Goal: Contribute content

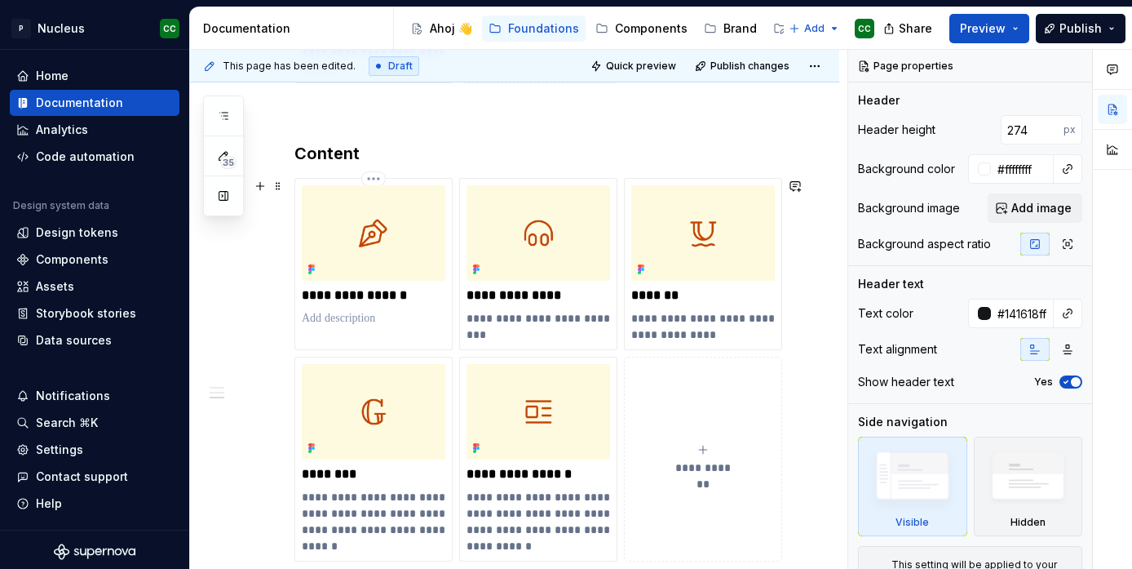
scroll to position [1453, 0]
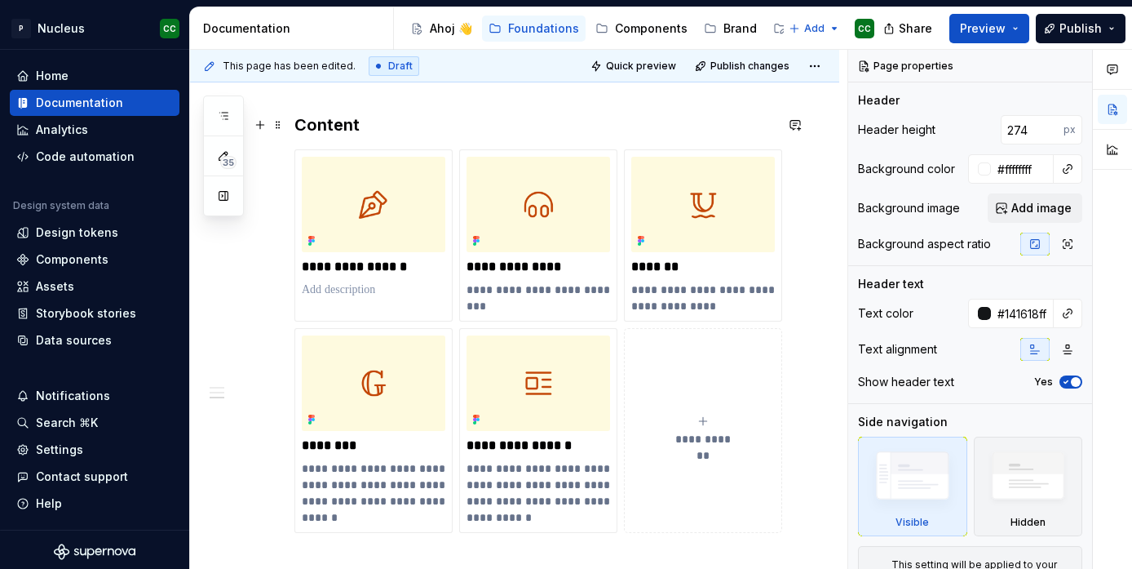
click at [338, 128] on h3 "Content" at bounding box center [535, 124] width 480 height 23
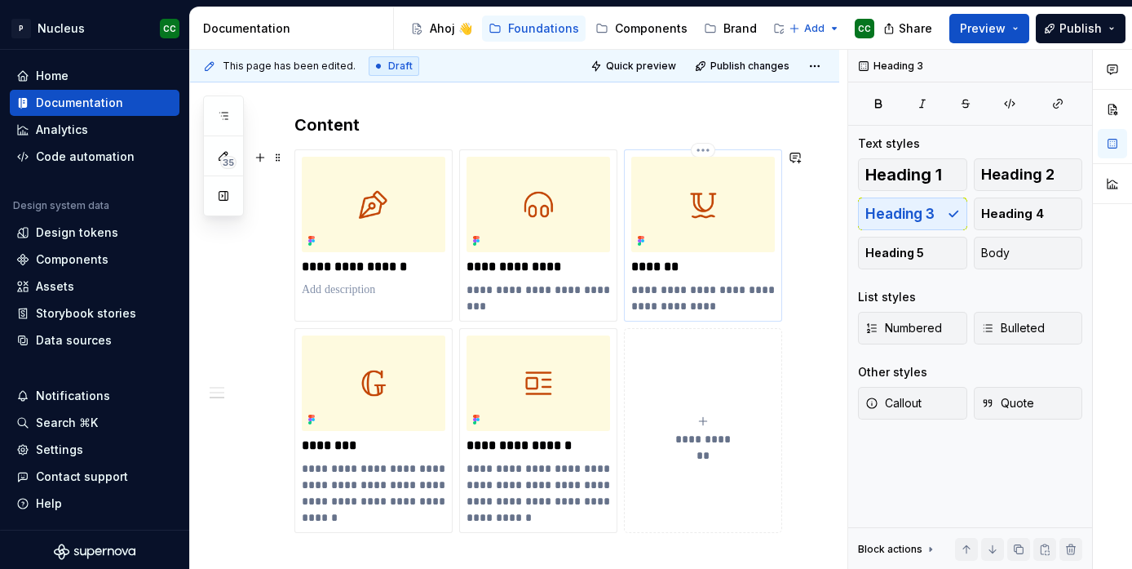
click at [671, 268] on p "*******" at bounding box center [703, 267] width 144 height 16
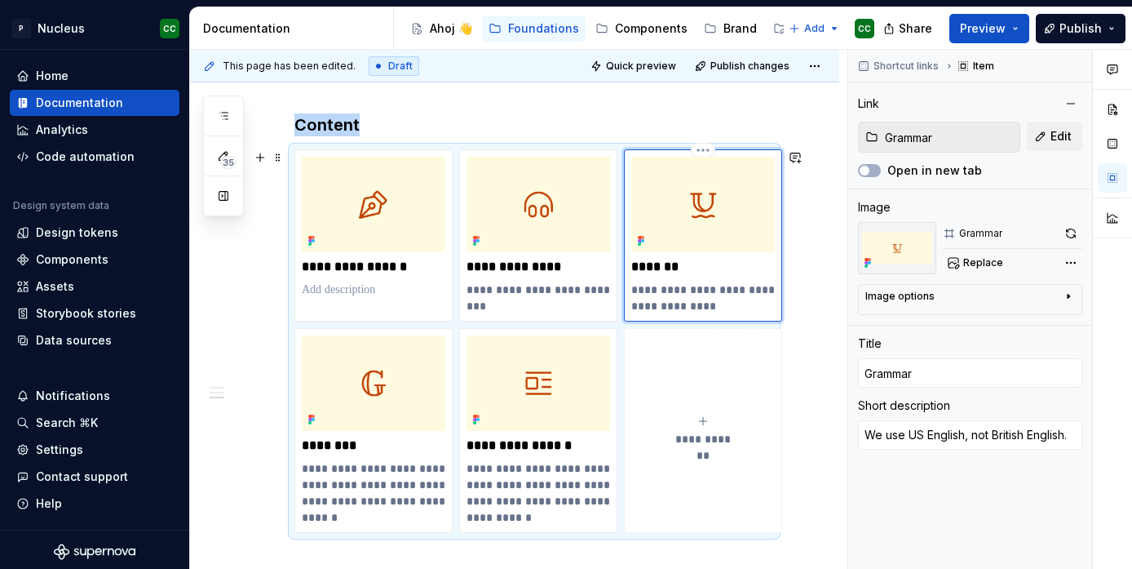
click at [685, 210] on img at bounding box center [703, 204] width 144 height 95
click at [671, 225] on img at bounding box center [703, 204] width 144 height 95
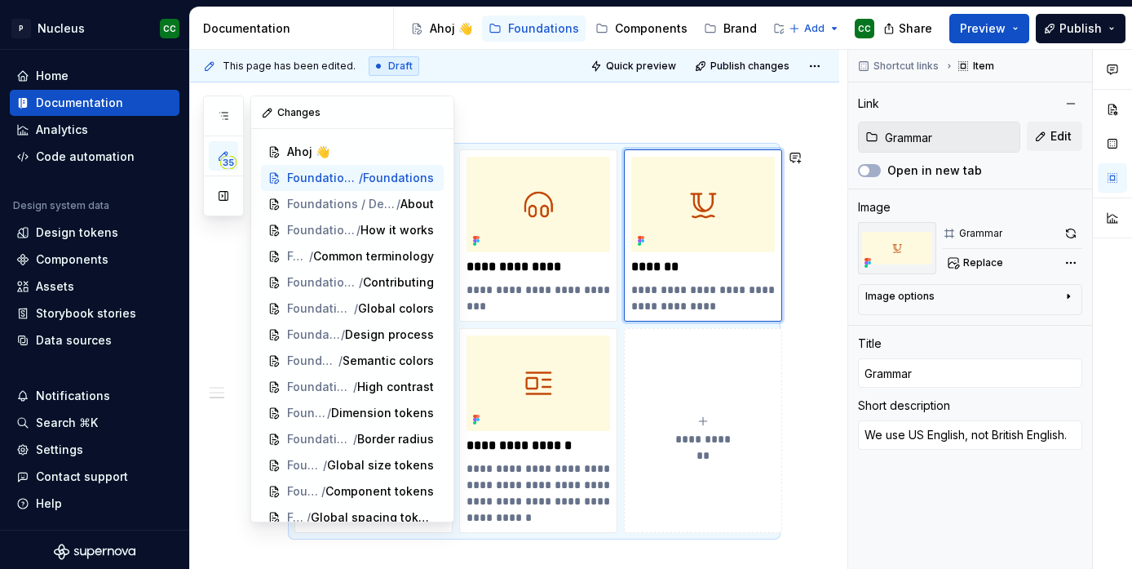
click at [227, 157] on span "35" at bounding box center [228, 162] width 16 height 13
click at [227, 114] on icon "button" at bounding box center [223, 115] width 13 height 13
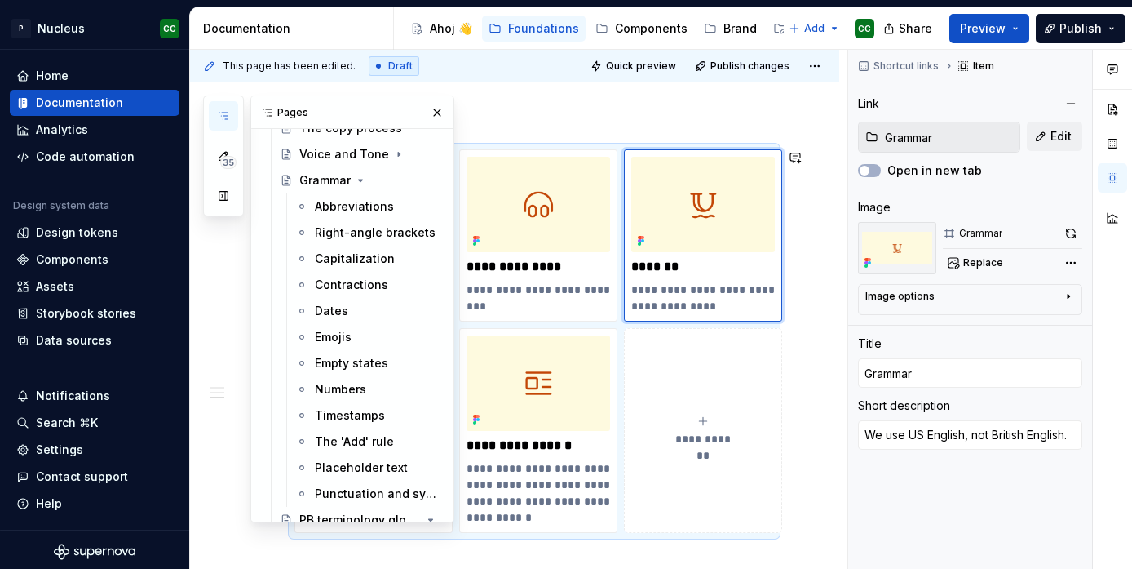
scroll to position [1145, 0]
click at [338, 256] on div "Capitalization" at bounding box center [353, 260] width 77 height 16
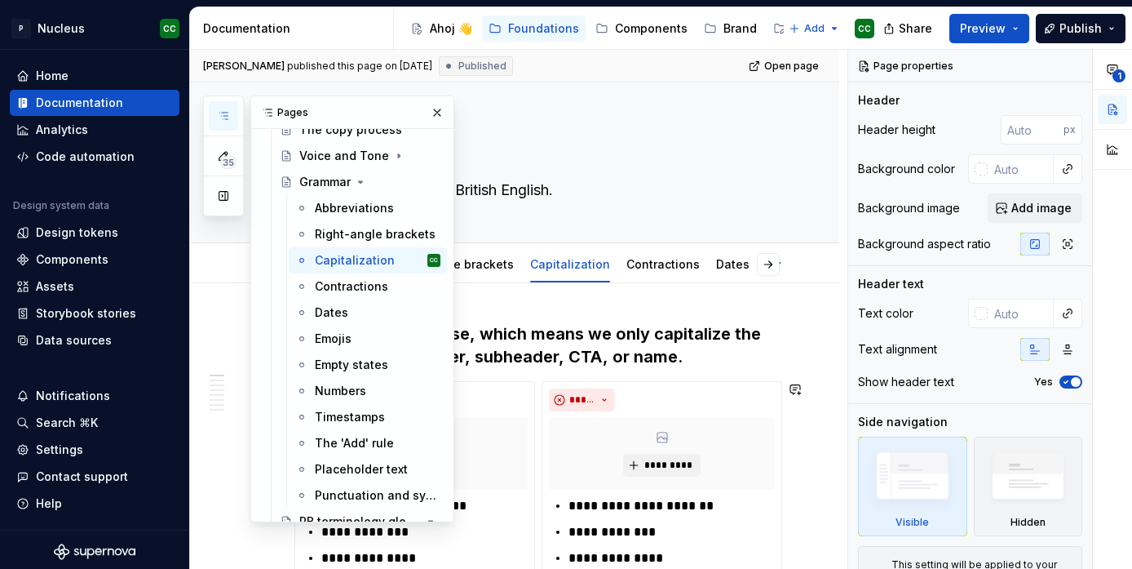
click at [211, 467] on div "35 Pages Add Accessibility guide for tree Page tree. Navigate the tree with the…" at bounding box center [328, 308] width 251 height 427
click at [434, 109] on button "button" at bounding box center [437, 112] width 23 height 23
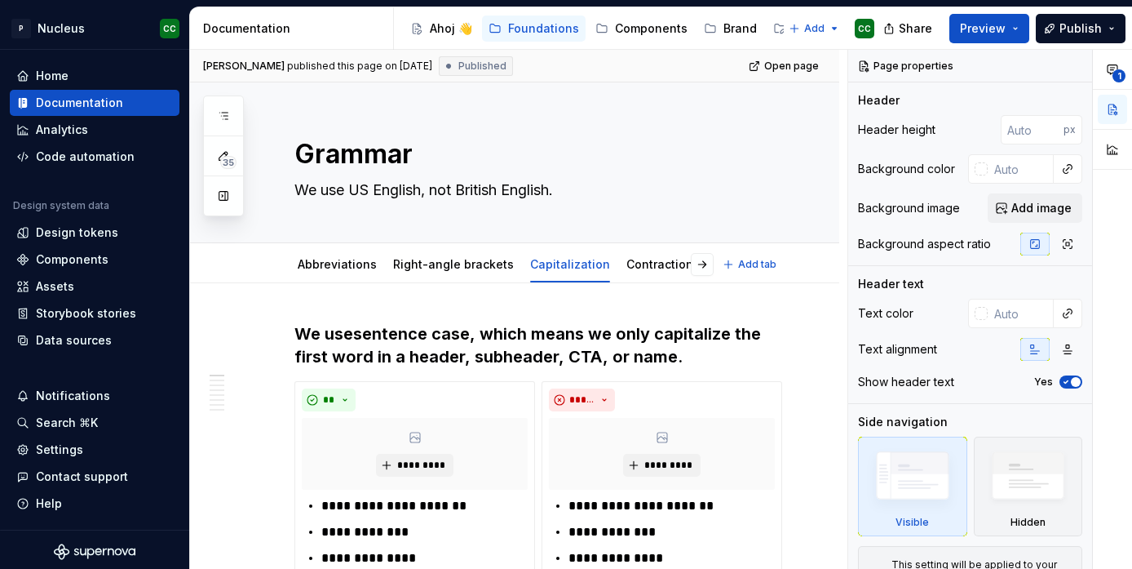
type textarea "*"
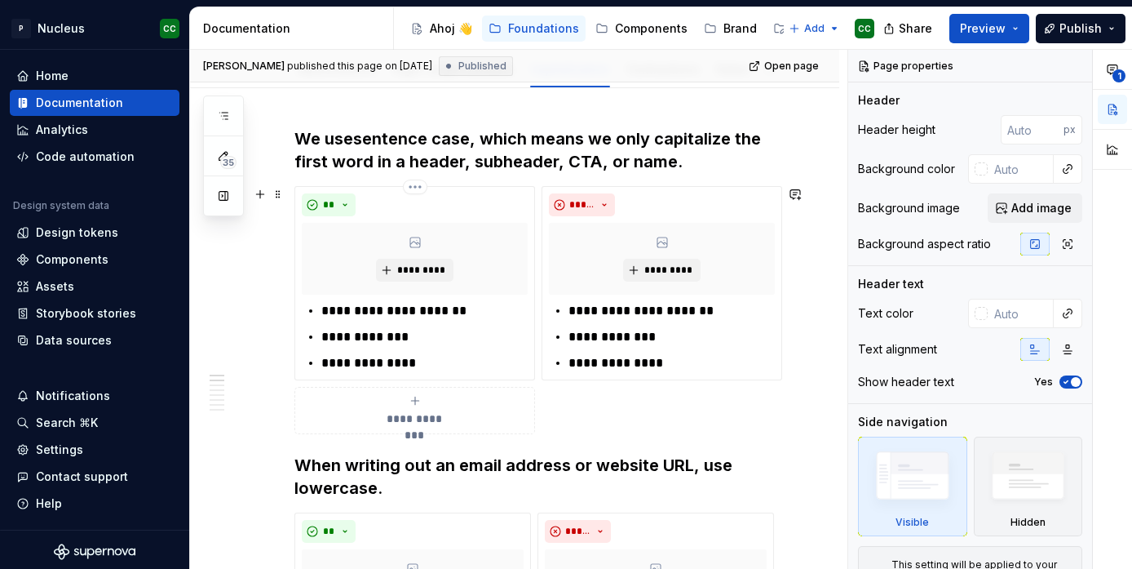
scroll to position [194, 0]
click at [477, 312] on p "**********" at bounding box center [424, 312] width 206 height 20
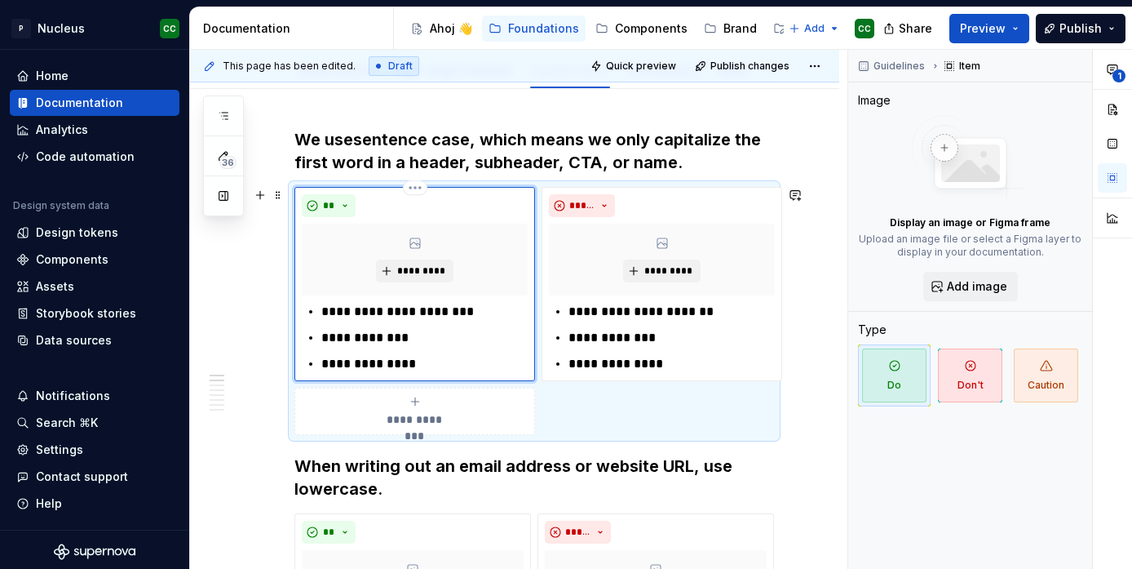
click at [376, 315] on p "**********" at bounding box center [424, 312] width 206 height 20
click at [624, 313] on p "**********" at bounding box center [672, 312] width 206 height 20
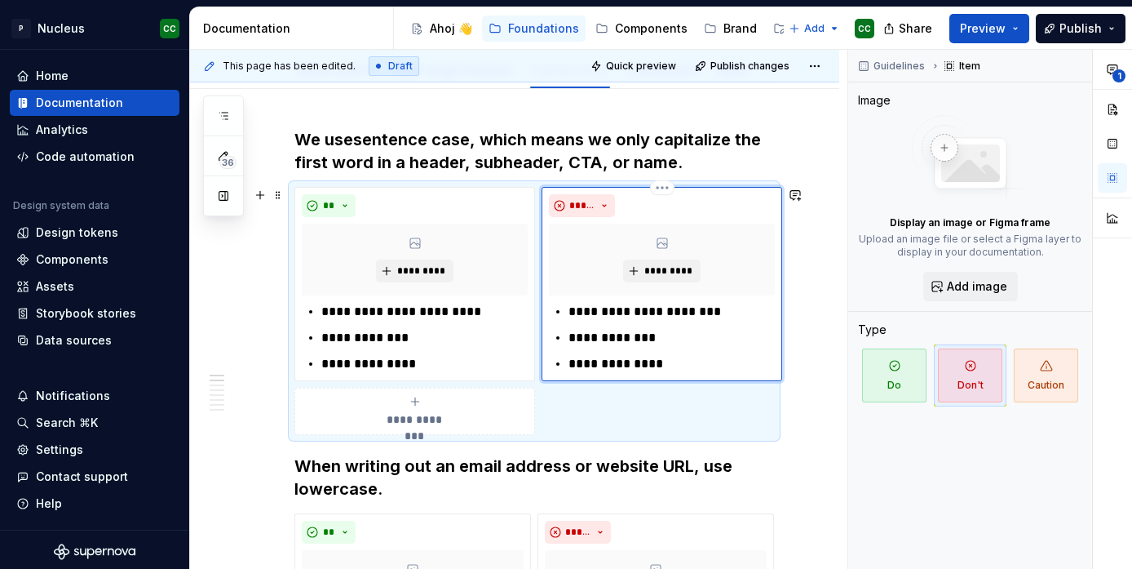
click at [729, 308] on p "**********" at bounding box center [672, 312] width 206 height 20
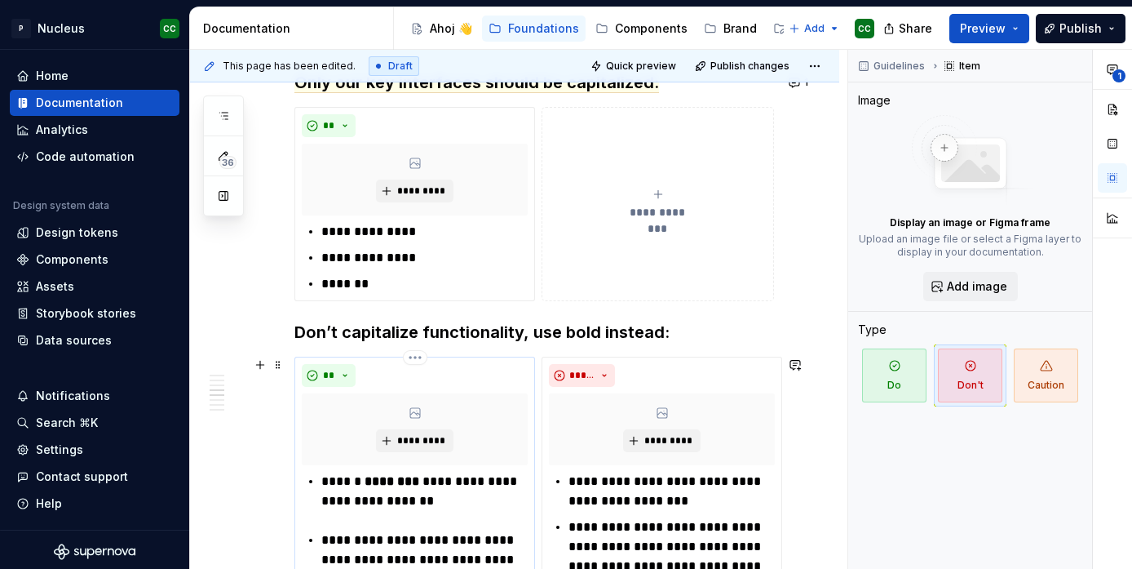
scroll to position [1361, 0]
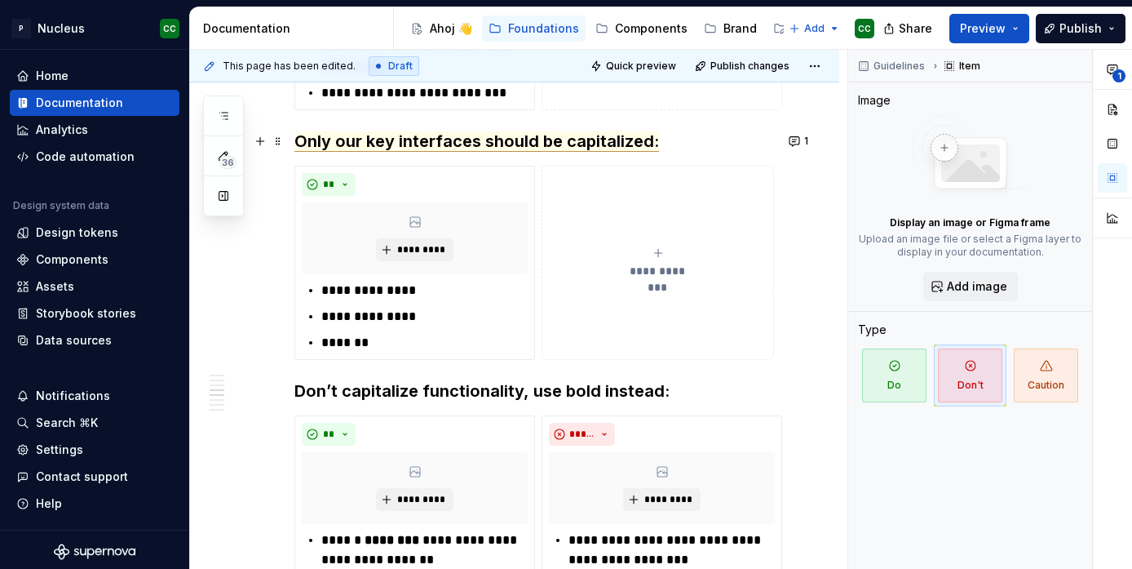
click at [579, 148] on span "Only our key interfaces should be capitalized:" at bounding box center [477, 141] width 365 height 20
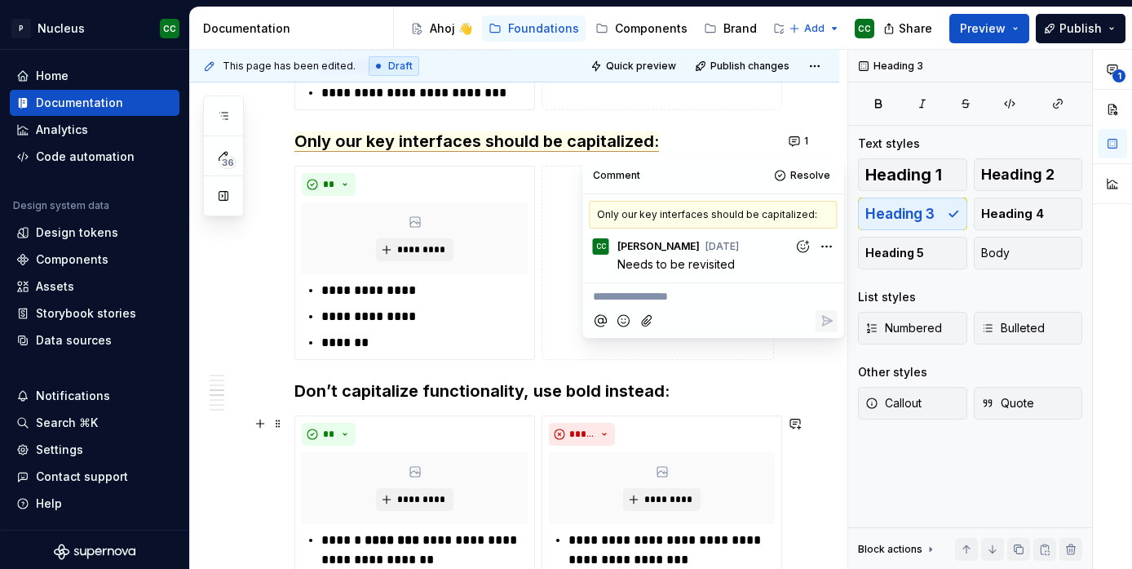
click at [259, 510] on div "**********" at bounding box center [514, 397] width 649 height 2951
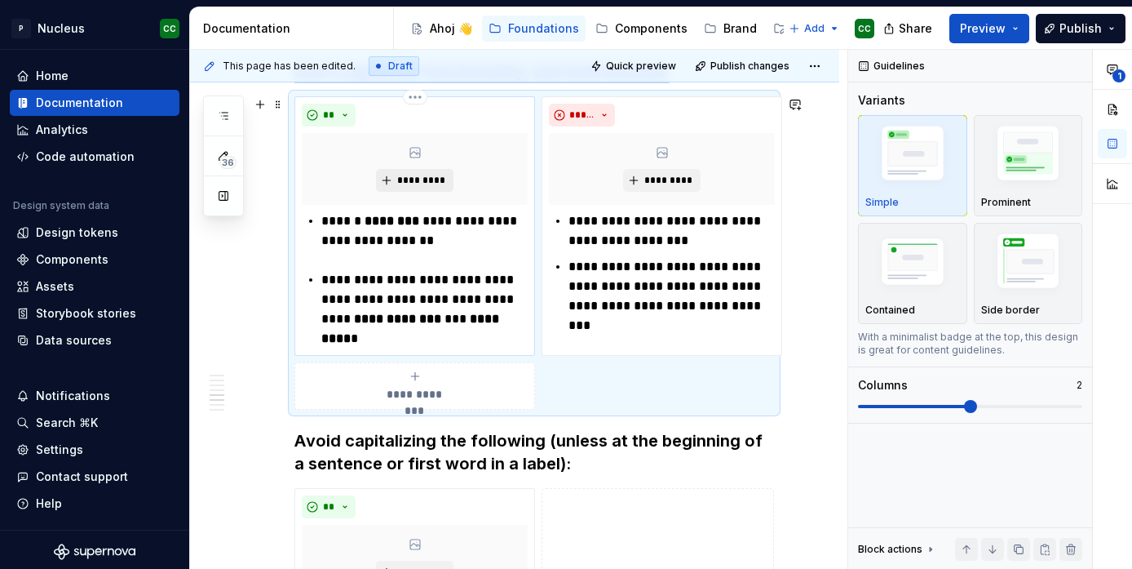
scroll to position [1679, 0]
click at [395, 219] on strong "********" at bounding box center [392, 221] width 55 height 12
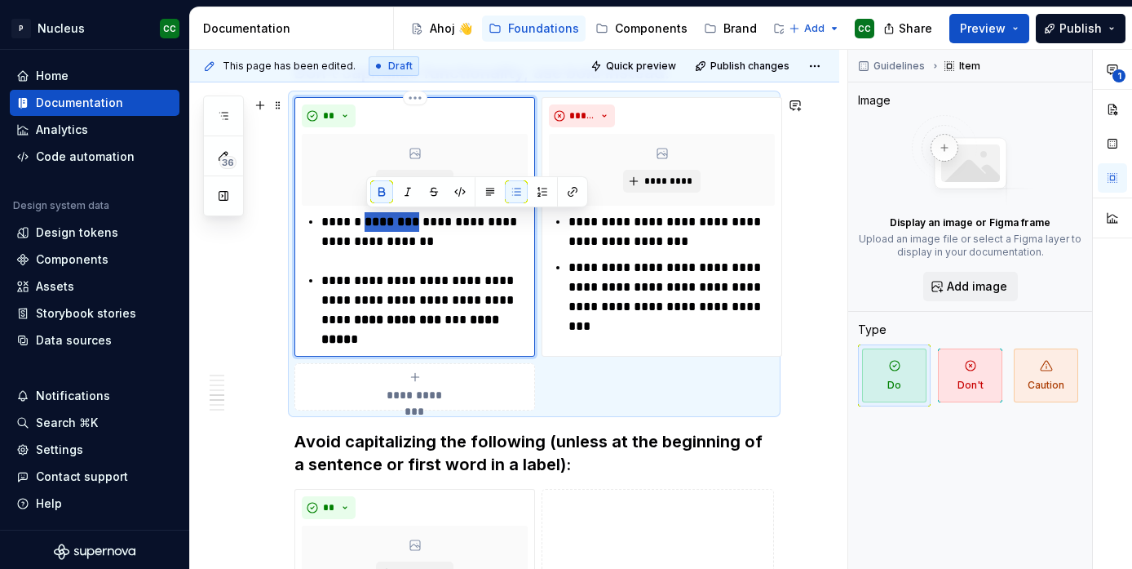
type textarea "*"
click at [373, 191] on button "button" at bounding box center [381, 191] width 23 height 23
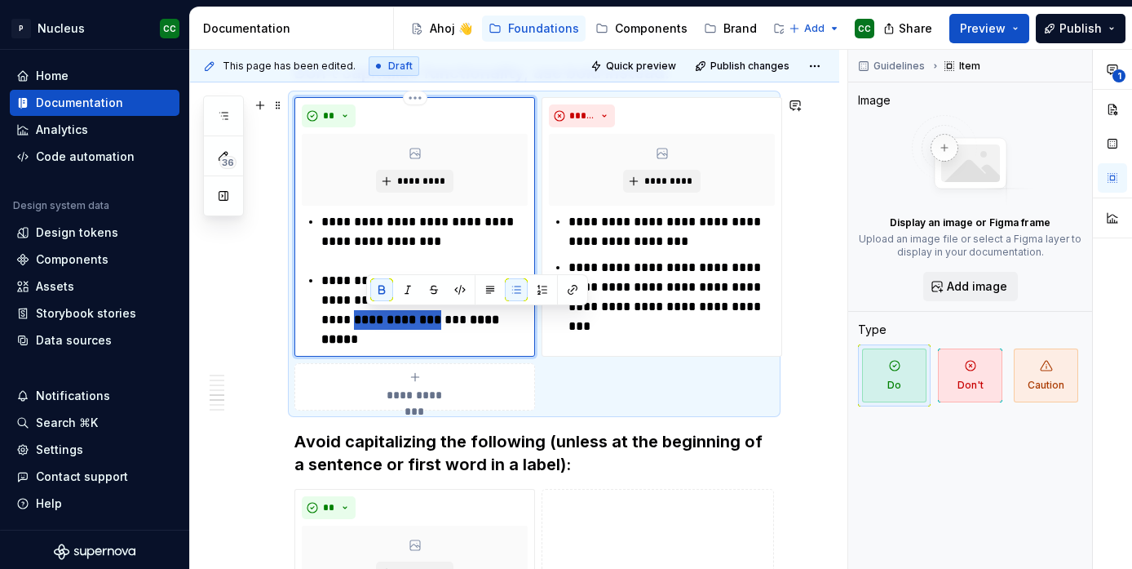
drag, startPoint x: 366, startPoint y: 321, endPoint x: 451, endPoint y: 321, distance: 84.8
click at [441, 321] on strong "**********" at bounding box center [397, 319] width 87 height 12
click at [343, 335] on strong "*********" at bounding box center [411, 329] width 181 height 32
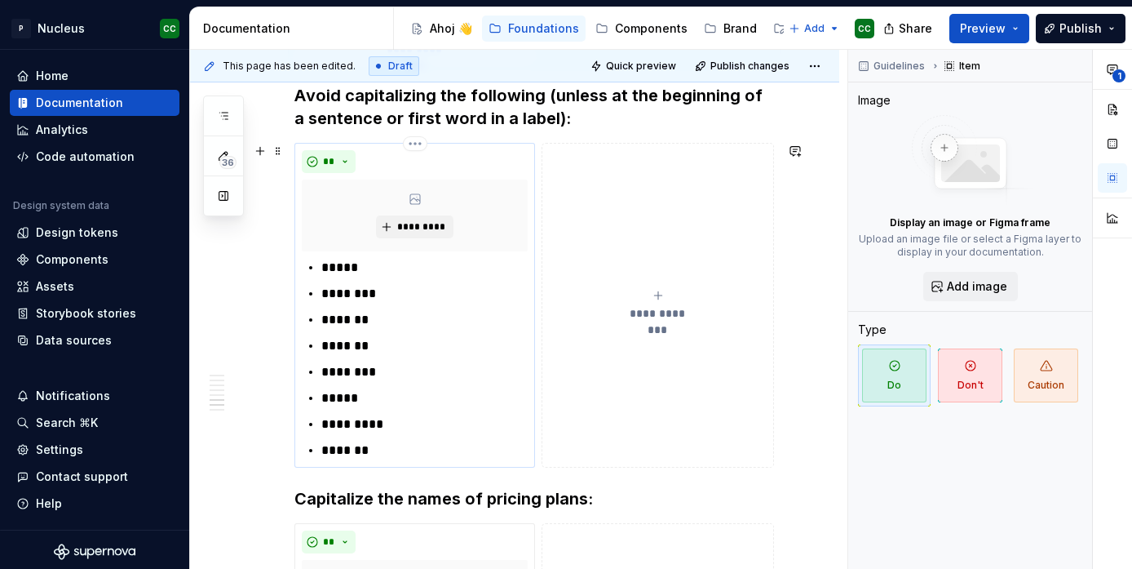
scroll to position [2052, 0]
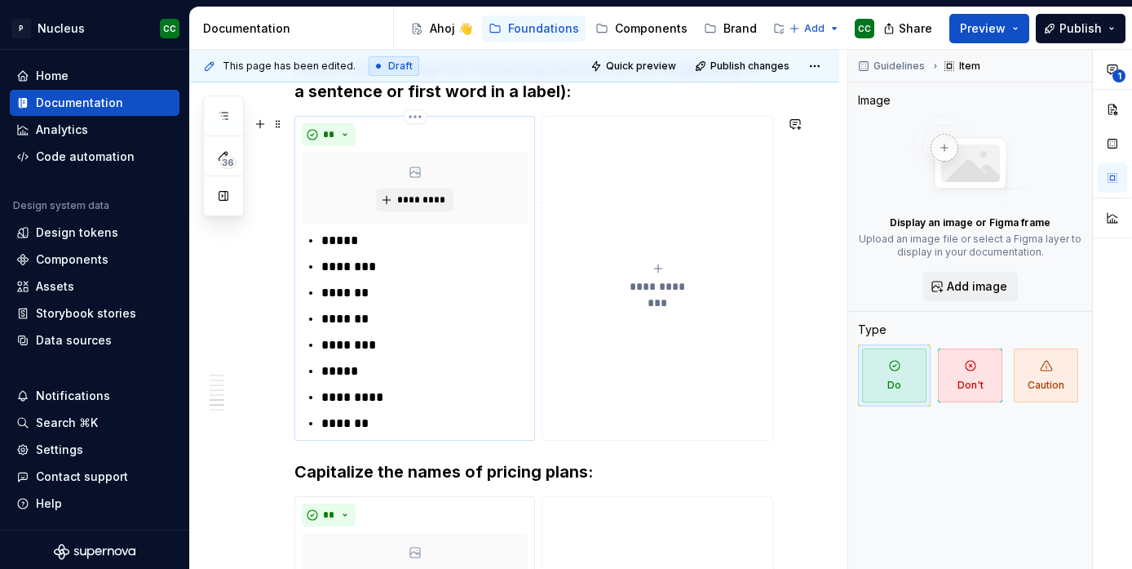
click at [392, 423] on p "*******" at bounding box center [424, 424] width 206 height 20
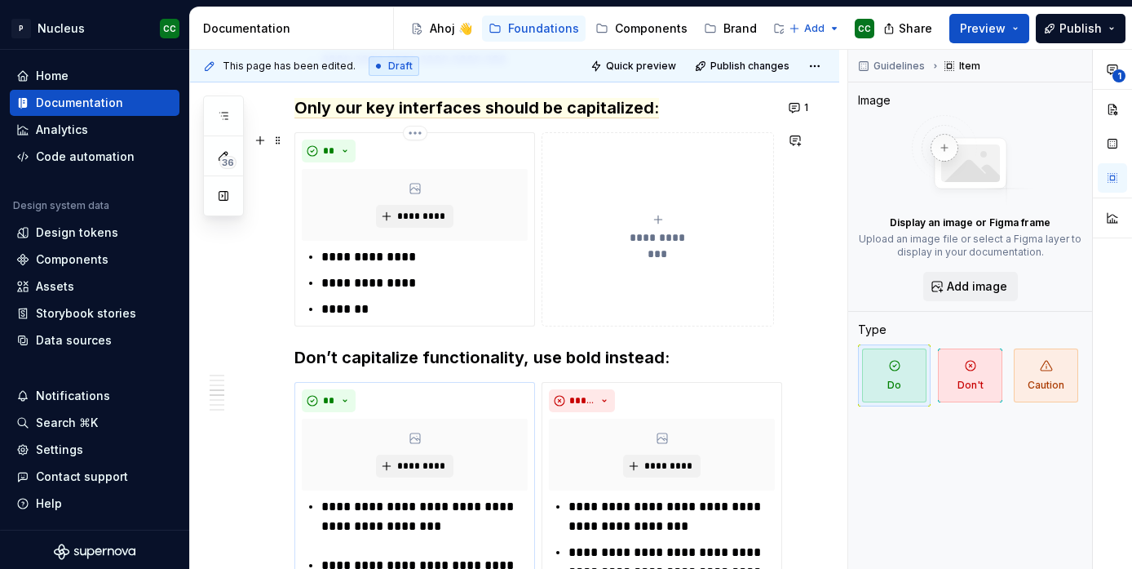
scroll to position [1393, 0]
click at [298, 358] on h3 "Don’t capitalize functionality, use bold instead:" at bounding box center [535, 358] width 480 height 23
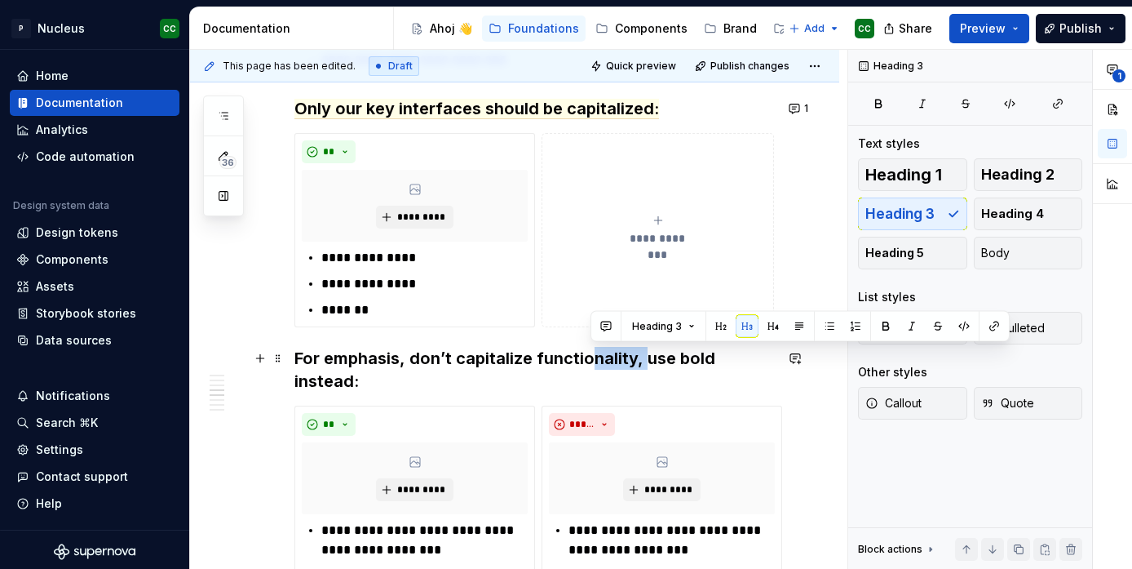
drag, startPoint x: 644, startPoint y: 359, endPoint x: 589, endPoint y: 356, distance: 55.6
click at [589, 356] on h3 "For emphasis, don’t capitalize functionality, use bold instead:" at bounding box center [535, 370] width 480 height 46
click at [643, 357] on h3 "For emphasis, don’t capitalize functionality, use bold instead:" at bounding box center [535, 370] width 480 height 46
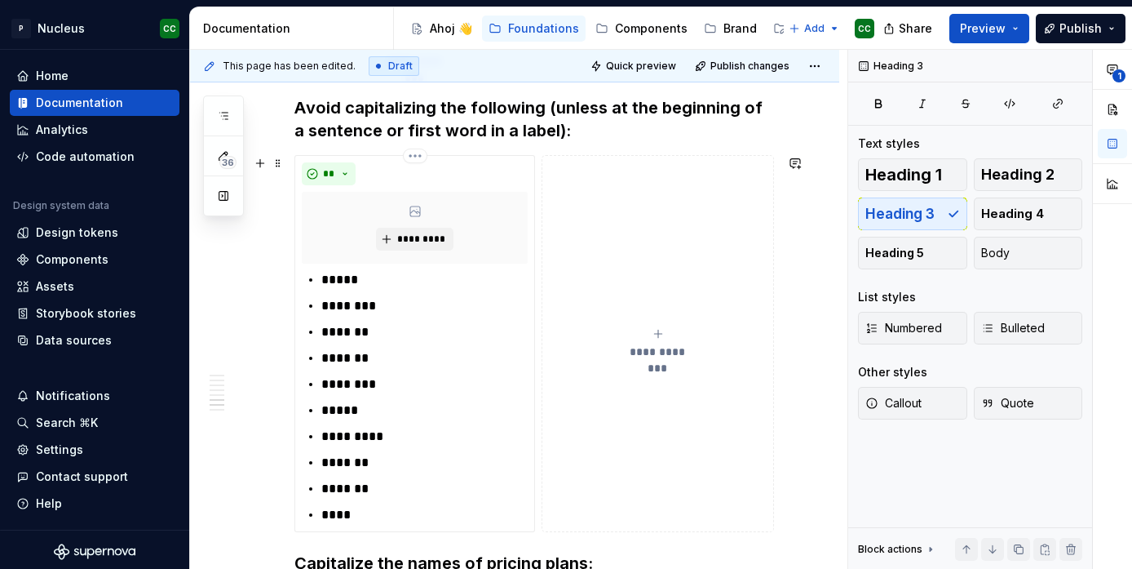
scroll to position [2037, 0]
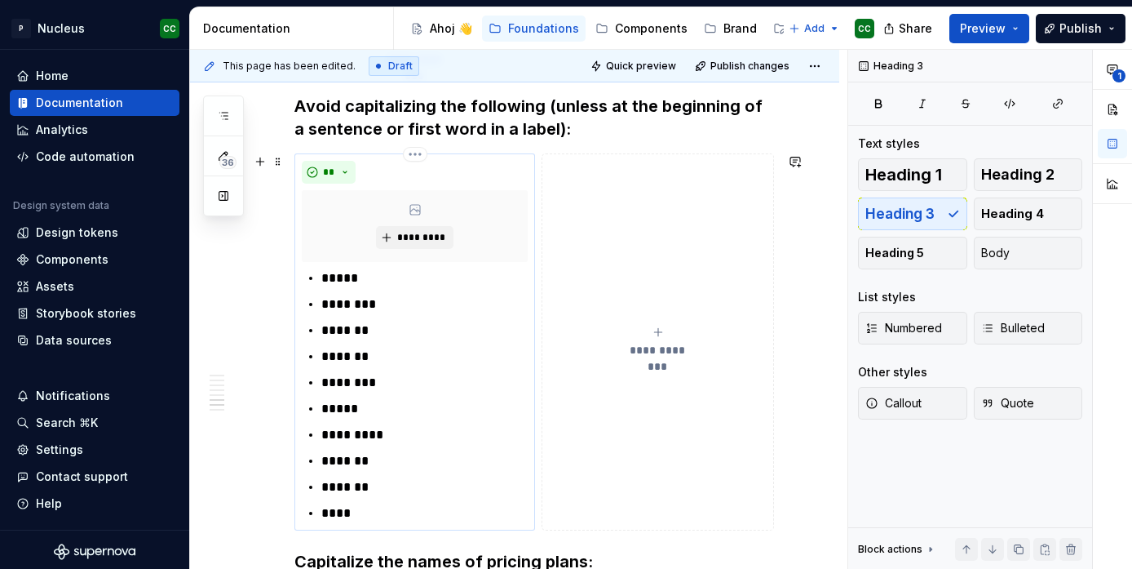
click at [344, 487] on p "*******" at bounding box center [424, 487] width 206 height 20
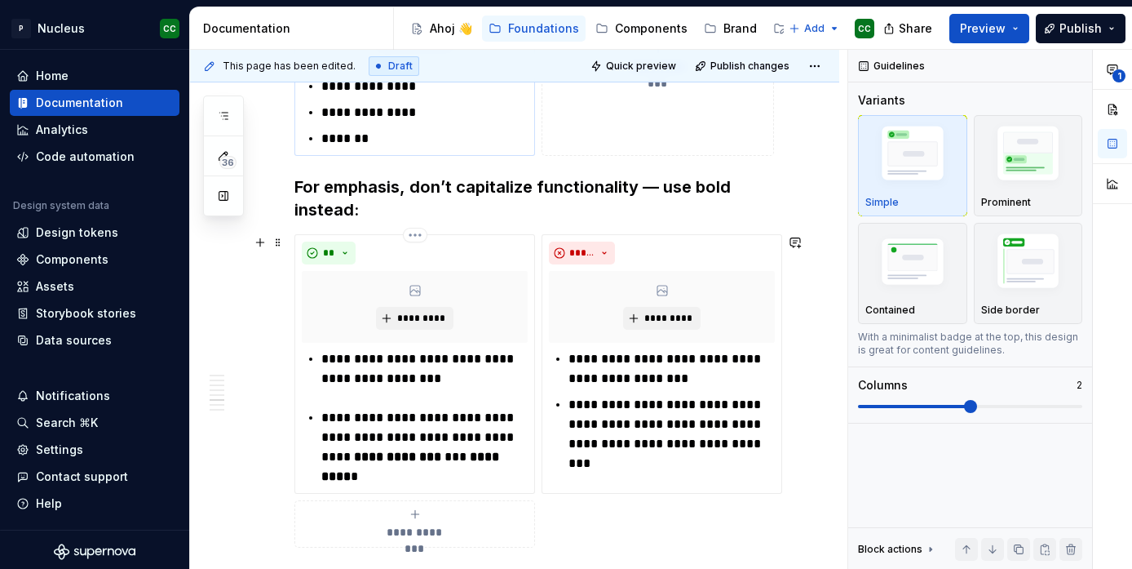
scroll to position [1995, 0]
click at [394, 353] on p "**********" at bounding box center [424, 367] width 206 height 39
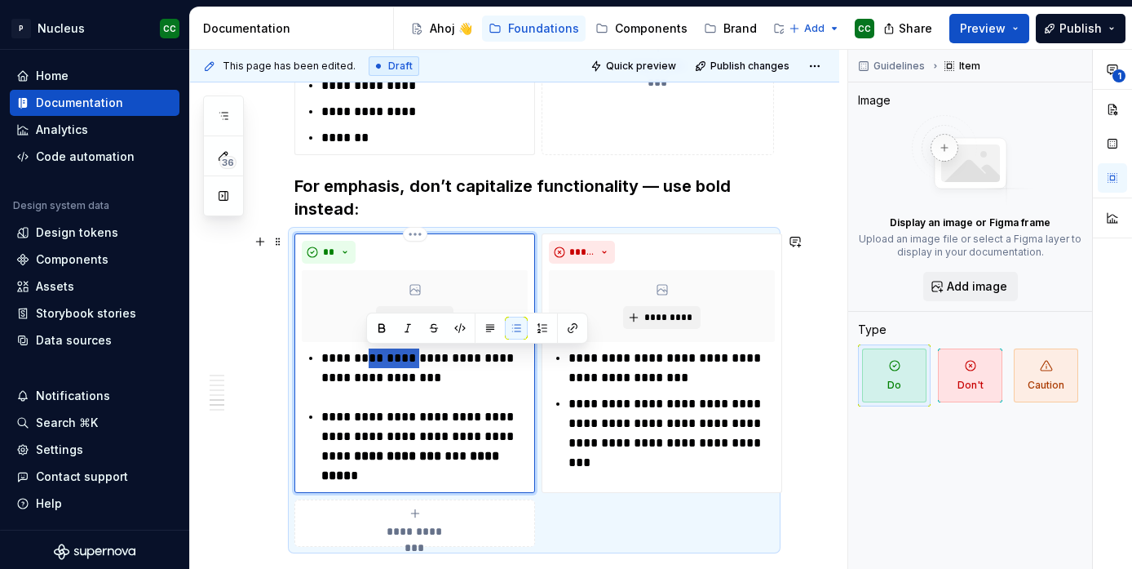
type textarea "*"
click at [387, 339] on button "button" at bounding box center [381, 328] width 23 height 23
click at [380, 407] on p "**********" at bounding box center [424, 446] width 206 height 78
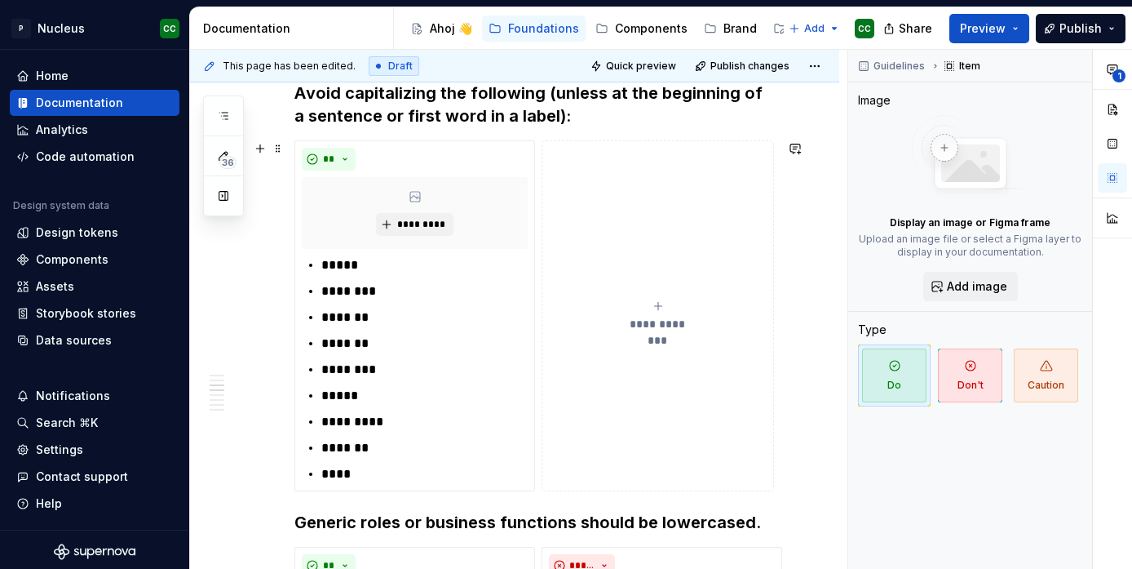
scroll to position [874, 0]
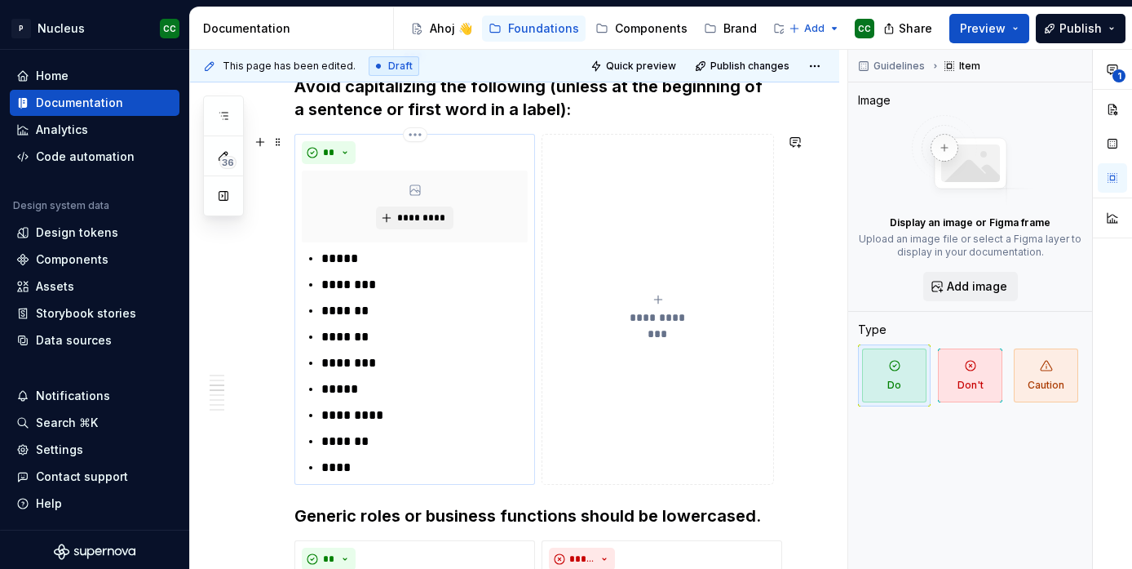
click at [357, 472] on p "****" at bounding box center [424, 468] width 206 height 20
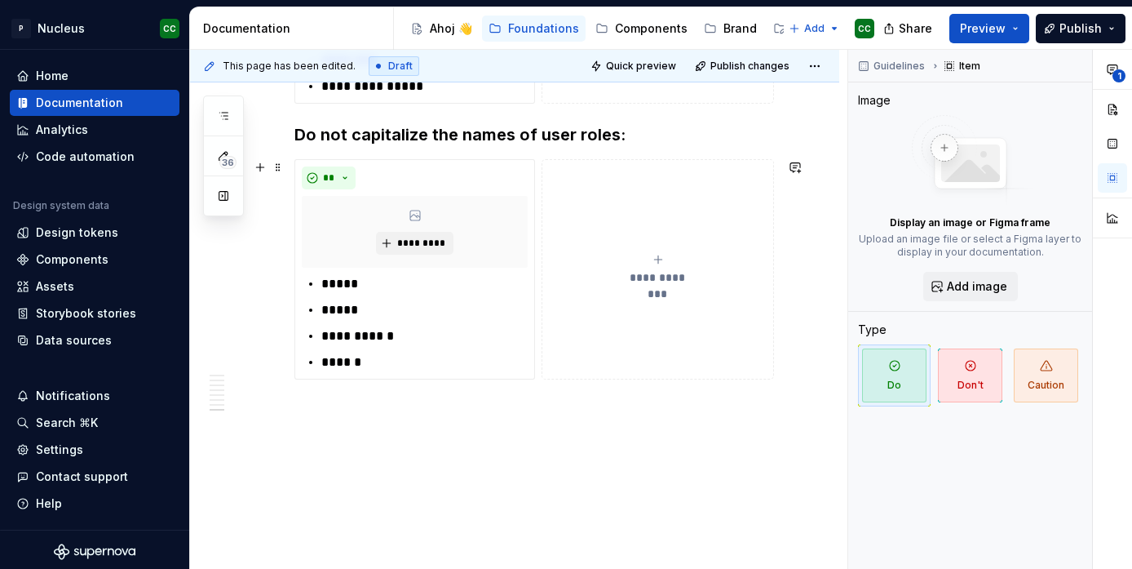
scroll to position [2707, 0]
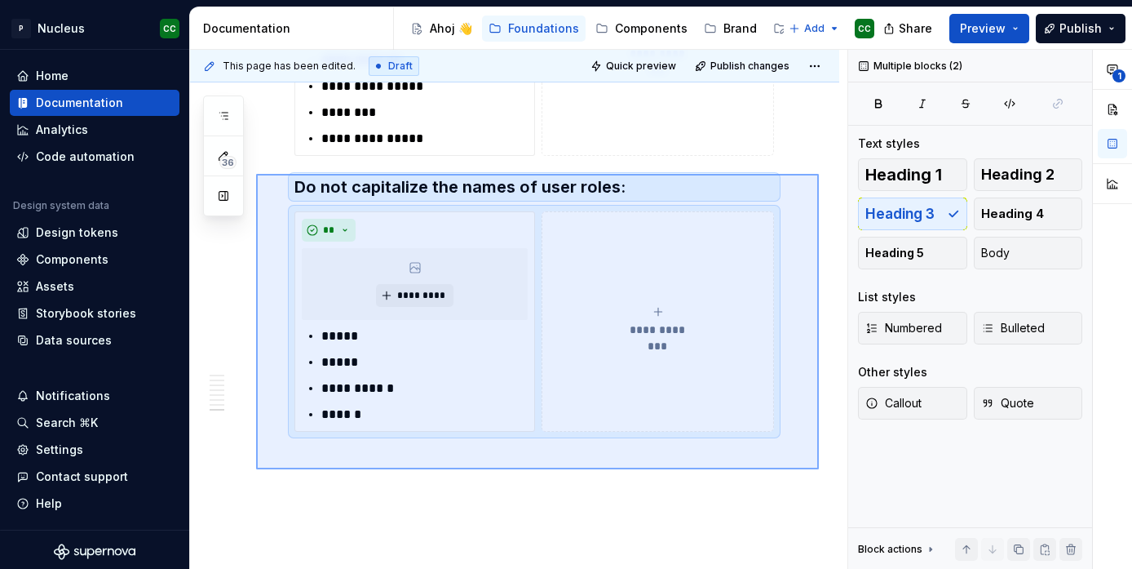
drag, startPoint x: 819, startPoint y: 469, endPoint x: 264, endPoint y: 170, distance: 631.1
click at [263, 169] on div "**********" at bounding box center [519, 310] width 658 height 520
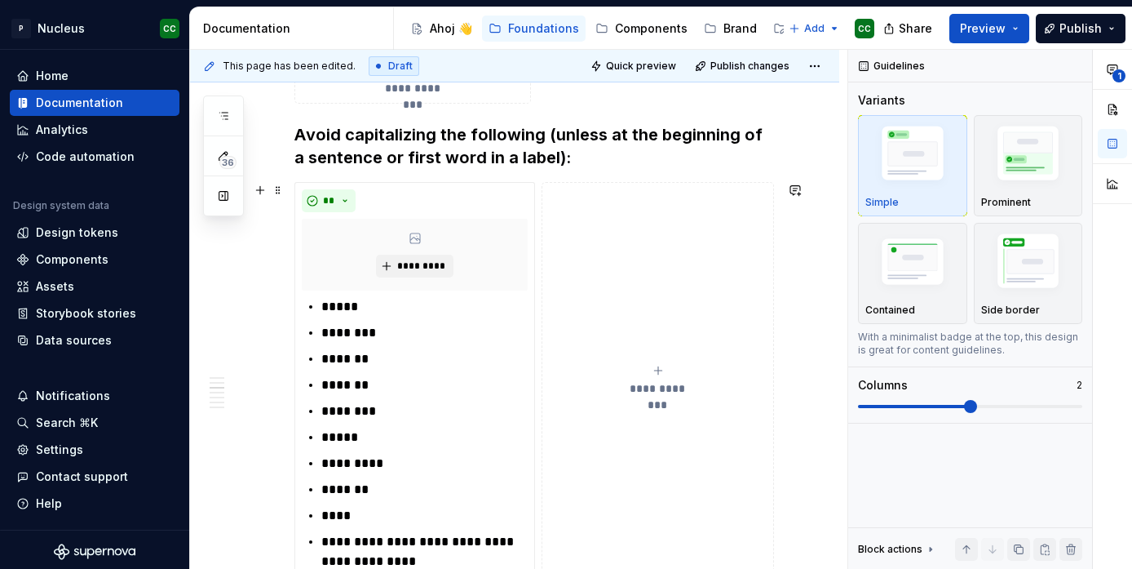
scroll to position [815, 0]
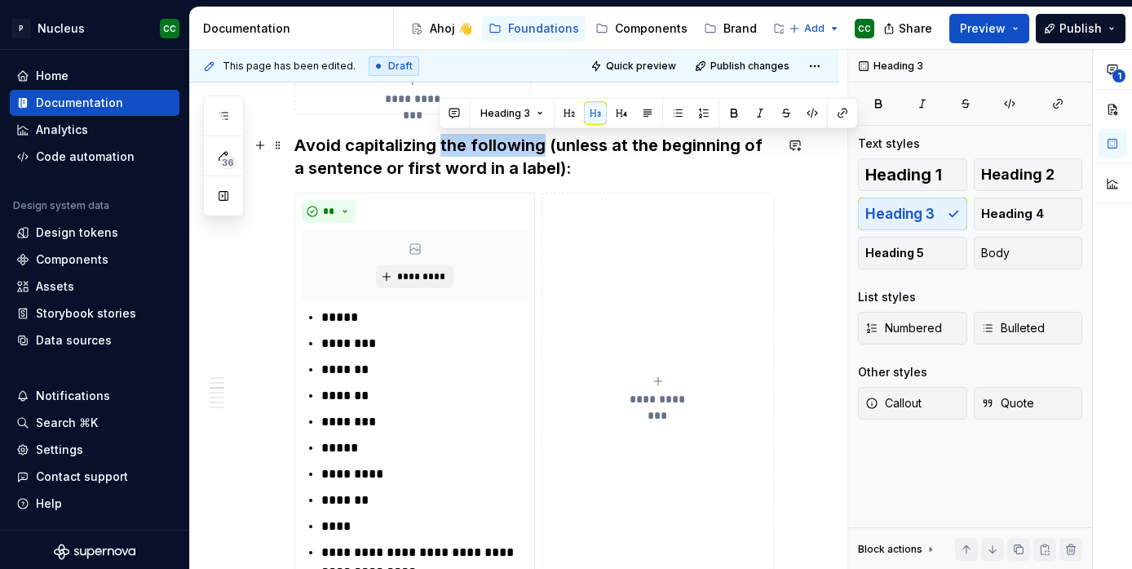
drag, startPoint x: 539, startPoint y: 140, endPoint x: 440, endPoint y: 140, distance: 99.5
click at [440, 140] on h3 "Avoid capitalizing the following (unless at the beginning of a sentence or firs…" at bounding box center [535, 157] width 480 height 46
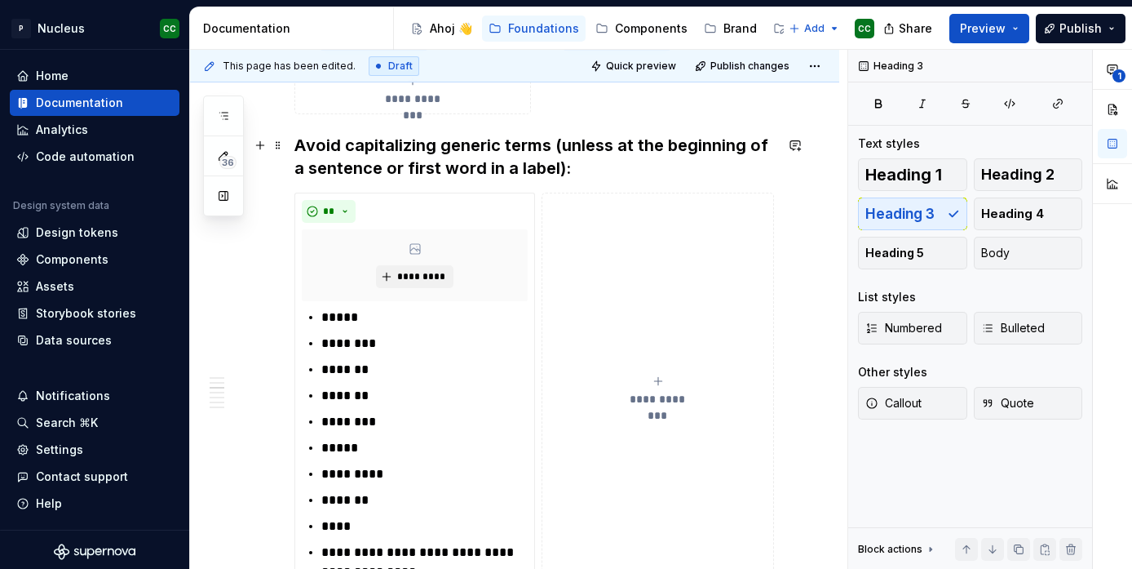
click at [549, 164] on h3 "Avoid capitalizing generic terms (unless at the beginning of a sentence or firs…" at bounding box center [535, 157] width 480 height 46
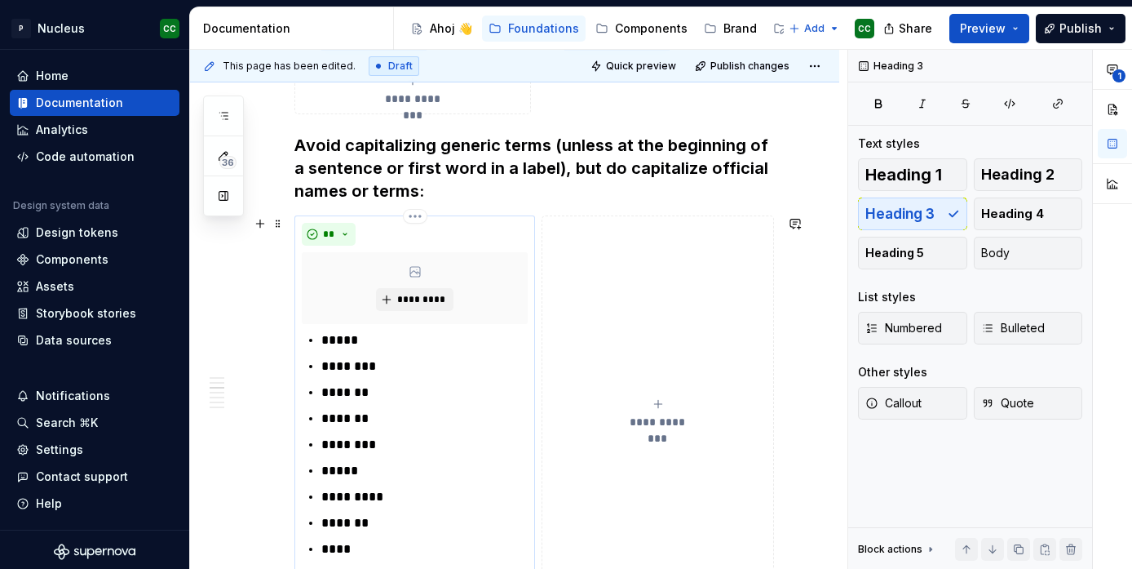
scroll to position [1093, 0]
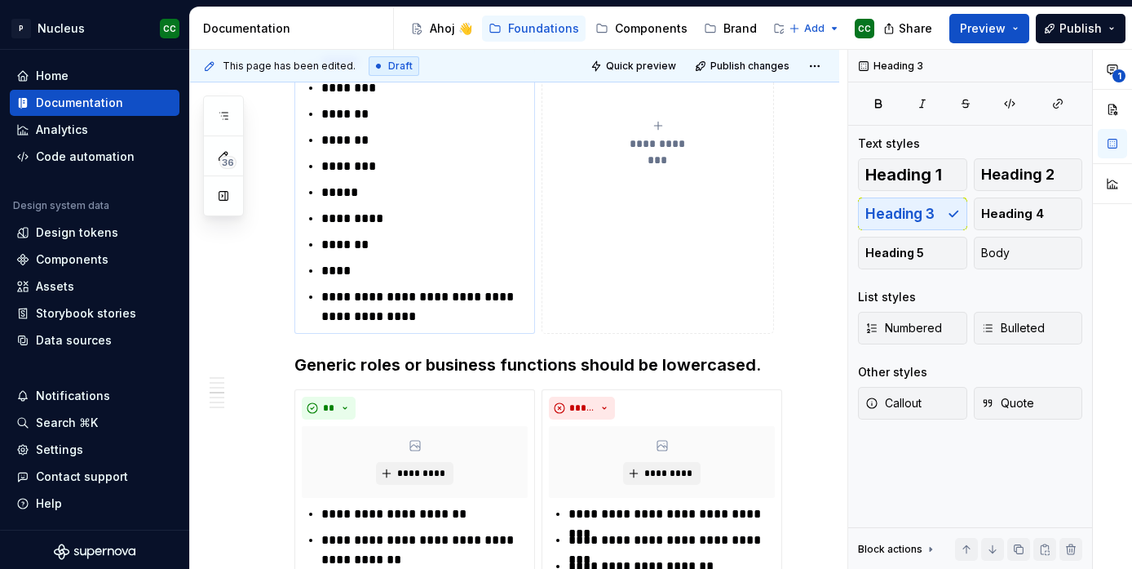
click at [458, 319] on p "**********" at bounding box center [424, 306] width 206 height 39
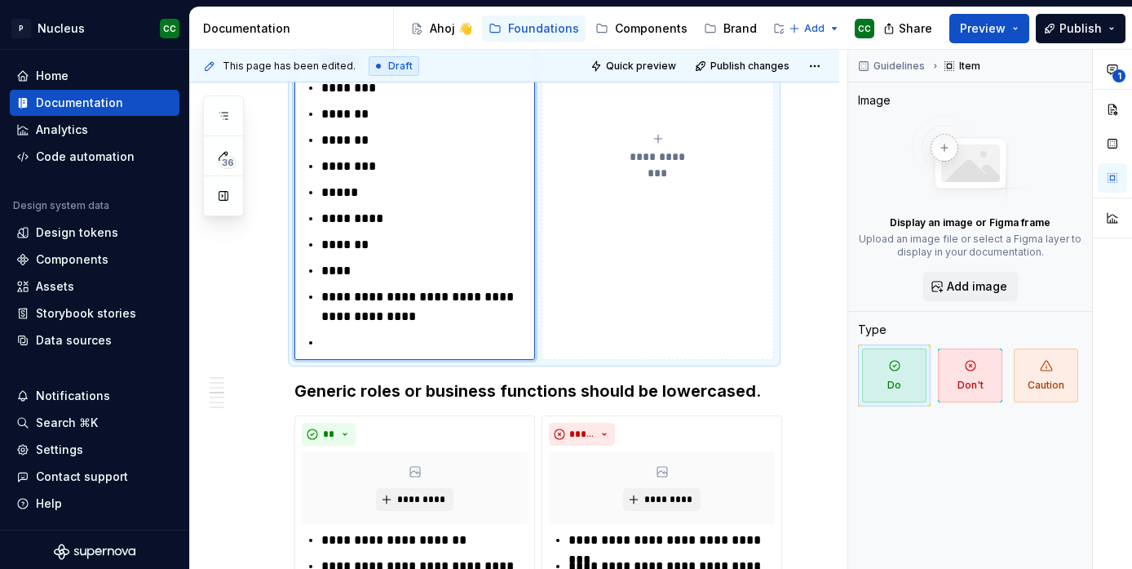
type textarea "*"
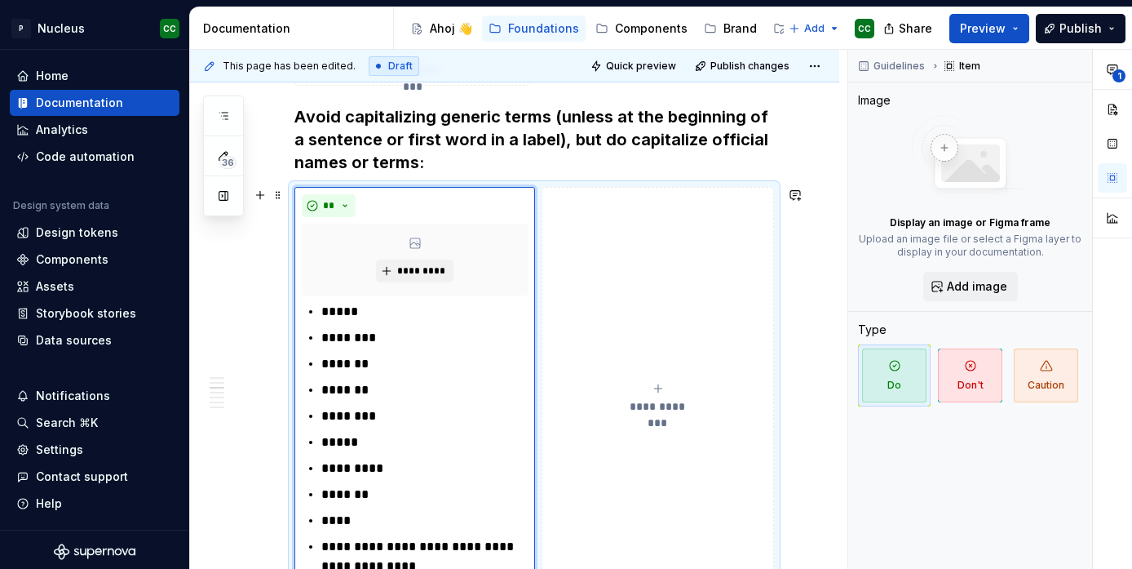
scroll to position [840, 0]
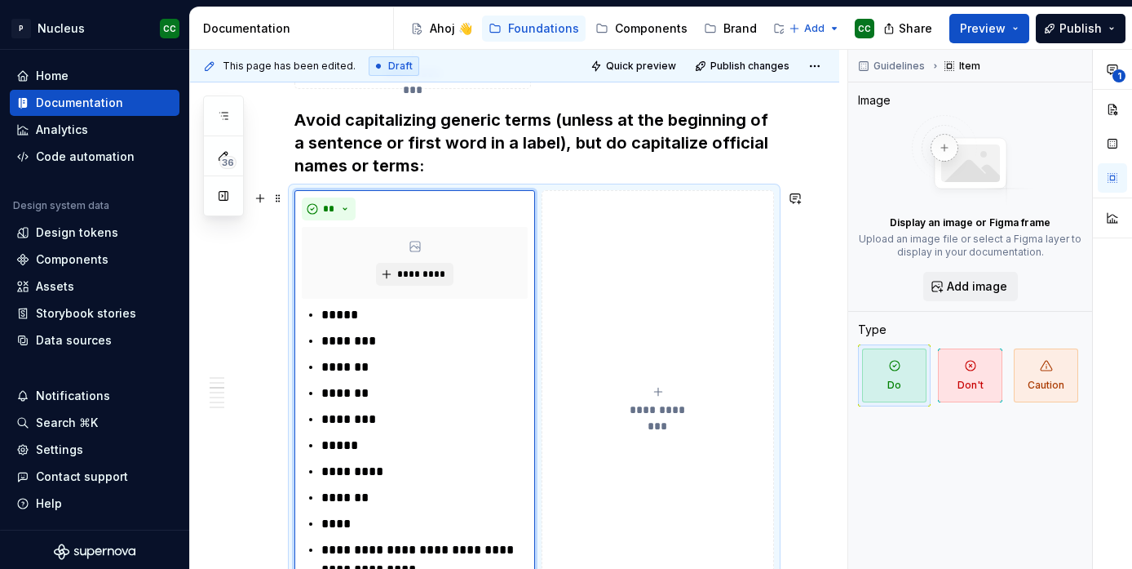
click at [578, 201] on button "**********" at bounding box center [658, 401] width 233 height 423
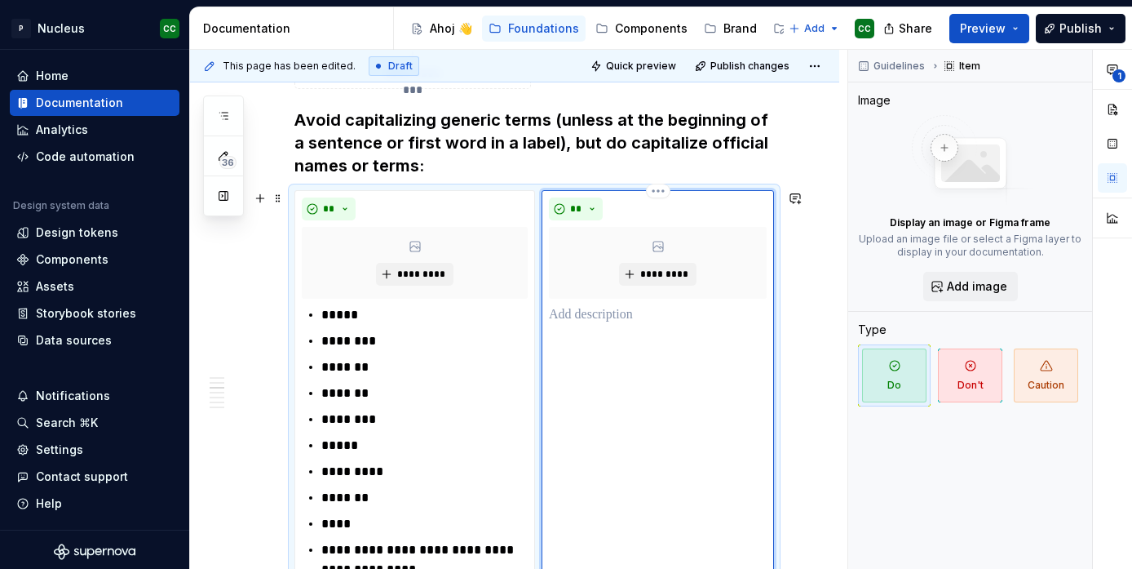
click at [605, 315] on p at bounding box center [658, 315] width 218 height 20
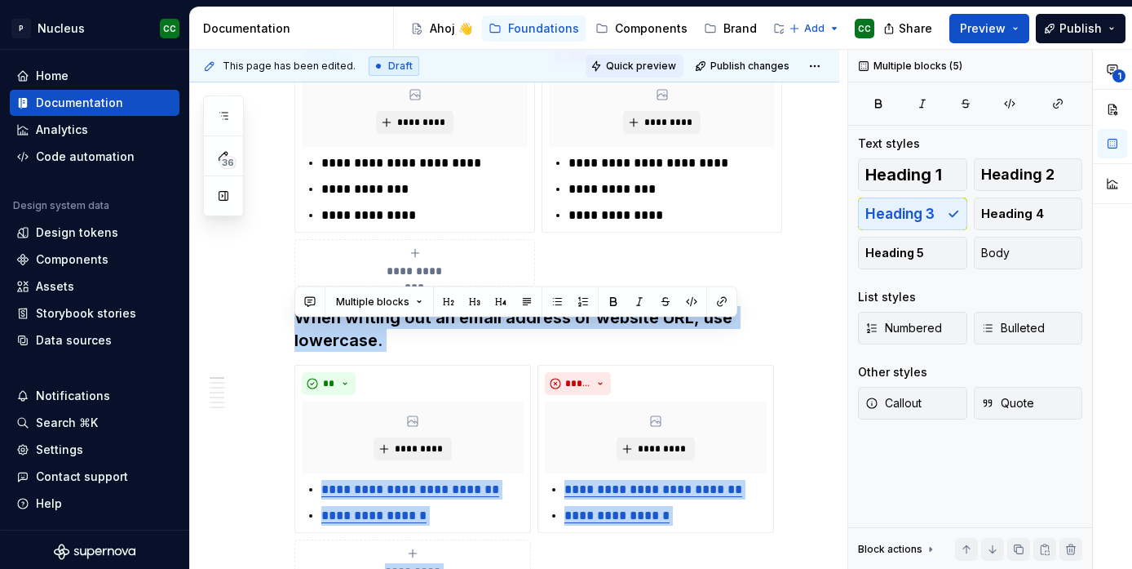
scroll to position [0, 0]
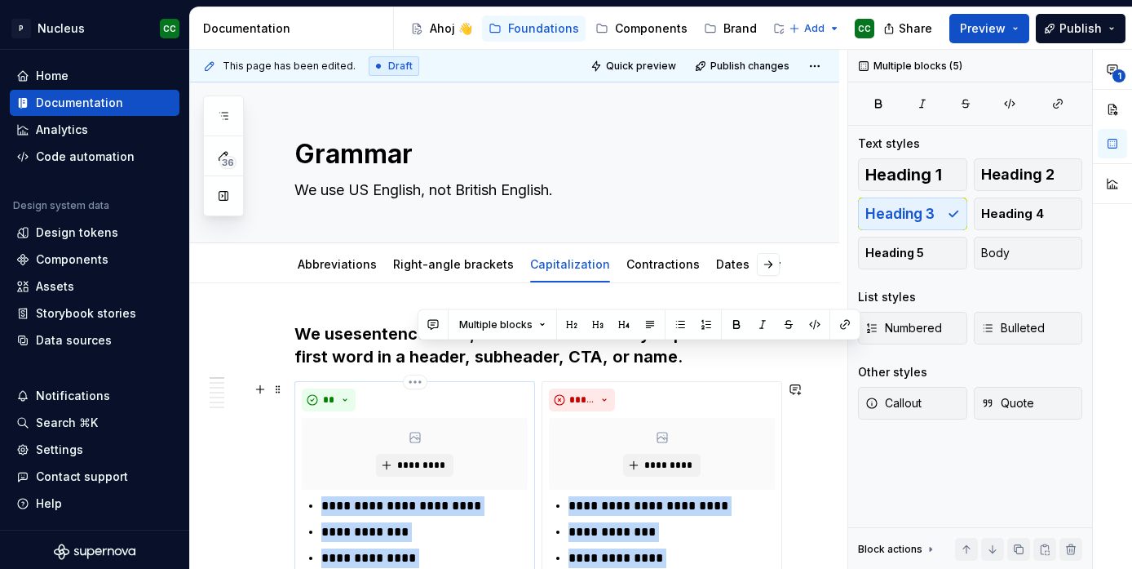
drag, startPoint x: 417, startPoint y: 165, endPoint x: 525, endPoint y: 478, distance: 331.3
click at [237, 450] on div "**********" at bounding box center [519, 310] width 658 height 520
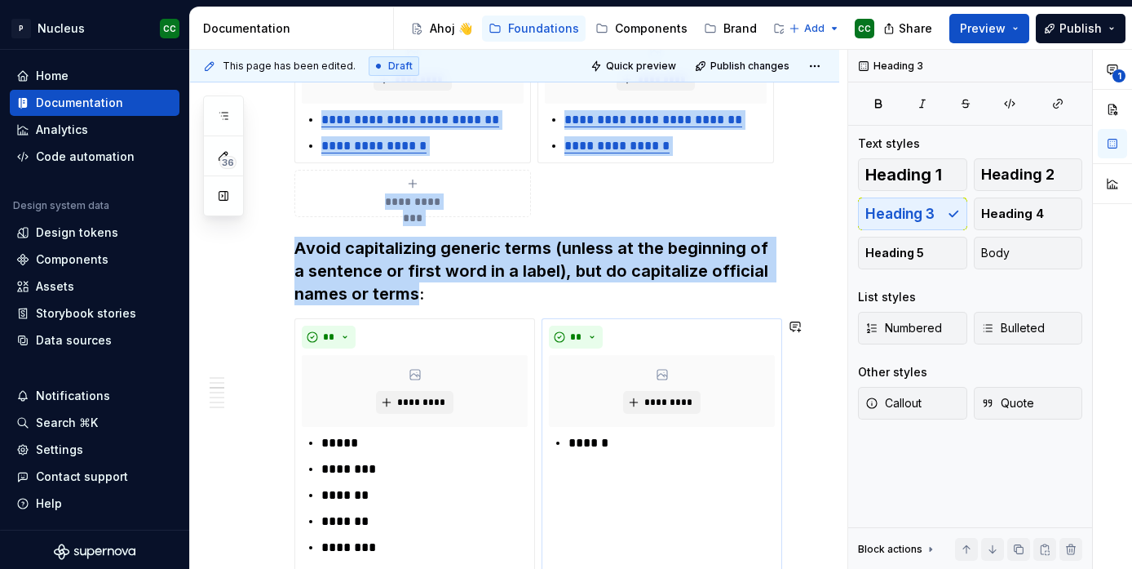
scroll to position [710, 0]
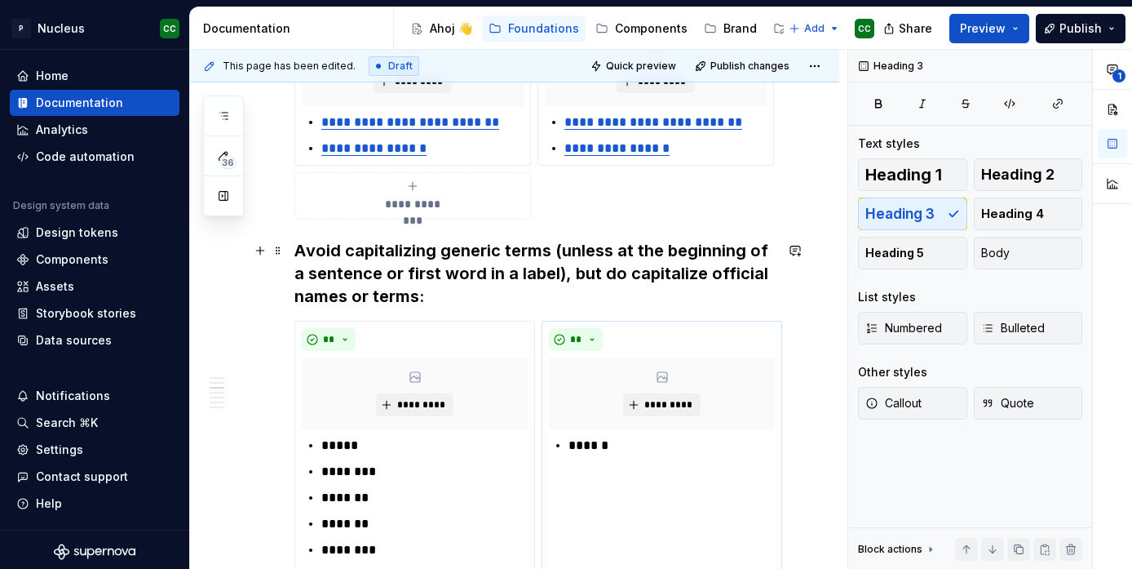
click at [434, 297] on h3 "Avoid capitalizing generic terms (unless at the beginning of a sentence or firs…" at bounding box center [535, 273] width 480 height 69
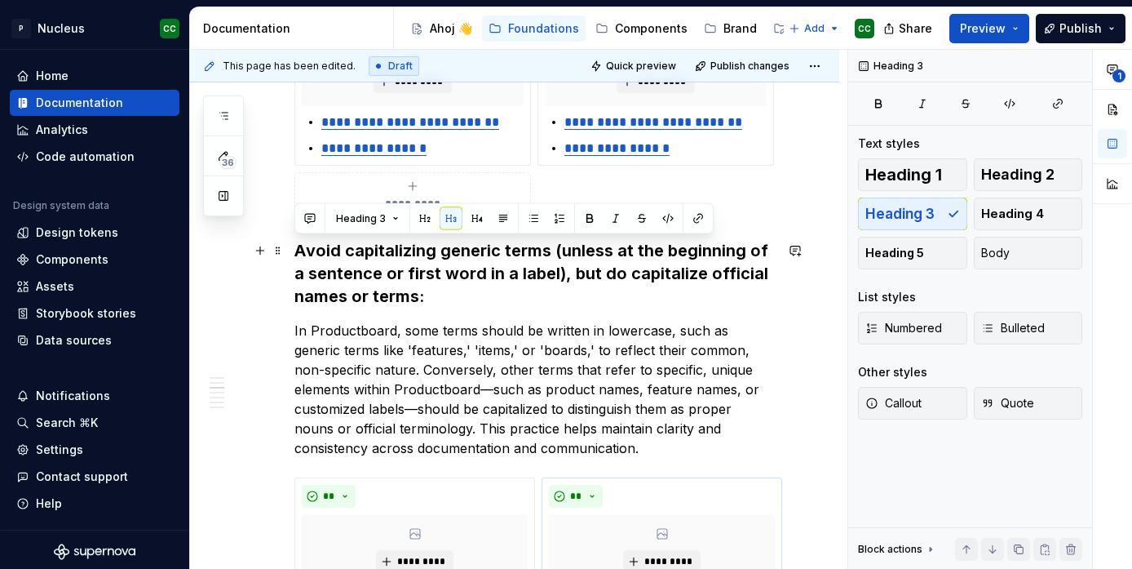
drag, startPoint x: 427, startPoint y: 296, endPoint x: 287, endPoint y: 258, distance: 144.7
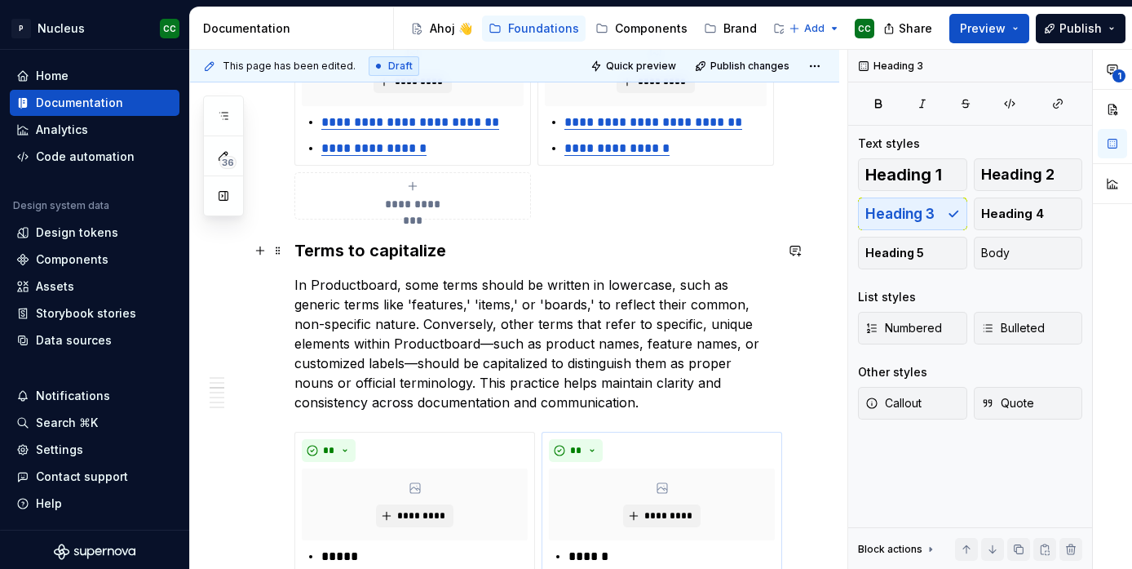
click at [302, 250] on h3 "Terms to capitalize" at bounding box center [535, 250] width 480 height 23
click at [324, 248] on h3 "Which terms to capitalize" at bounding box center [535, 250] width 480 height 23
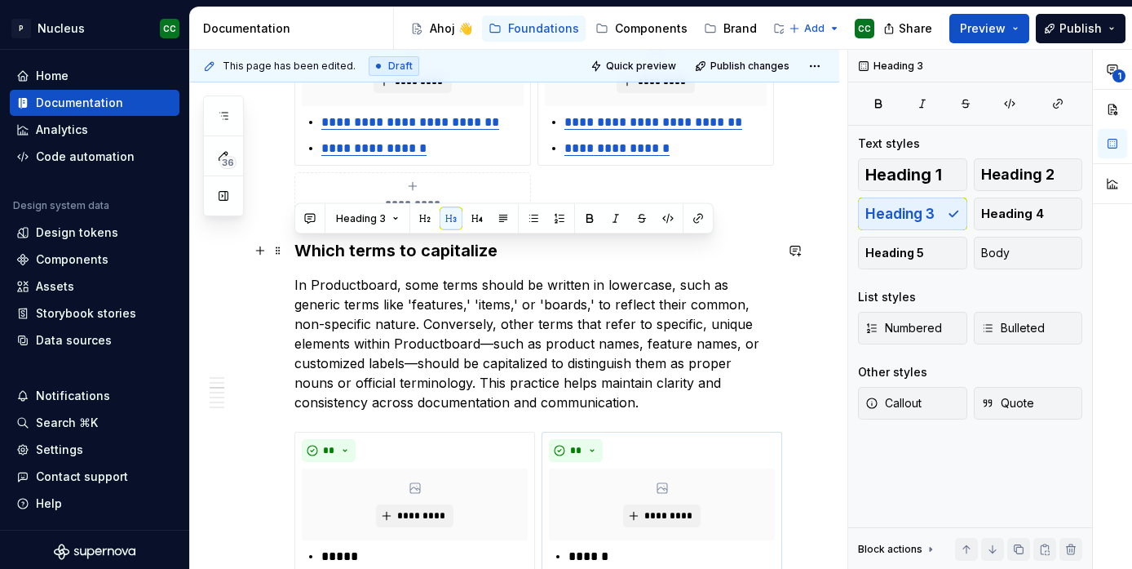
click at [324, 248] on h3 "Which terms to capitalize" at bounding box center [535, 250] width 480 height 23
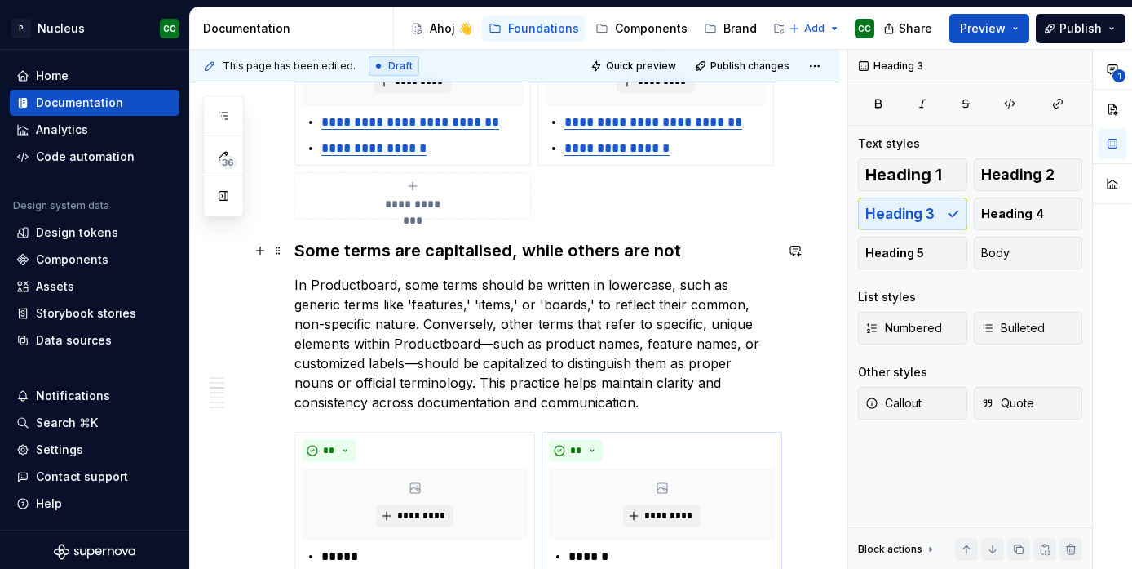
click at [490, 251] on h3 "Some terms are capitalised, while others are not" at bounding box center [535, 250] width 480 height 23
click at [584, 250] on h3 "Some terms are capitalized, while others are not" at bounding box center [535, 250] width 480 height 23
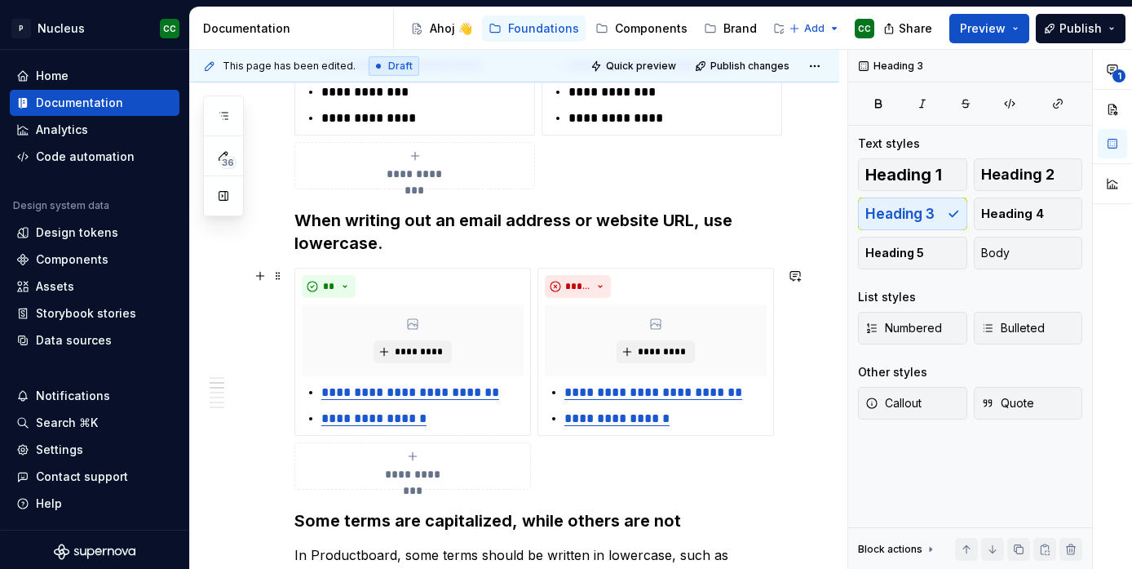
scroll to position [525, 0]
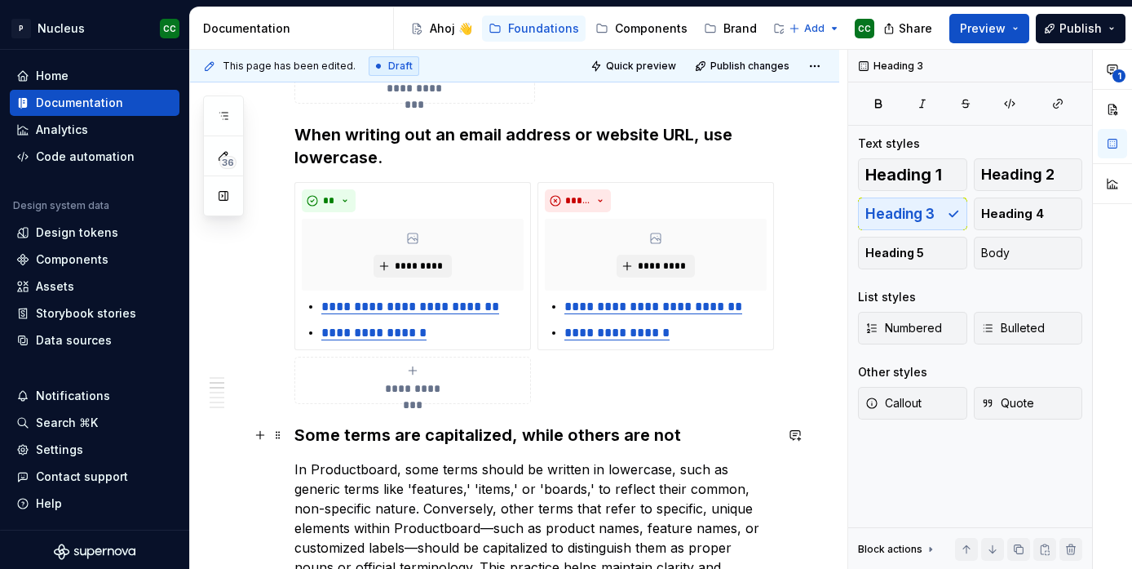
click at [675, 434] on h3 "Some terms are capitalized, while others are not" at bounding box center [535, 434] width 480 height 23
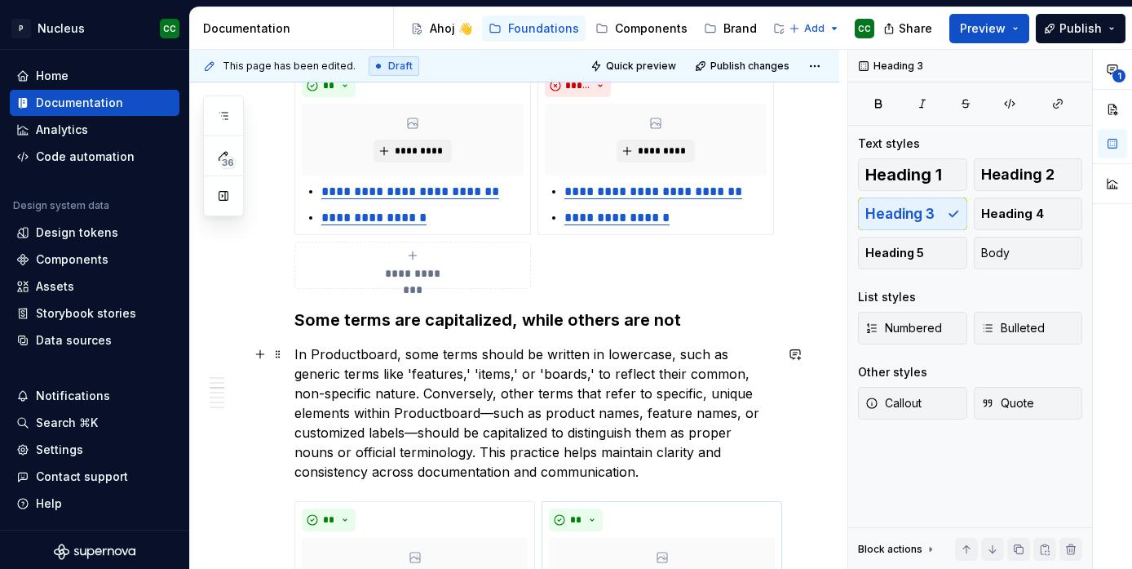
scroll to position [667, 0]
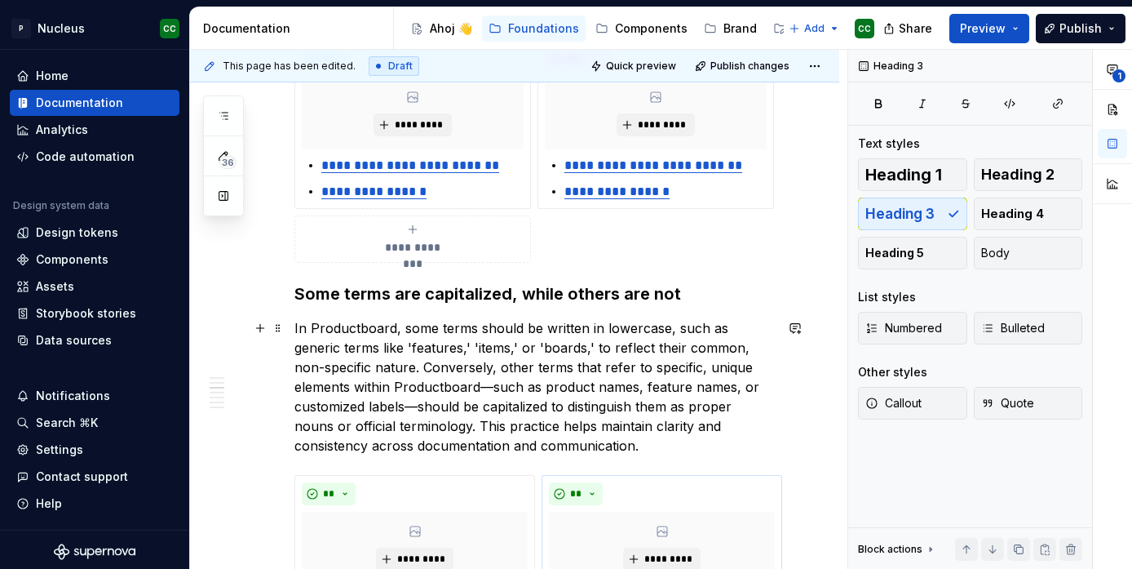
click at [343, 365] on p "In Productboard, some terms should be written in lowercase, such as generic ter…" at bounding box center [535, 386] width 480 height 137
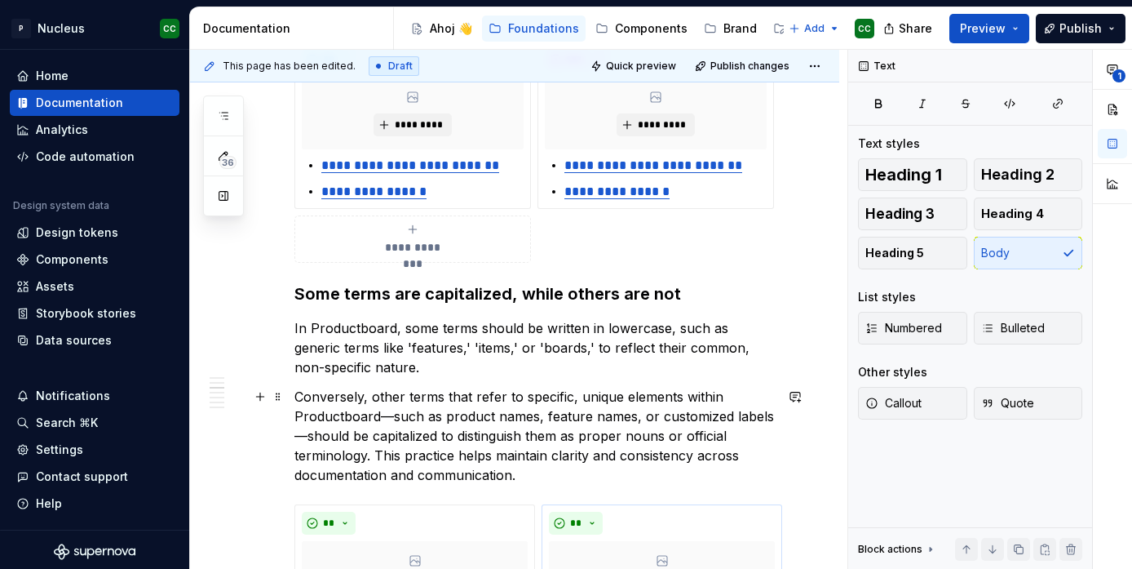
click at [391, 396] on p "Conversely, other terms that refer to specific, unique elements within Productb…" at bounding box center [535, 436] width 480 height 98
click at [342, 396] on p "Conversely, terms that refer to specific, unique elements within Productboard—s…" at bounding box center [535, 436] width 480 height 98
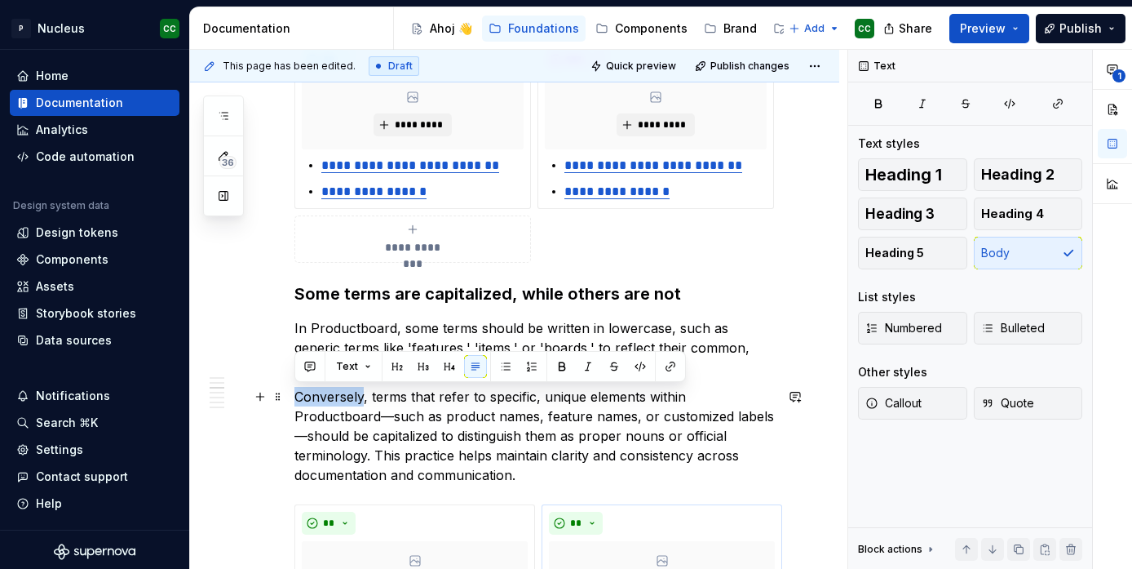
click at [342, 396] on p "Conversely, terms that refer to specific, unique elements within Productboard—s…" at bounding box center [535, 436] width 480 height 98
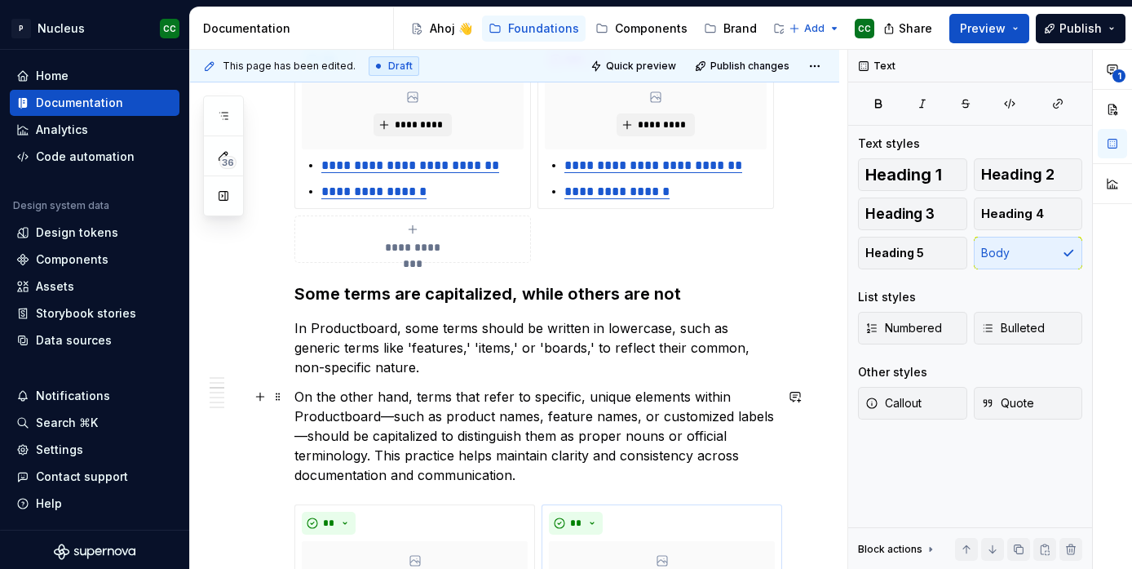
click at [378, 415] on p "On the other hand, terms that refer to specific, unique elements within Product…" at bounding box center [535, 436] width 480 height 98
click at [396, 415] on p "On the other hand, terms that refer to specific, unique elements within Product…" at bounding box center [535, 436] width 480 height 98
click at [295, 440] on p "On the other hand, terms that refer to specific, unique elements within Product…" at bounding box center [535, 436] width 480 height 98
click at [307, 434] on p "On the other hand, terms that refer to specific, unique elements within Product…" at bounding box center [535, 436] width 480 height 98
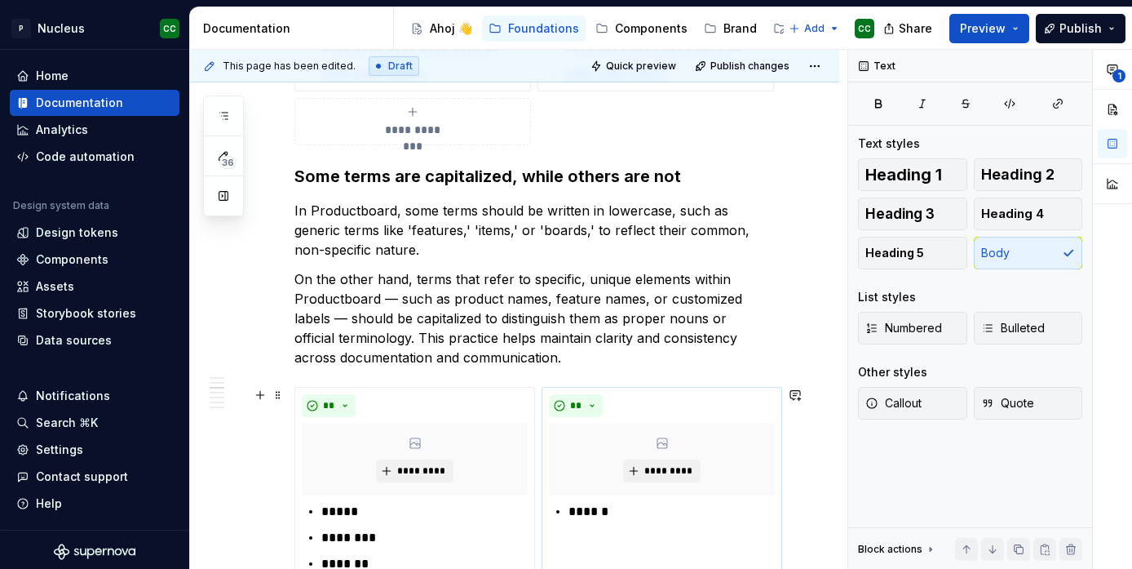
scroll to position [789, 0]
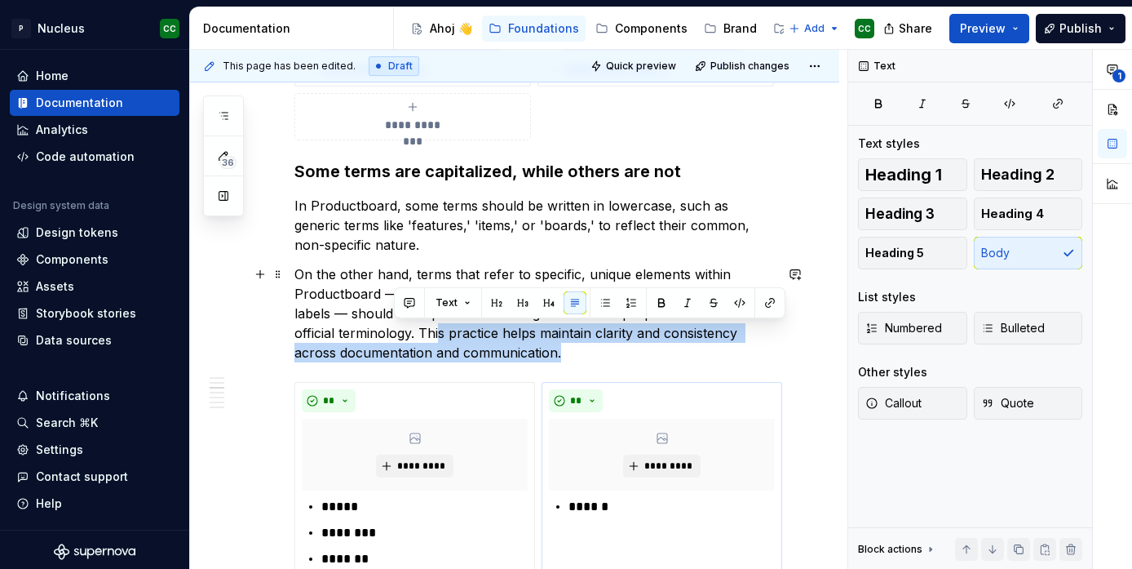
drag, startPoint x: 520, startPoint y: 359, endPoint x: 396, endPoint y: 333, distance: 126.7
click at [396, 333] on p "On the other hand, terms that refer to specific, unique elements within Product…" at bounding box center [535, 313] width 480 height 98
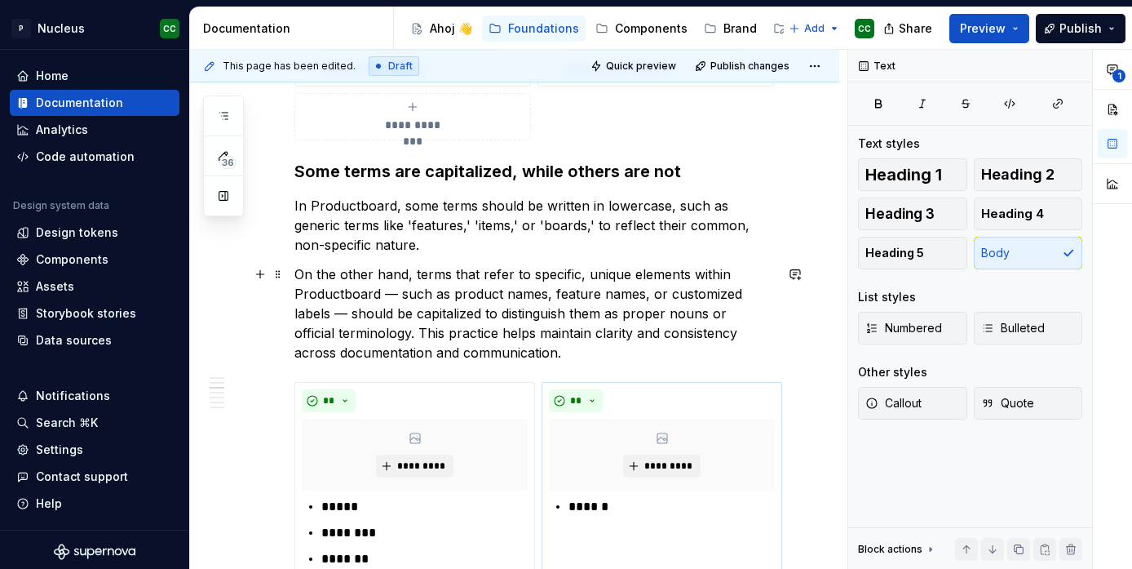
click at [346, 338] on p "On the other hand, terms that refer to specific, unique elements within Product…" at bounding box center [535, 313] width 480 height 98
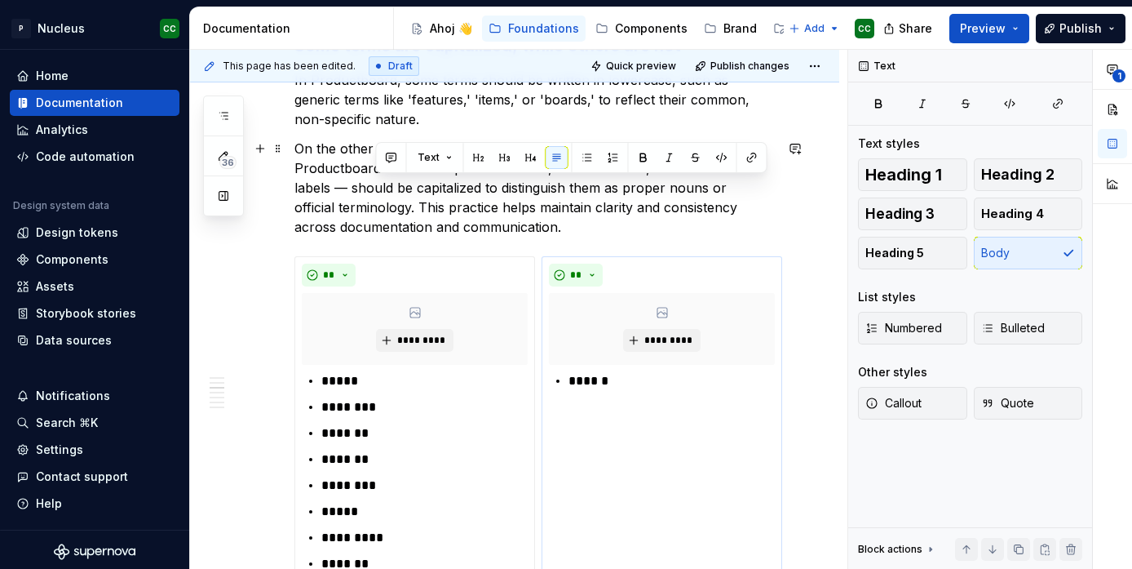
click at [510, 210] on p "On the other hand, terms that refer to specific, unique elements within Product…" at bounding box center [535, 188] width 480 height 98
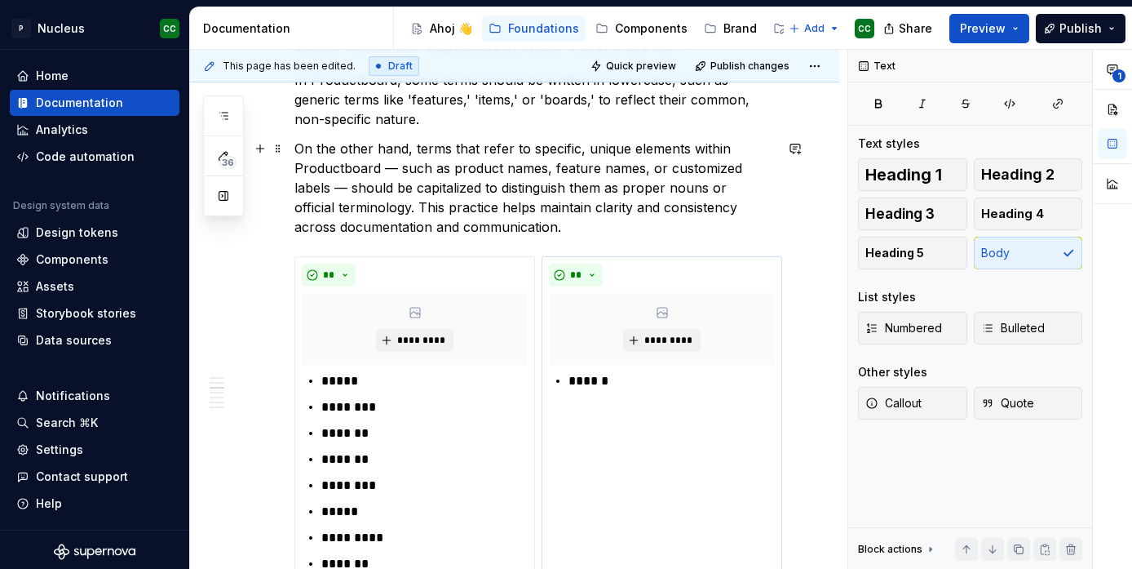
click at [490, 193] on p "On the other hand, terms that refer to specific, unique elements within Product…" at bounding box center [535, 188] width 480 height 98
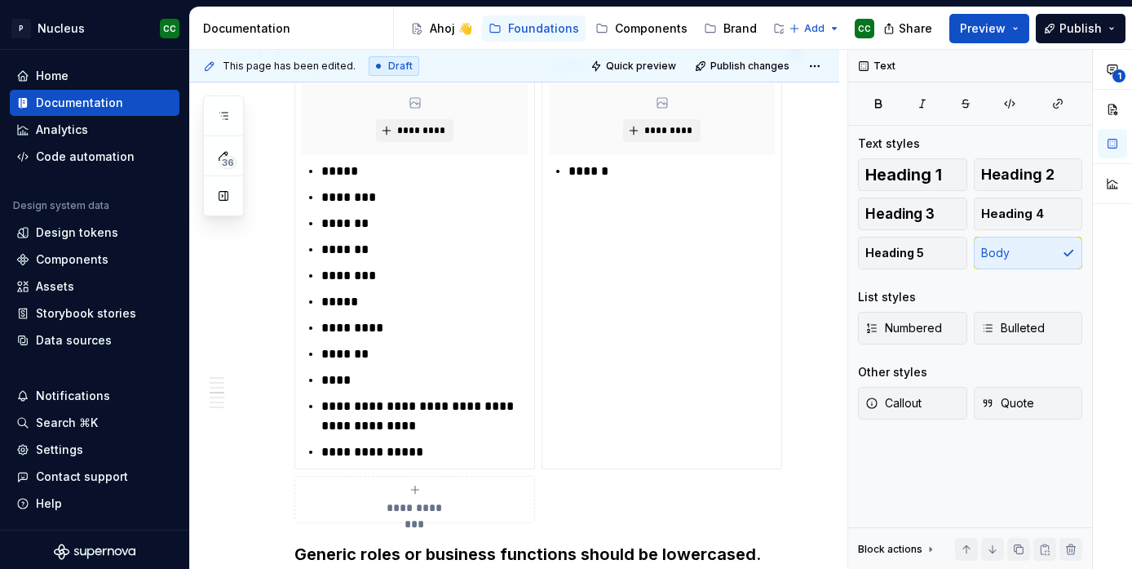
scroll to position [1123, 0]
click at [432, 453] on p "**********" at bounding box center [424, 453] width 206 height 20
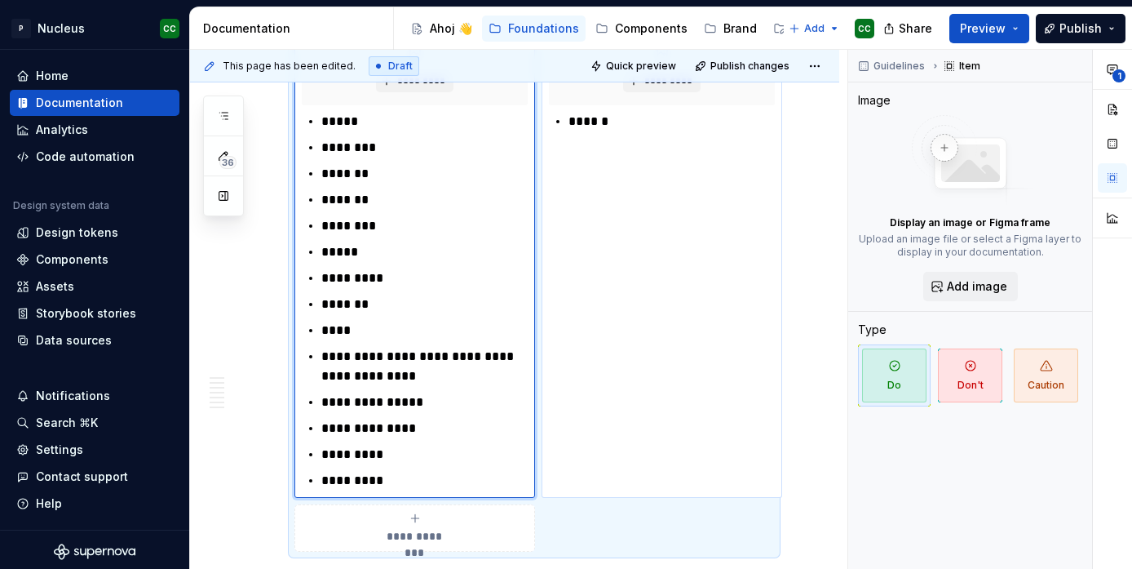
scroll to position [1135, 0]
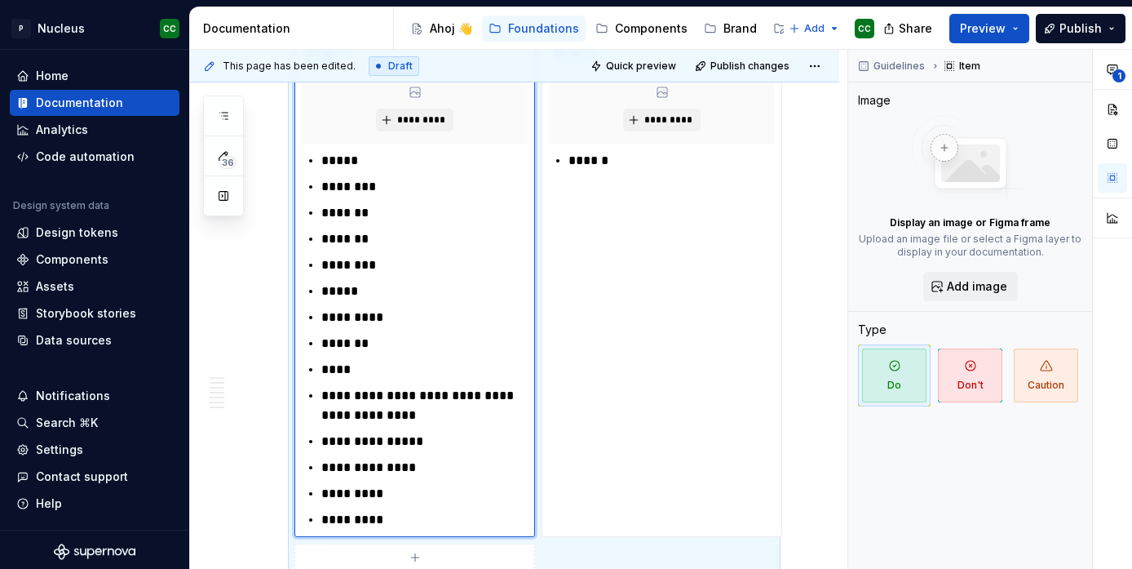
click at [617, 157] on p "******" at bounding box center [672, 161] width 206 height 20
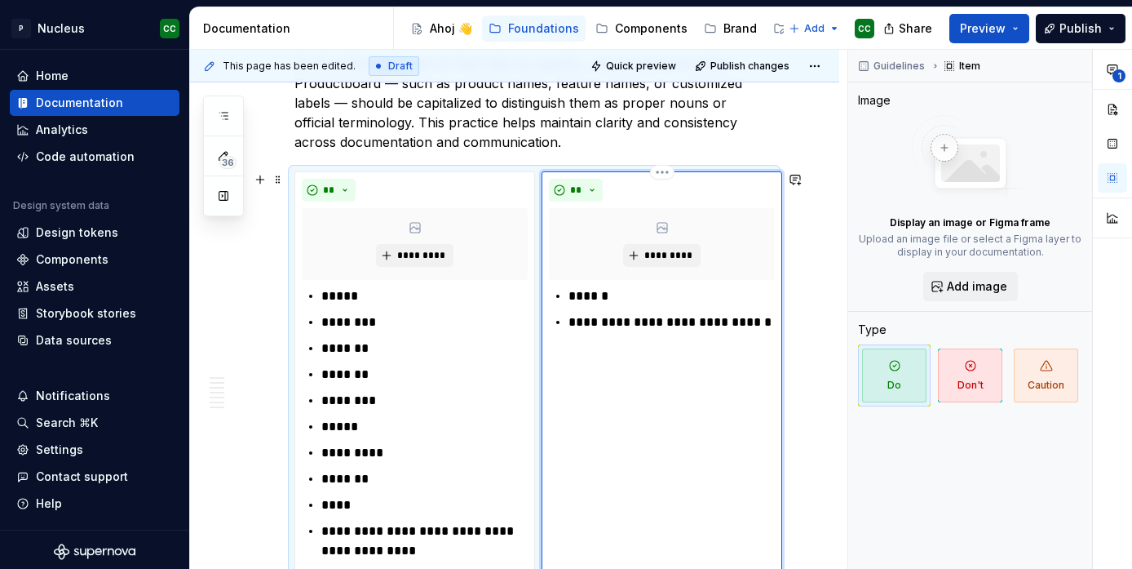
scroll to position [999, 0]
click at [806, 179] on button "button" at bounding box center [795, 180] width 23 height 23
type textarea "*"
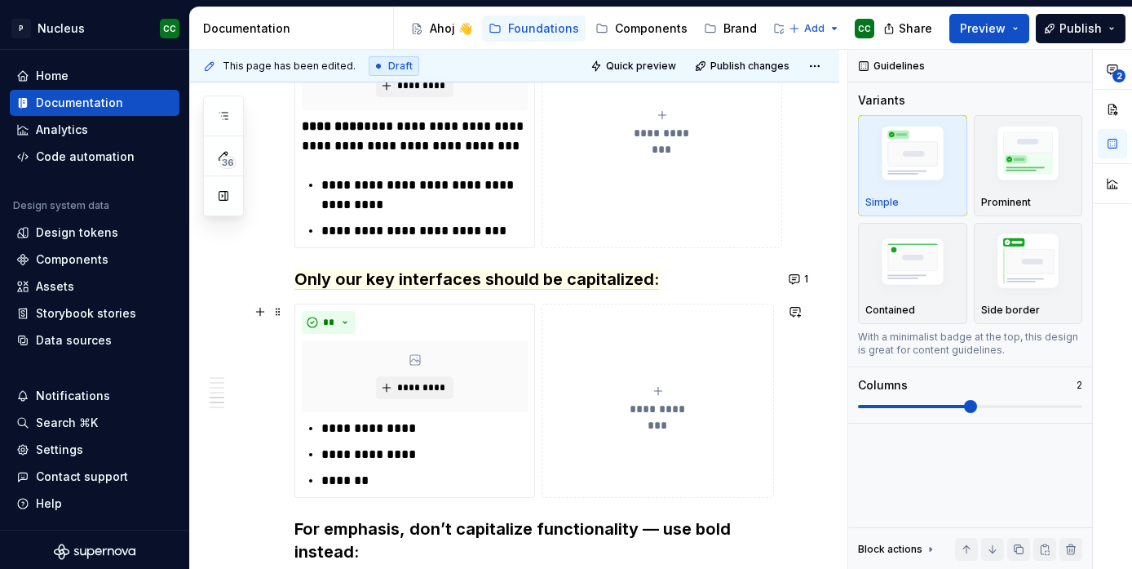
scroll to position [2020, 0]
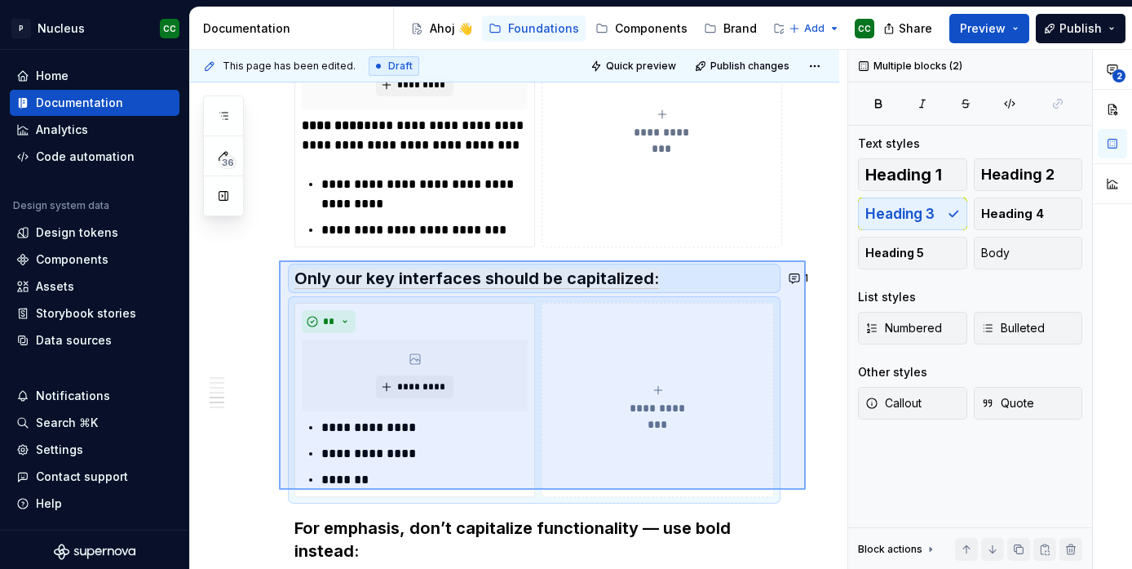
drag, startPoint x: 806, startPoint y: 490, endPoint x: 279, endPoint y: 260, distance: 575.0
click at [279, 260] on div "**********" at bounding box center [519, 310] width 658 height 520
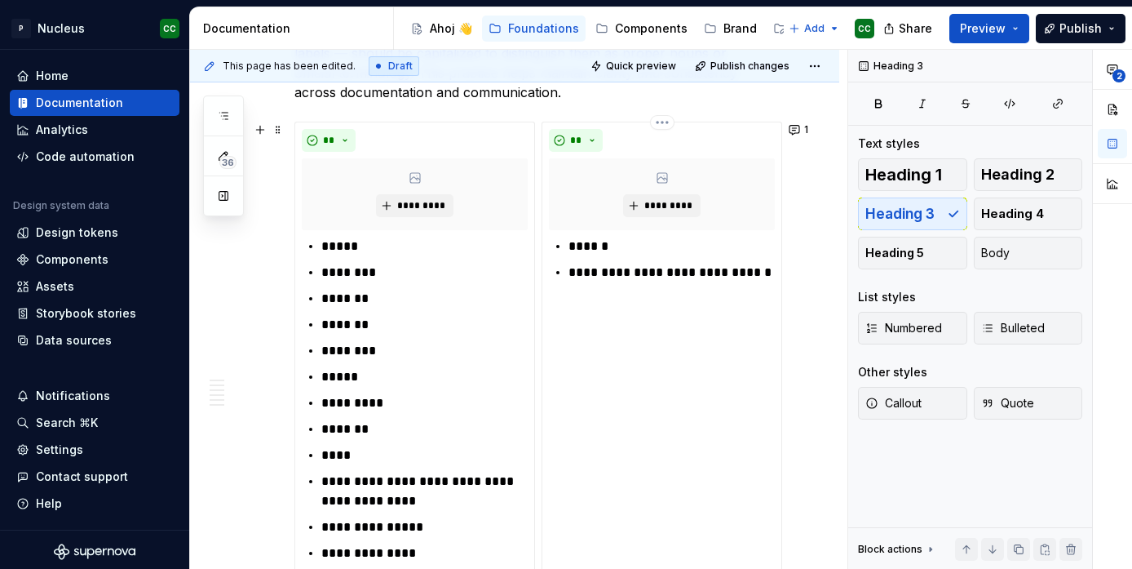
scroll to position [1025, 0]
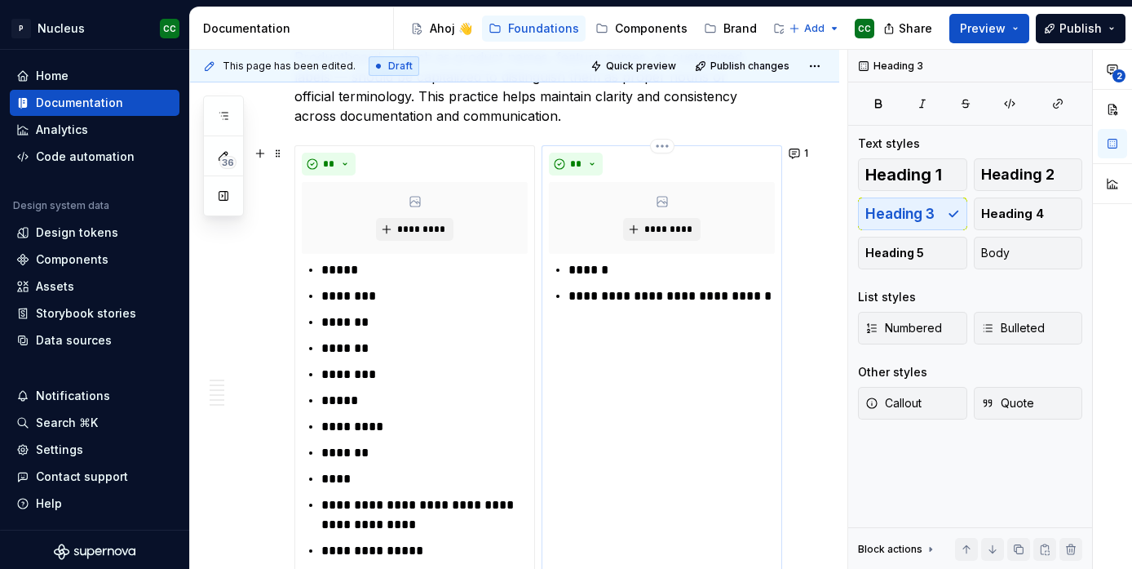
click at [618, 312] on p "**********" at bounding box center [672, 305] width 206 height 39
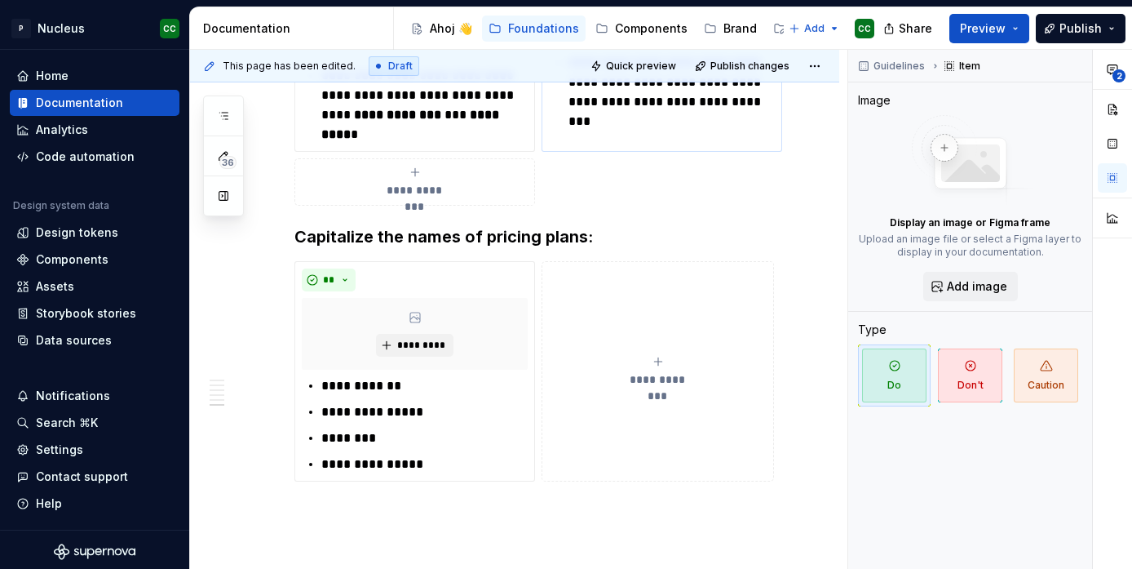
scroll to position [2456, 0]
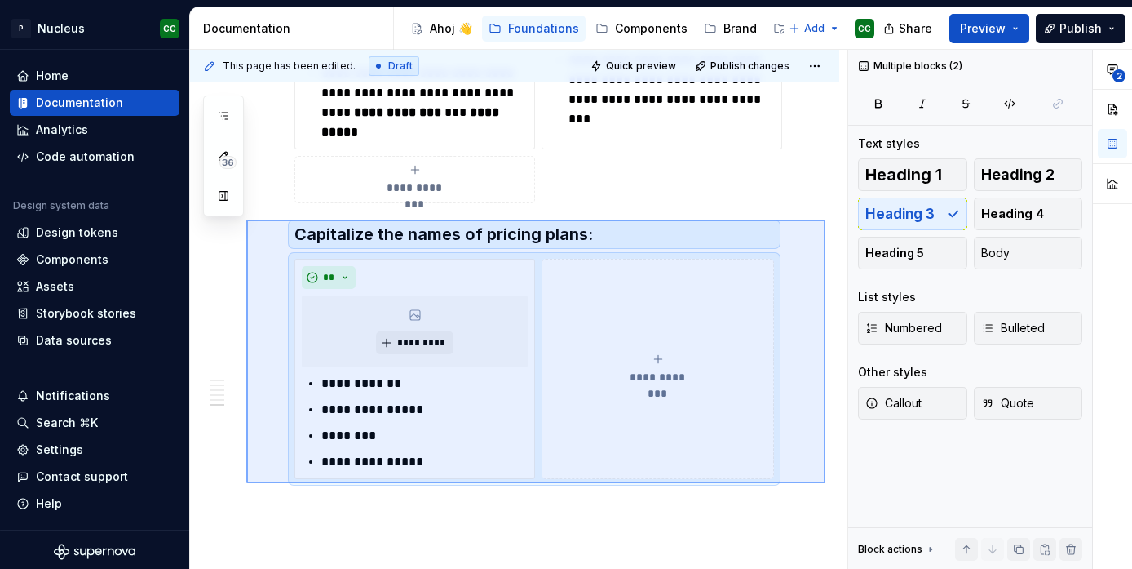
drag, startPoint x: 826, startPoint y: 483, endPoint x: 246, endPoint y: 219, distance: 636.3
click at [246, 219] on div "**********" at bounding box center [519, 310] width 658 height 520
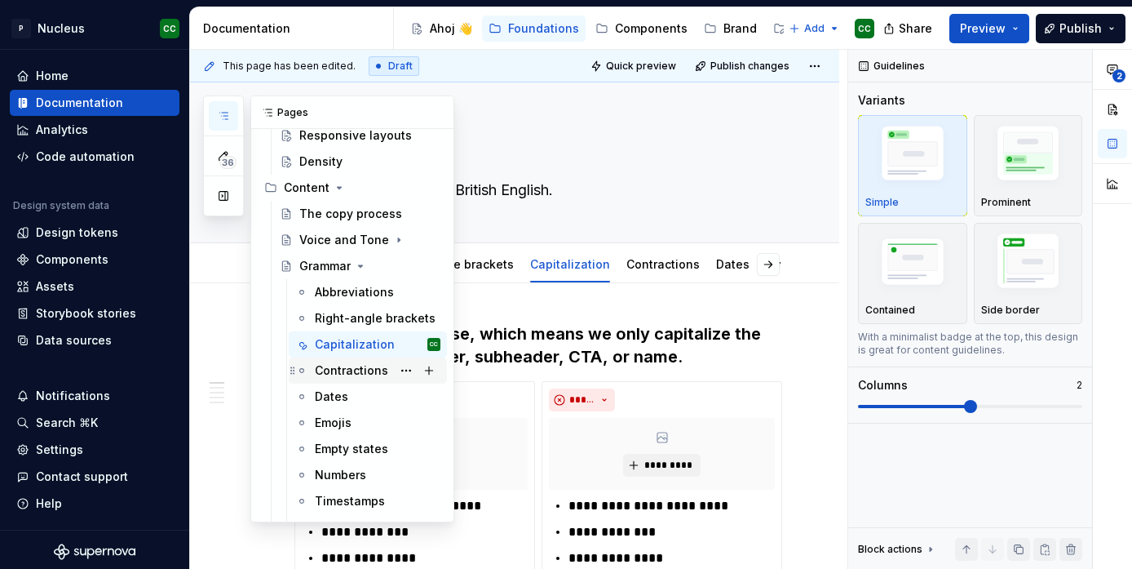
scroll to position [1058, 0]
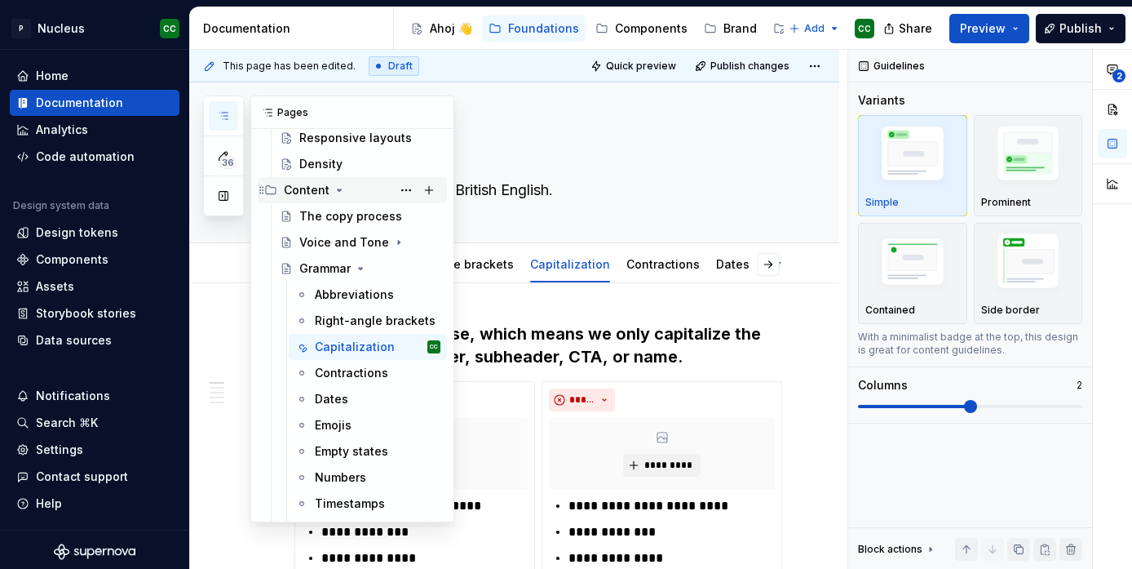
click at [299, 185] on div "Content" at bounding box center [307, 190] width 46 height 16
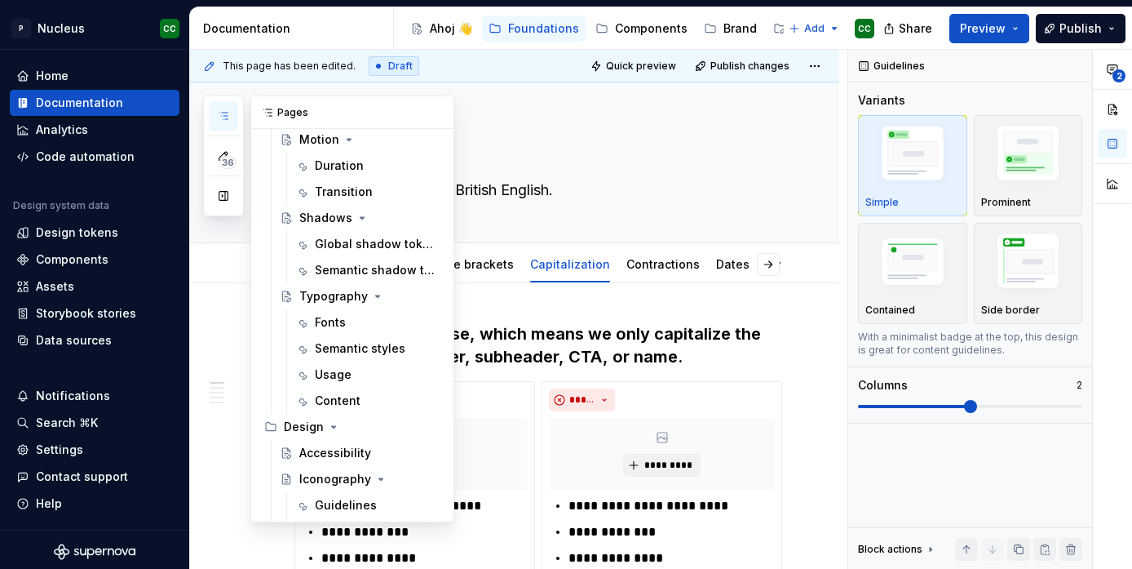
scroll to position [743, 0]
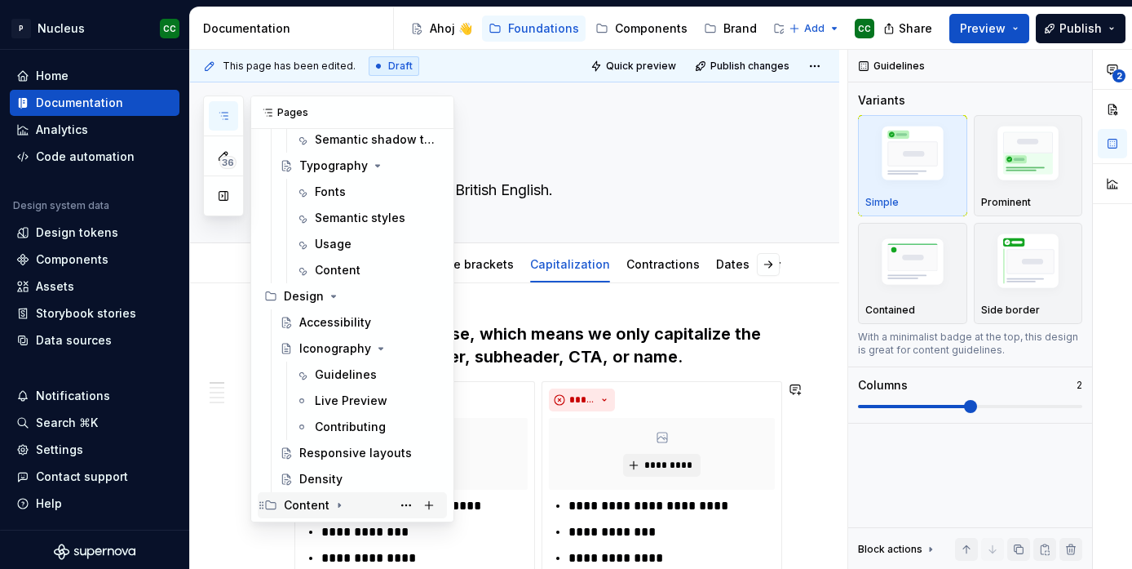
click at [303, 504] on div "Content" at bounding box center [307, 505] width 46 height 16
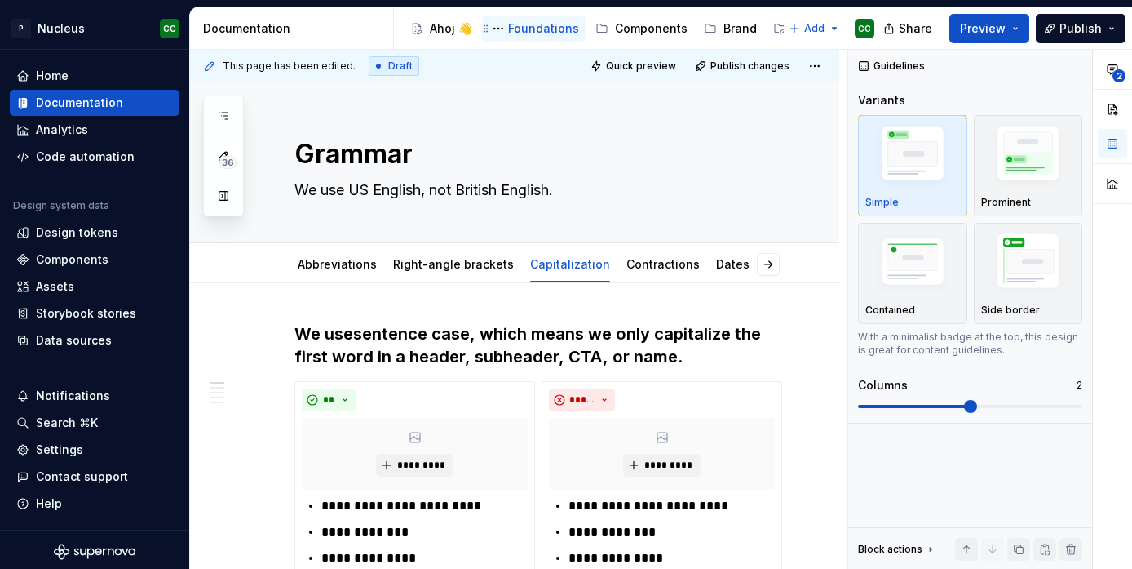
click at [550, 31] on div "Foundations" at bounding box center [543, 28] width 71 height 16
click at [488, 27] on icon "Page tree" at bounding box center [486, 28] width 13 height 13
click at [492, 28] on button "Page tree" at bounding box center [499, 29] width 20 height 20
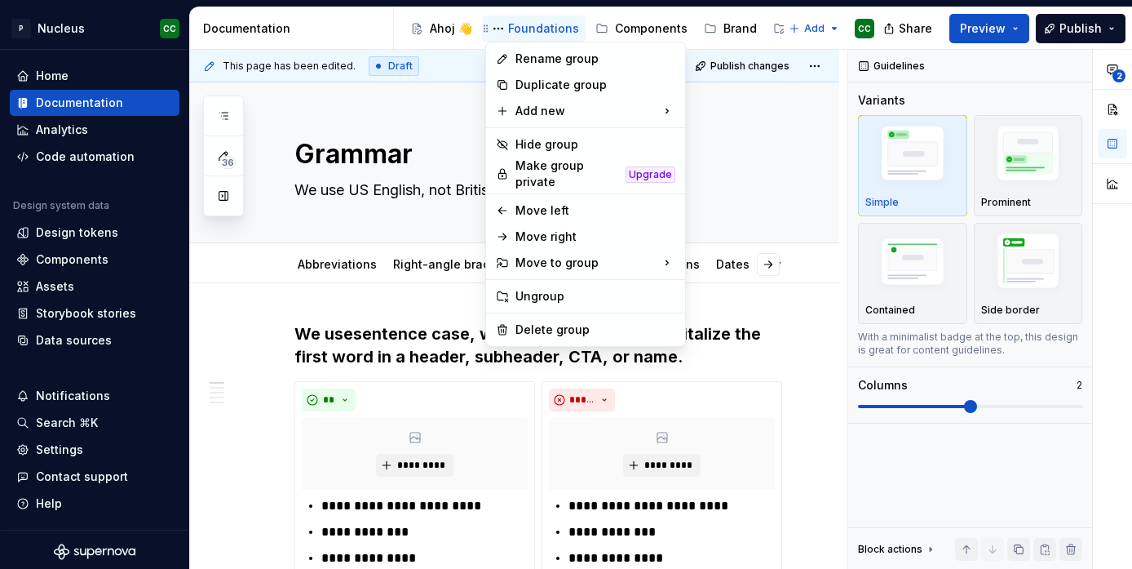
click at [538, 23] on html "P Nucleus CC Home Documentation Analytics Code automation Design system data De…" at bounding box center [566, 284] width 1132 height 569
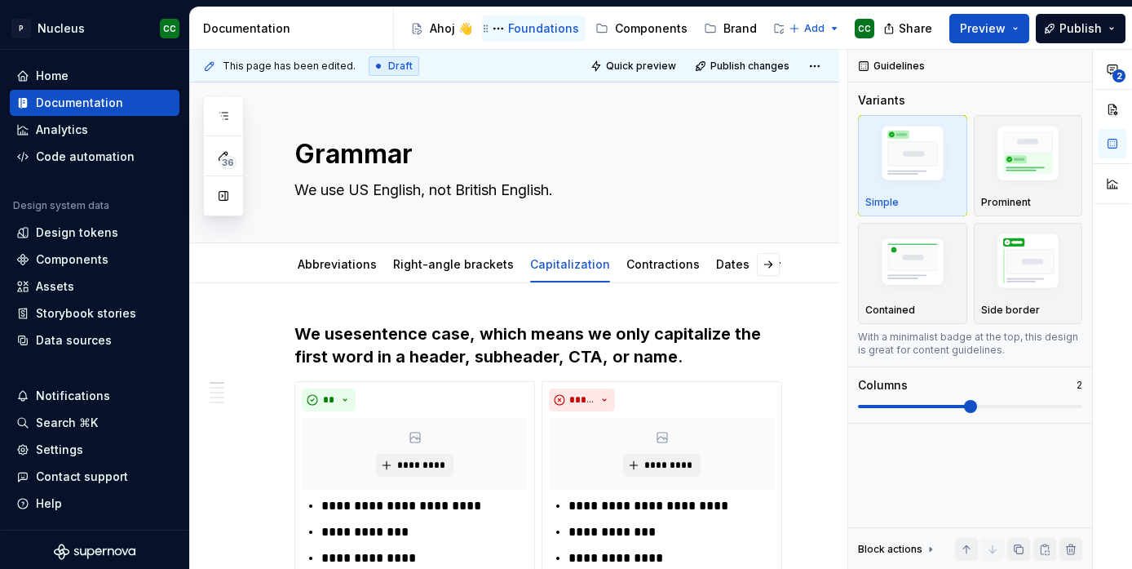
click at [542, 25] on div "Foundations" at bounding box center [543, 28] width 71 height 16
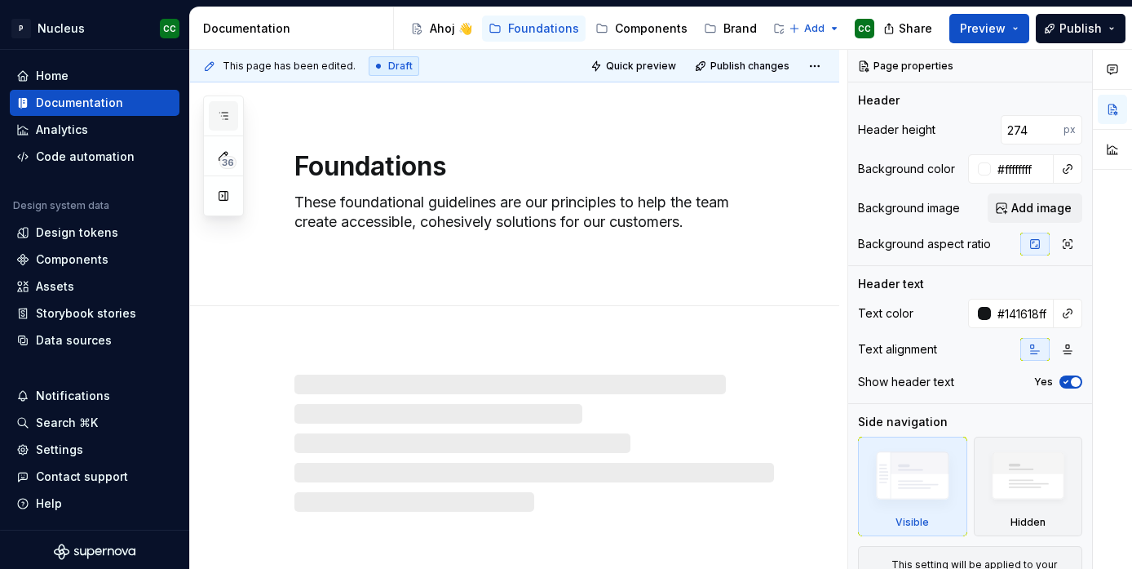
click at [228, 117] on icon "button" at bounding box center [223, 115] width 13 height 13
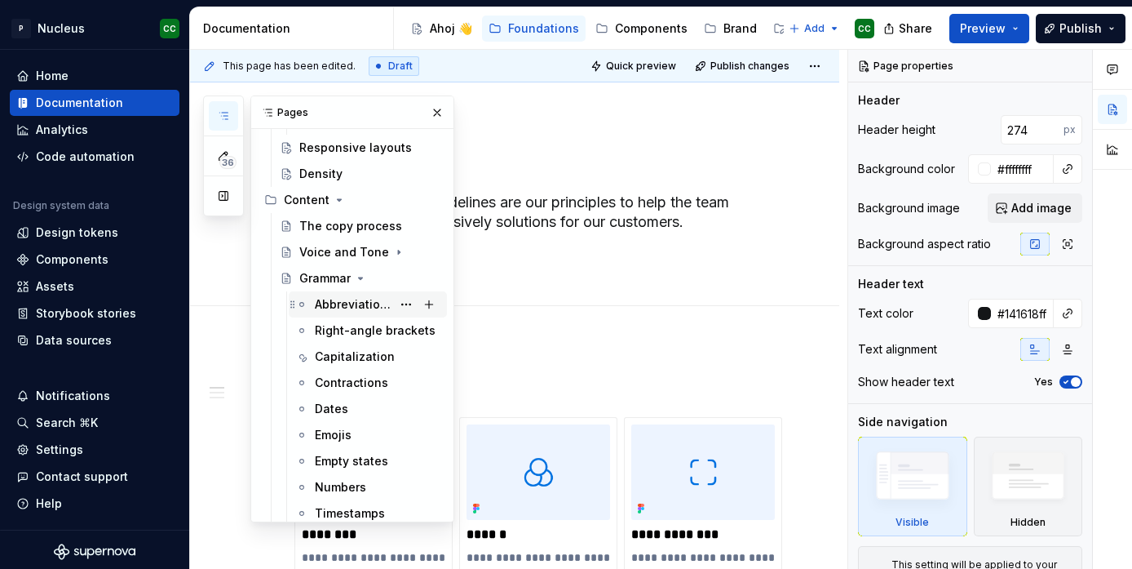
scroll to position [1052, 0]
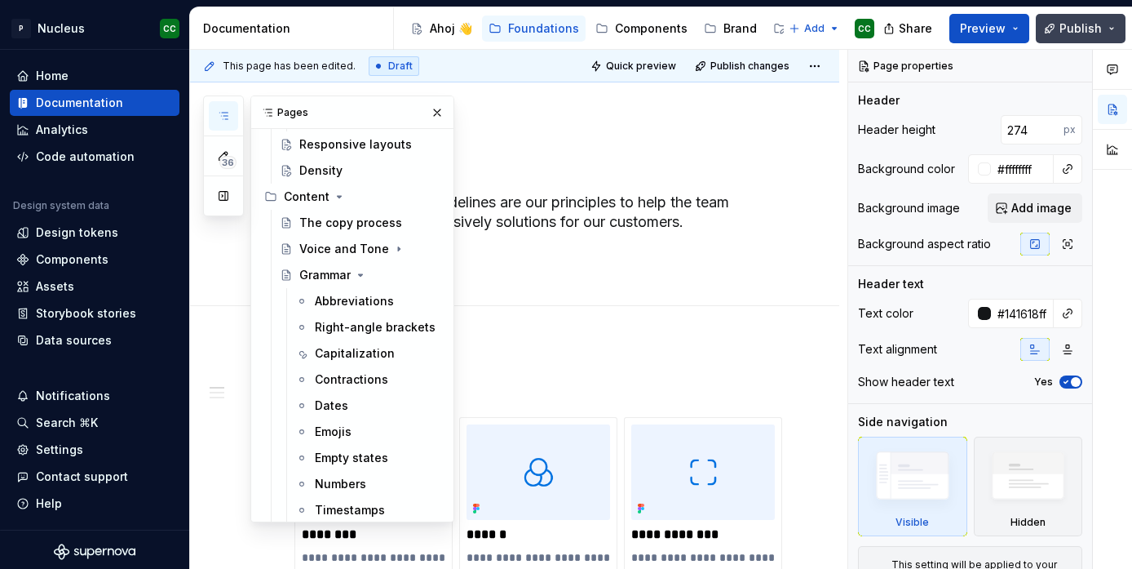
click at [1072, 29] on span "Publish" at bounding box center [1081, 28] width 42 height 16
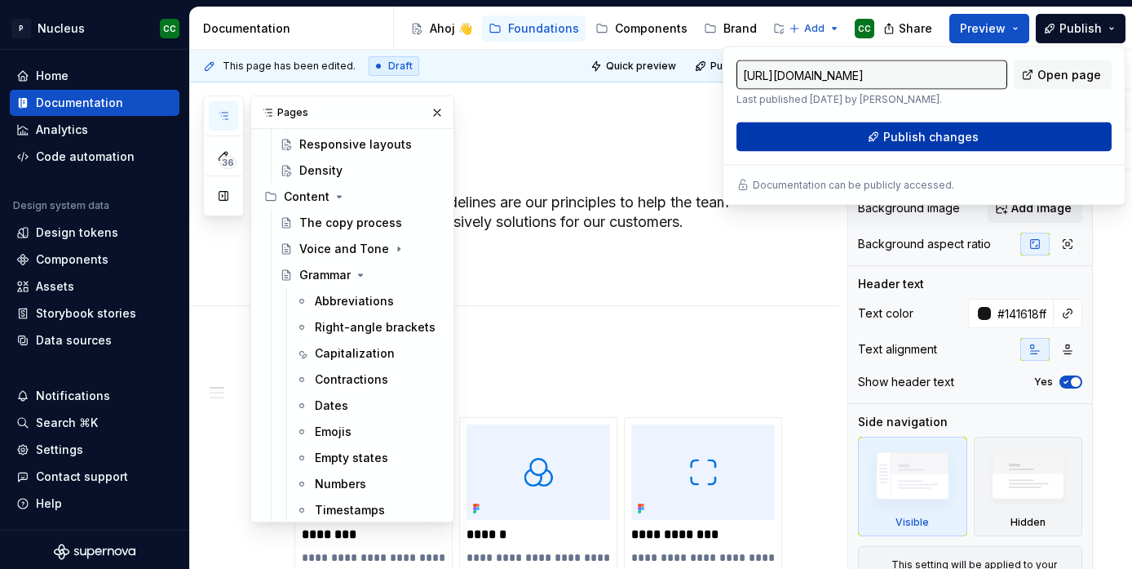
click at [927, 135] on span "Publish changes" at bounding box center [931, 137] width 95 height 16
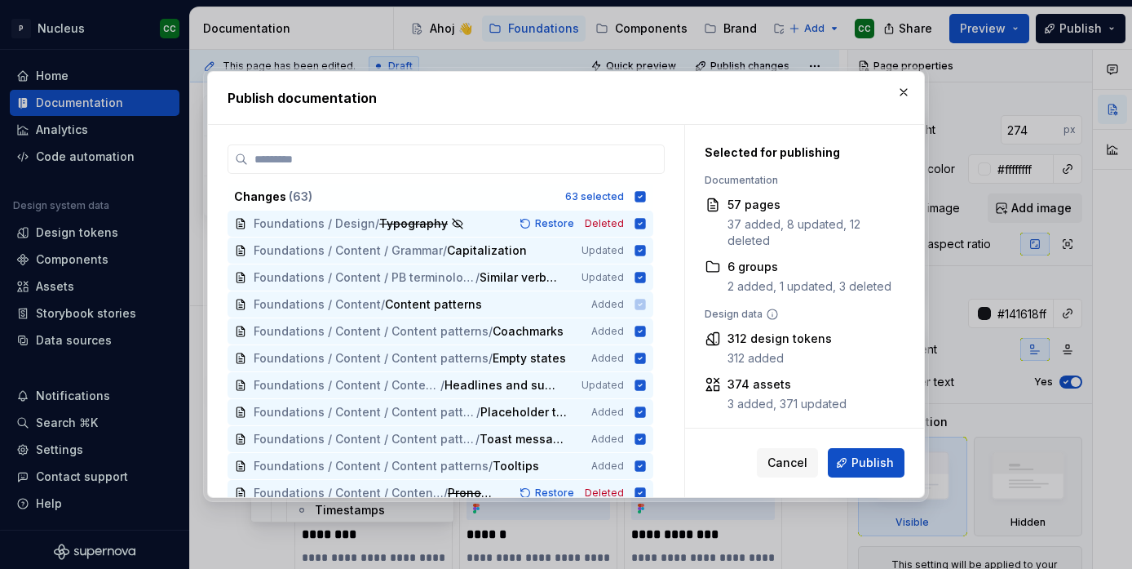
scroll to position [1238, 0]
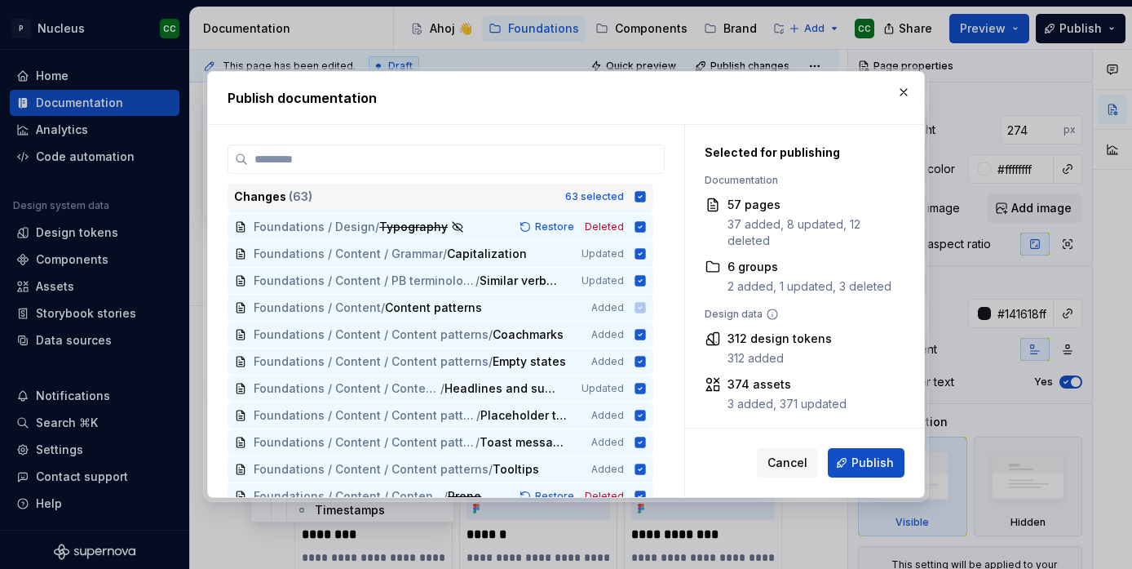
click at [646, 193] on icon at bounding box center [641, 196] width 11 height 11
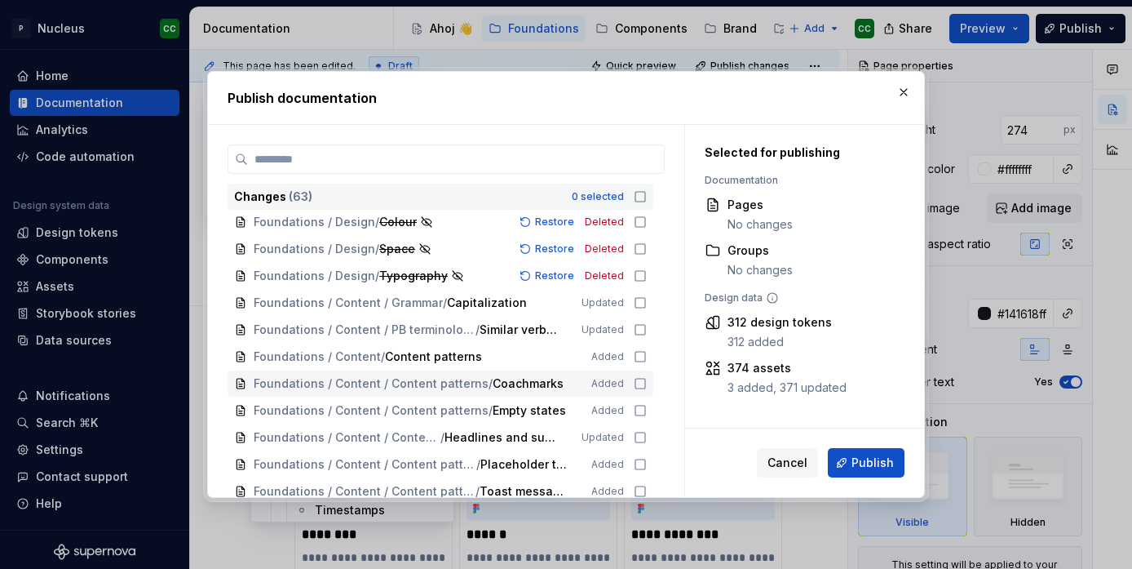
scroll to position [1195, 0]
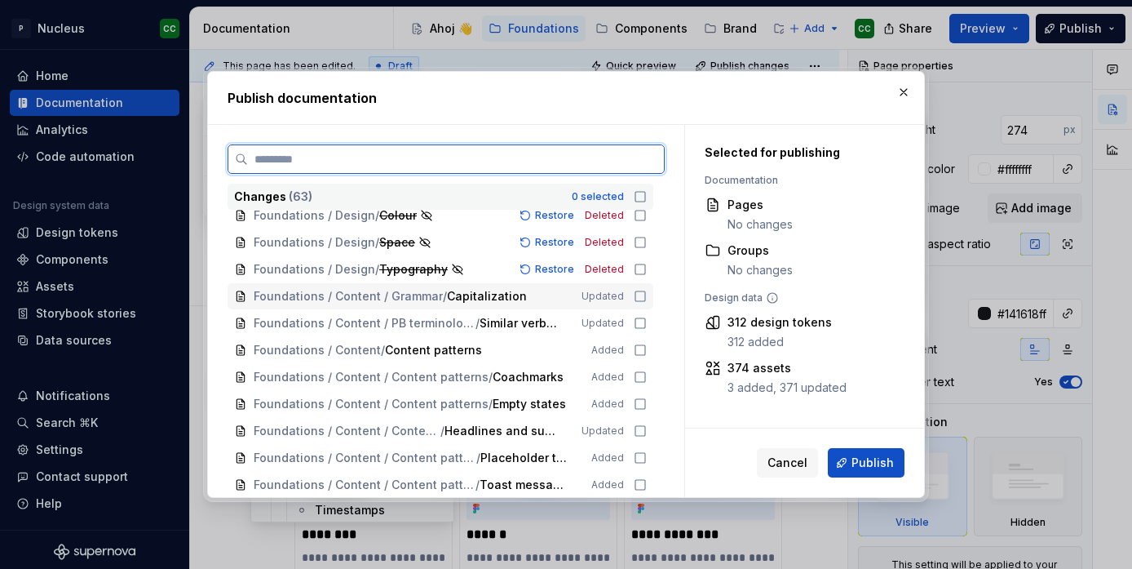
click at [647, 295] on icon at bounding box center [640, 296] width 13 height 13
click at [647, 323] on icon at bounding box center [640, 323] width 13 height 13
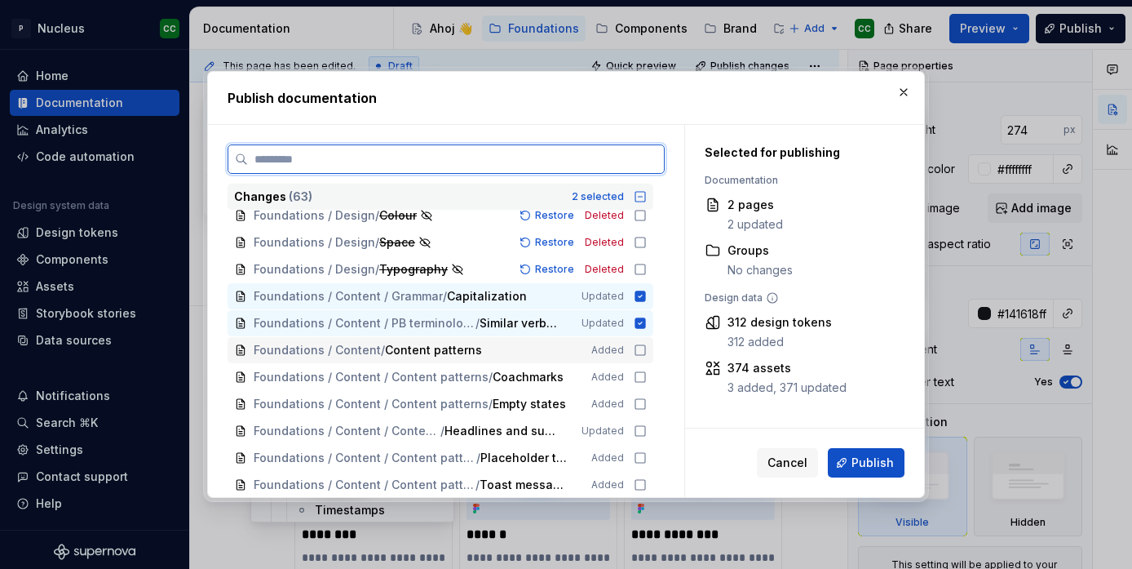
click at [647, 348] on icon at bounding box center [640, 349] width 13 height 13
click at [647, 376] on icon at bounding box center [640, 376] width 13 height 13
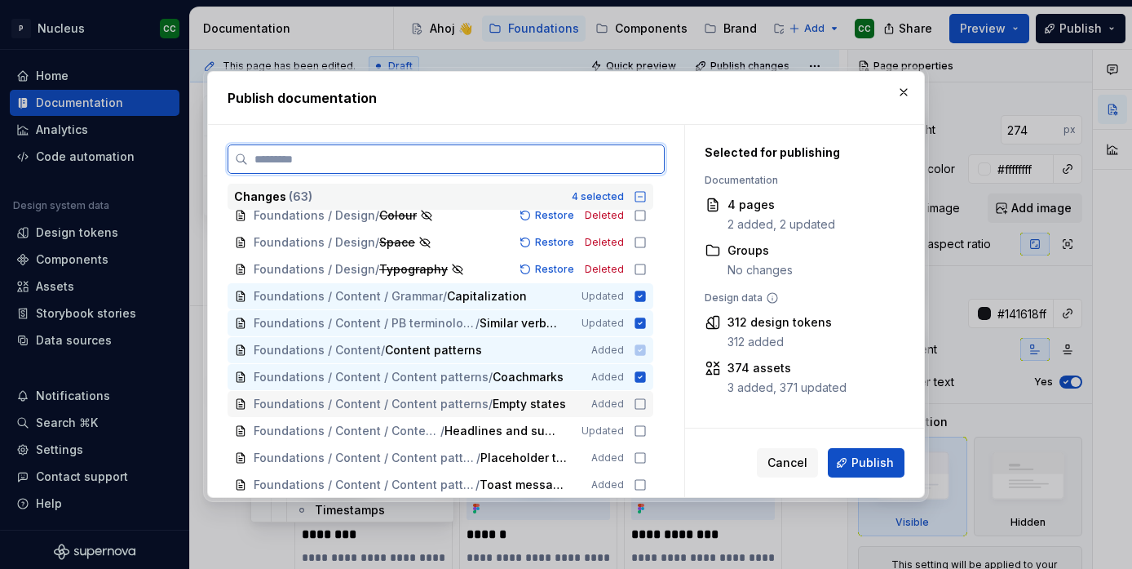
click at [647, 403] on icon at bounding box center [640, 403] width 13 height 13
click at [645, 429] on icon at bounding box center [640, 430] width 13 height 13
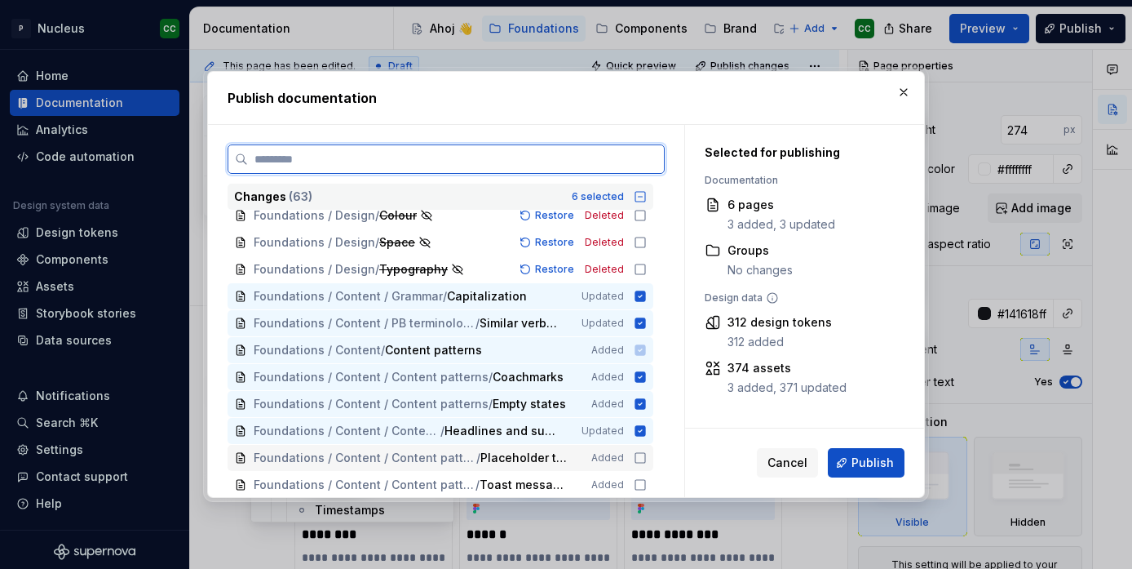
click at [647, 458] on icon at bounding box center [640, 457] width 13 height 13
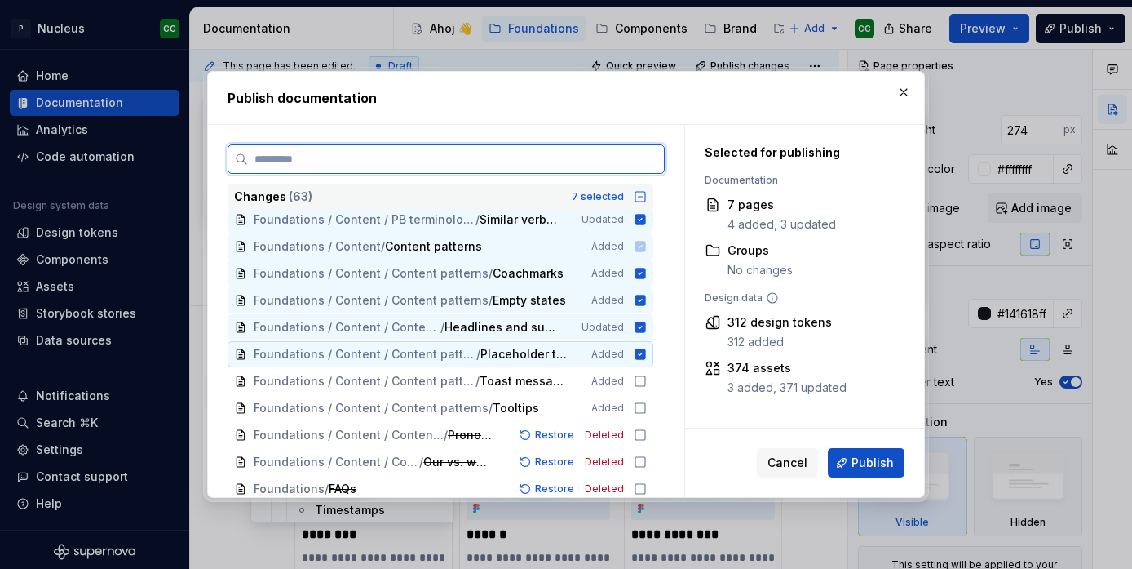
scroll to position [1300, 0]
click at [647, 382] on icon at bounding box center [640, 380] width 13 height 13
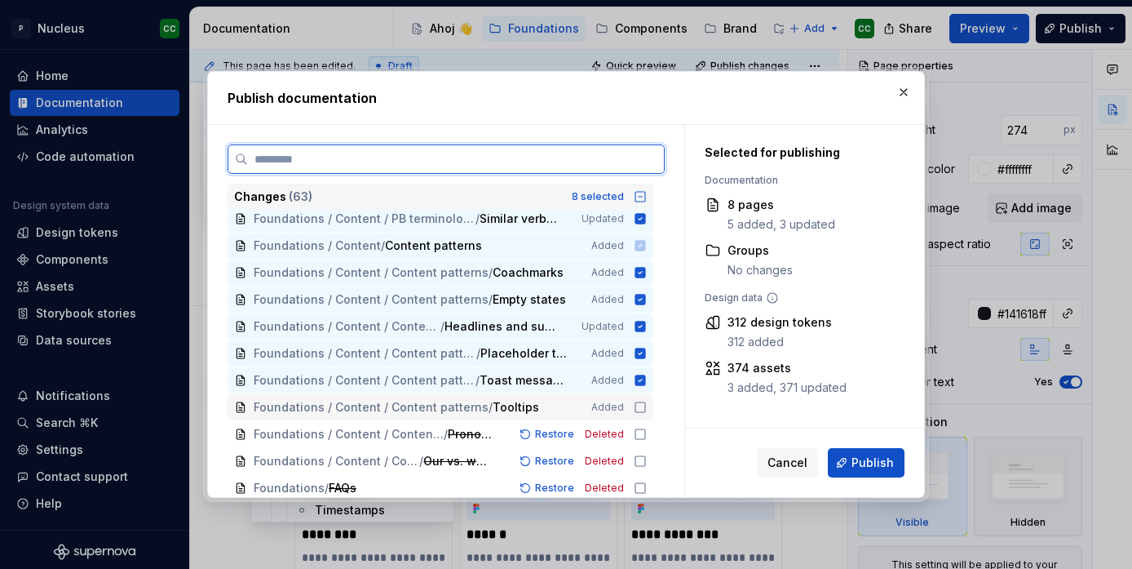
click at [647, 405] on icon at bounding box center [640, 407] width 13 height 13
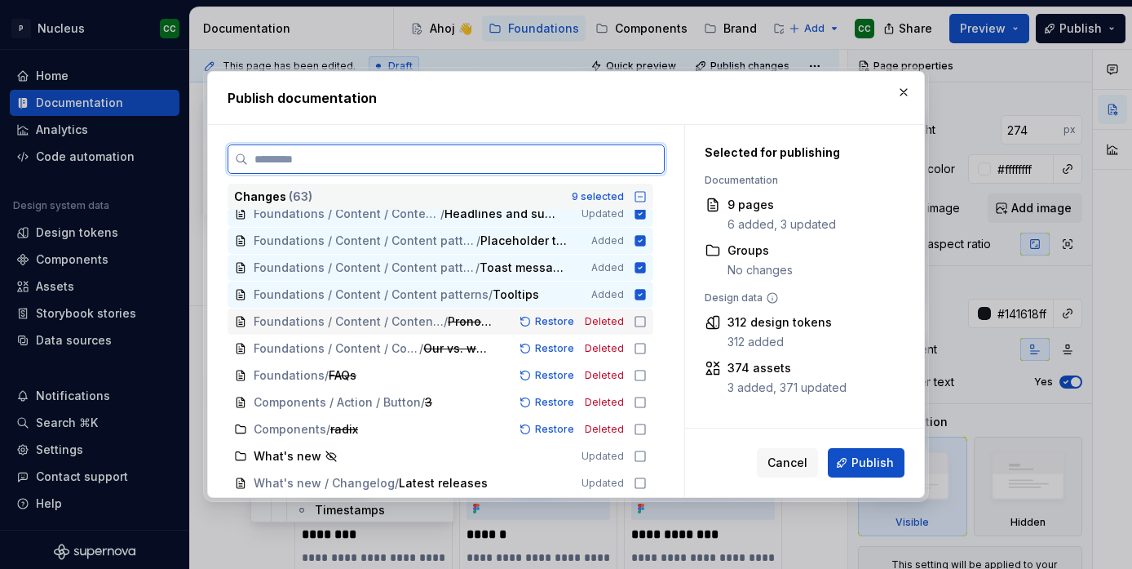
click at [647, 318] on icon at bounding box center [640, 321] width 13 height 13
click at [647, 348] on icon at bounding box center [640, 348] width 13 height 13
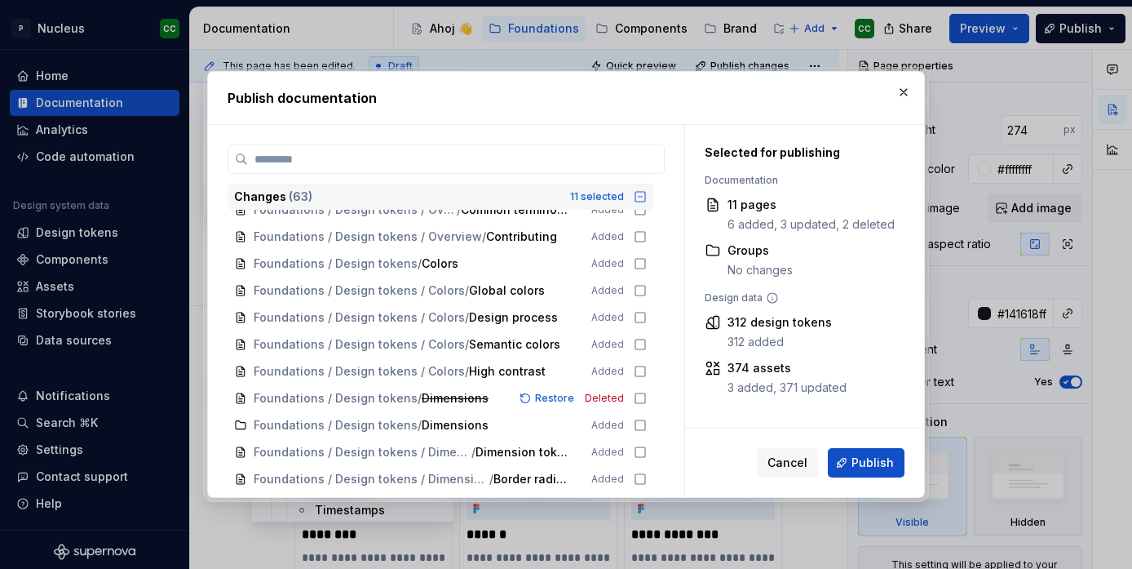
scroll to position [0, 0]
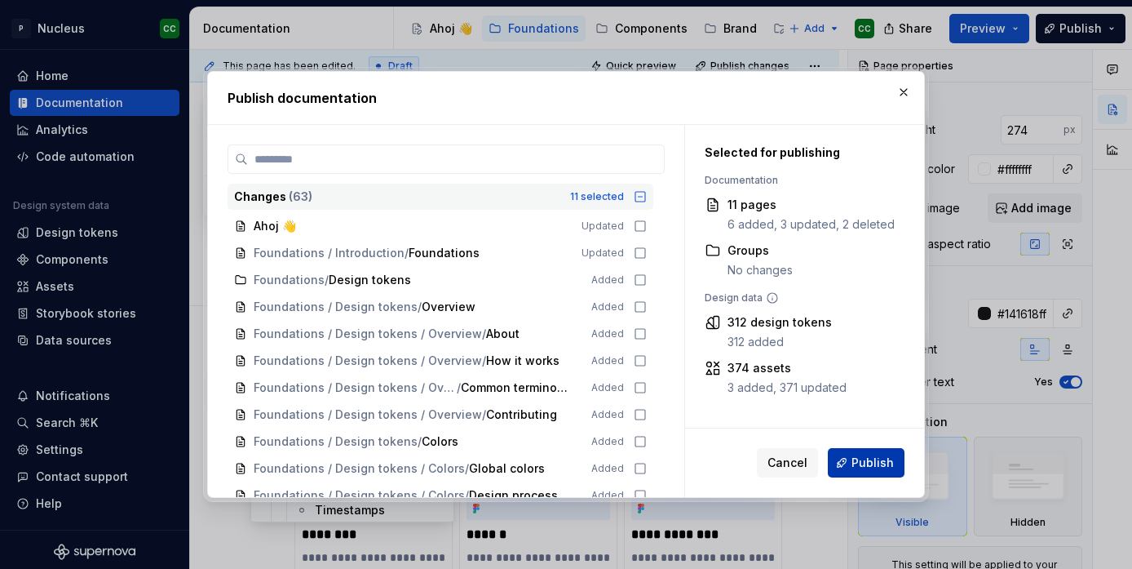
click at [861, 465] on span "Publish" at bounding box center [873, 462] width 42 height 16
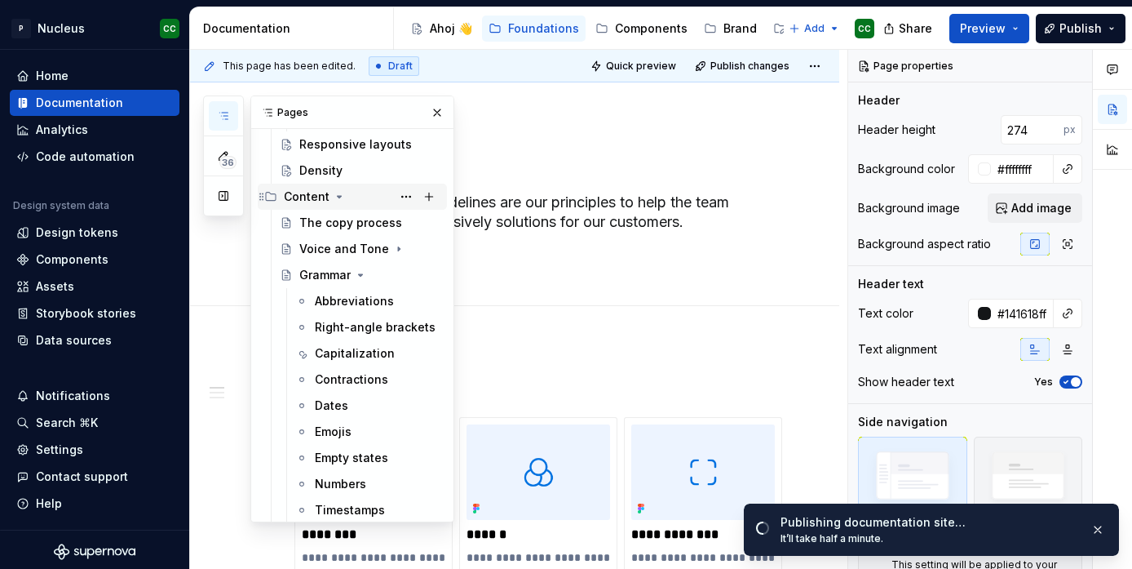
click at [297, 197] on div "Content" at bounding box center [307, 196] width 46 height 16
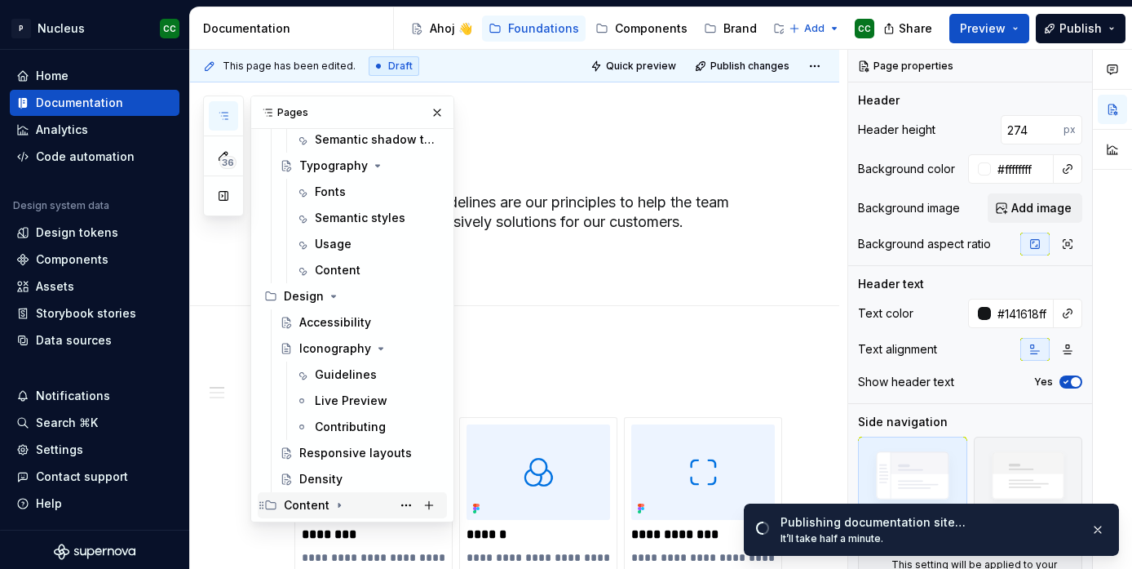
scroll to position [743, 0]
click at [268, 503] on icon "Page tree" at bounding box center [261, 504] width 13 height 13
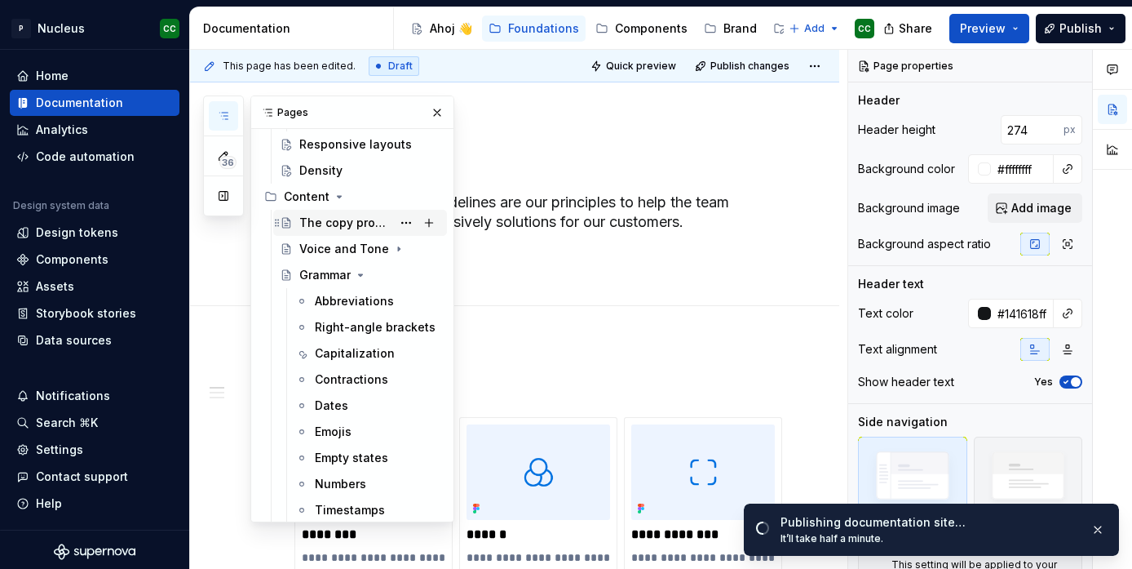
click at [351, 220] on div "The copy process" at bounding box center [345, 223] width 92 height 16
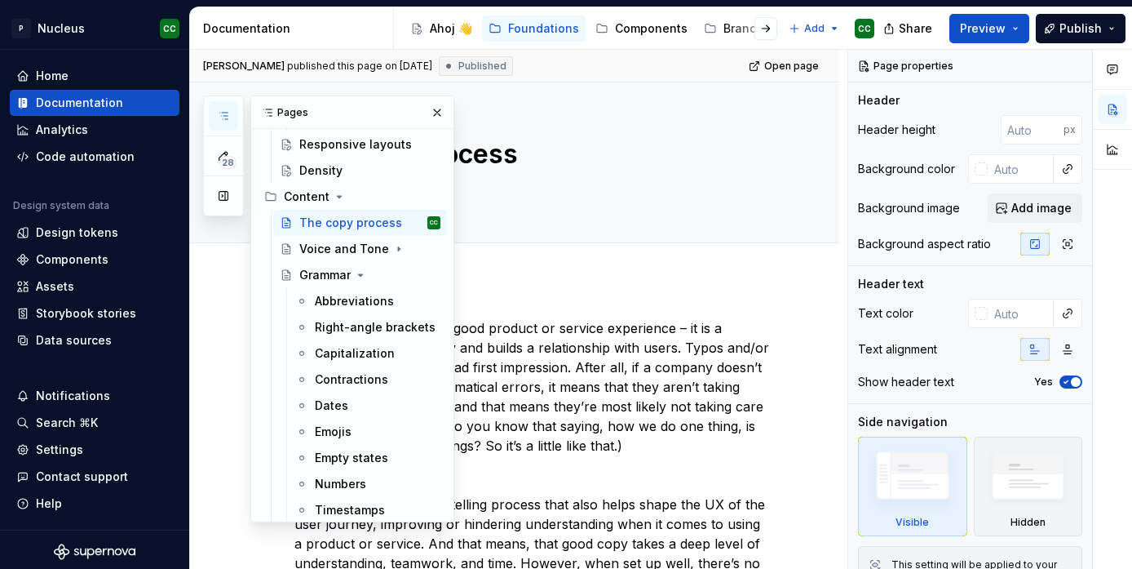
scroll to position [1052, 0]
click at [436, 114] on button "button" at bounding box center [437, 112] width 23 height 23
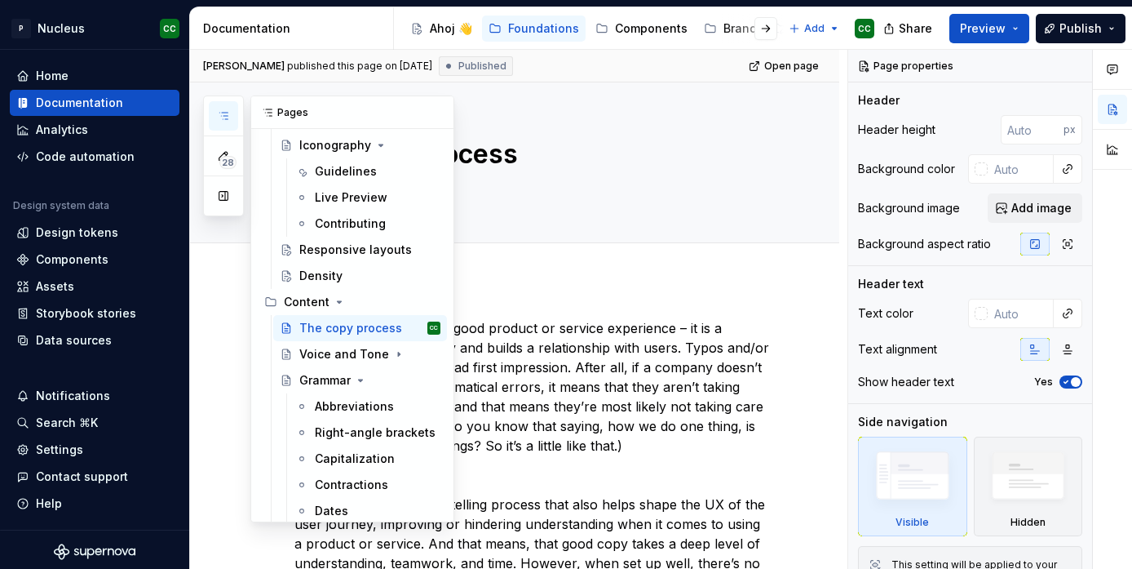
scroll to position [947, 0]
click at [328, 381] on div "Grammar" at bounding box center [324, 379] width 51 height 16
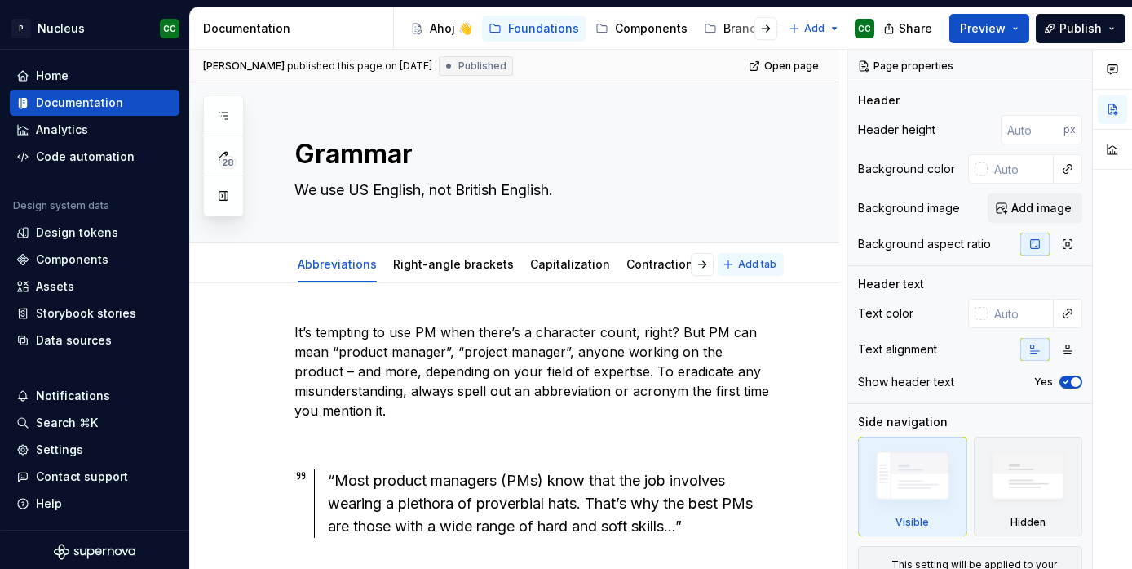
click at [777, 264] on span "Add tab" at bounding box center [757, 264] width 38 height 13
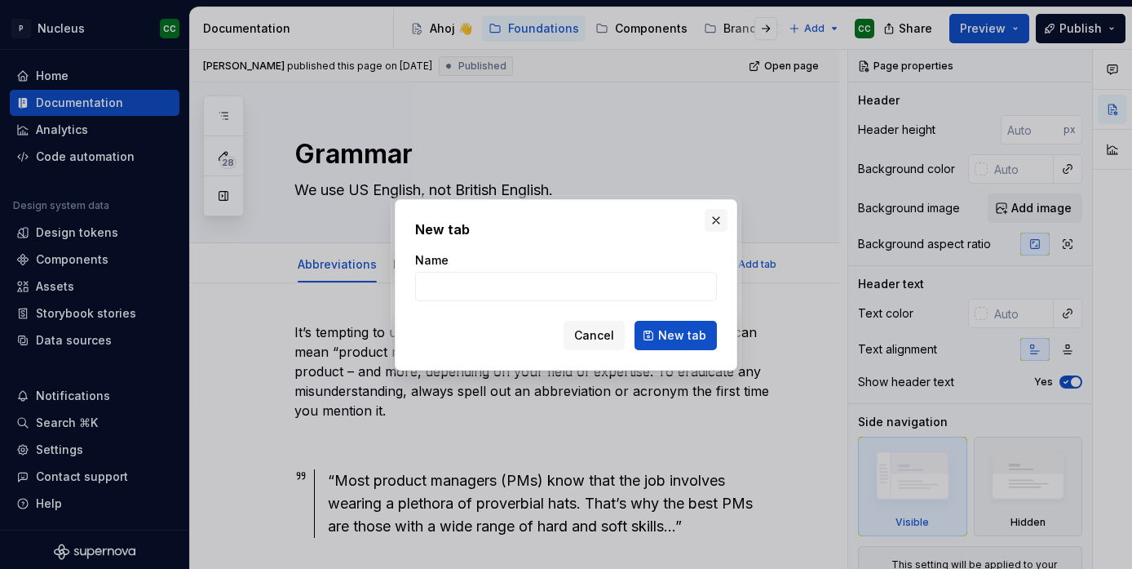
click at [715, 219] on button "button" at bounding box center [716, 220] width 23 height 23
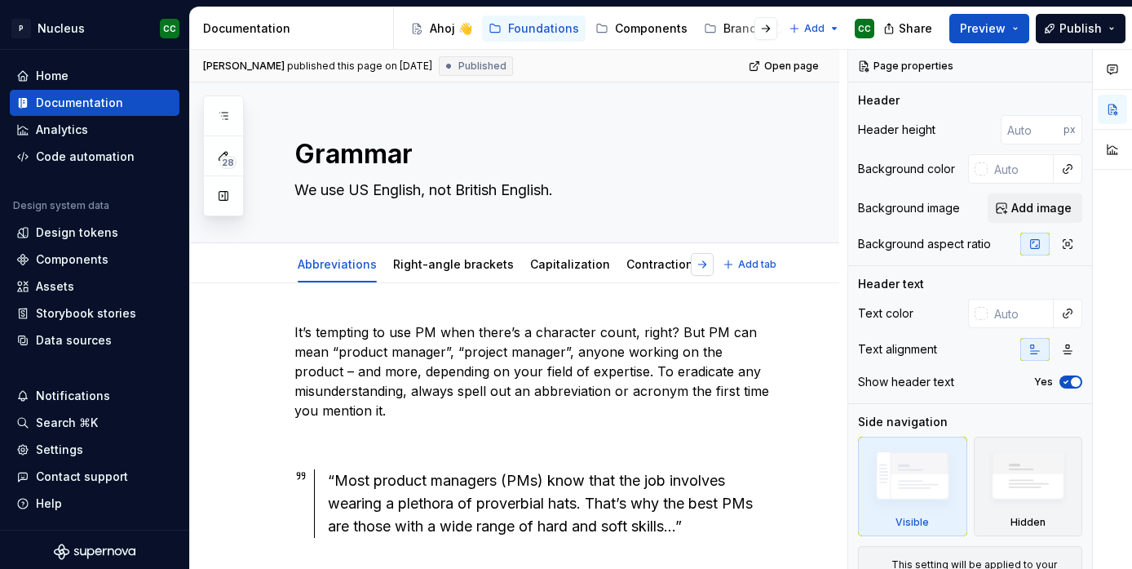
click at [714, 266] on button "button" at bounding box center [702, 264] width 23 height 23
click at [649, 268] on link "The 'Add' rule" at bounding box center [662, 264] width 79 height 14
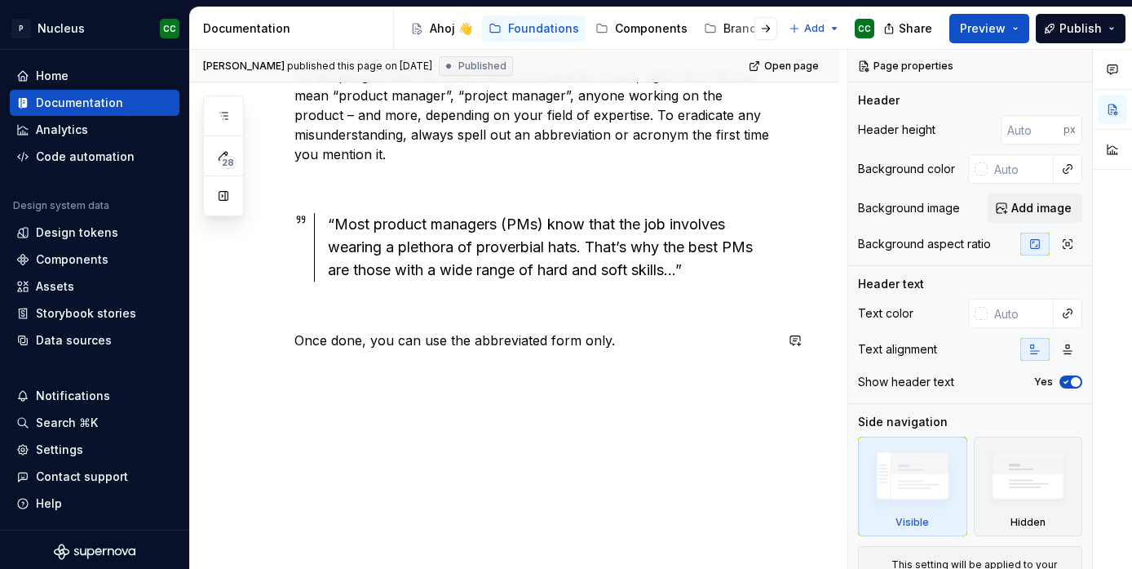
scroll to position [0, 0]
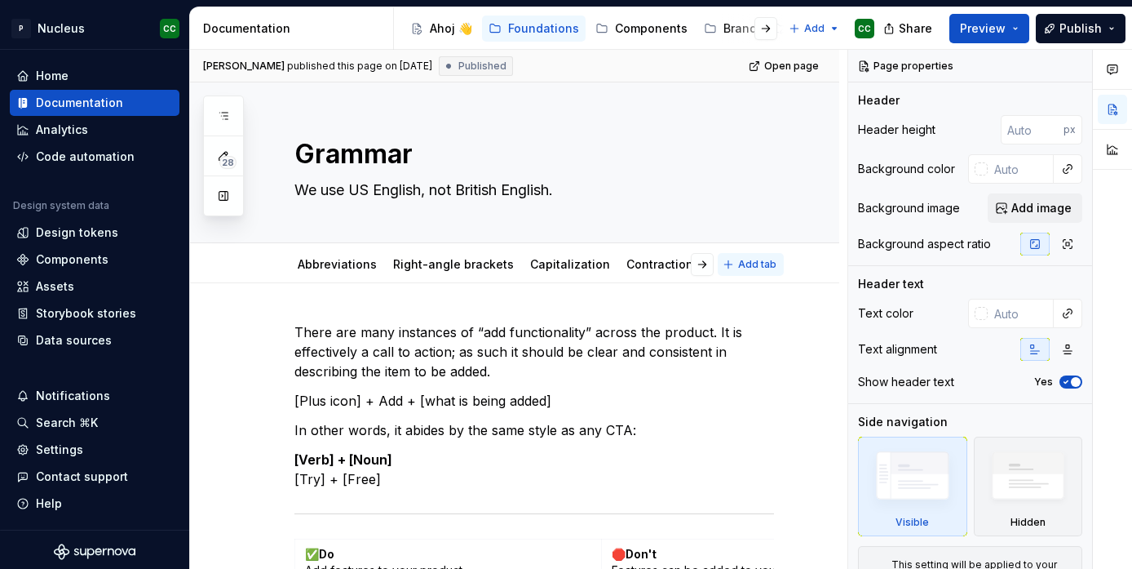
click at [777, 267] on span "Add tab" at bounding box center [757, 264] width 38 height 13
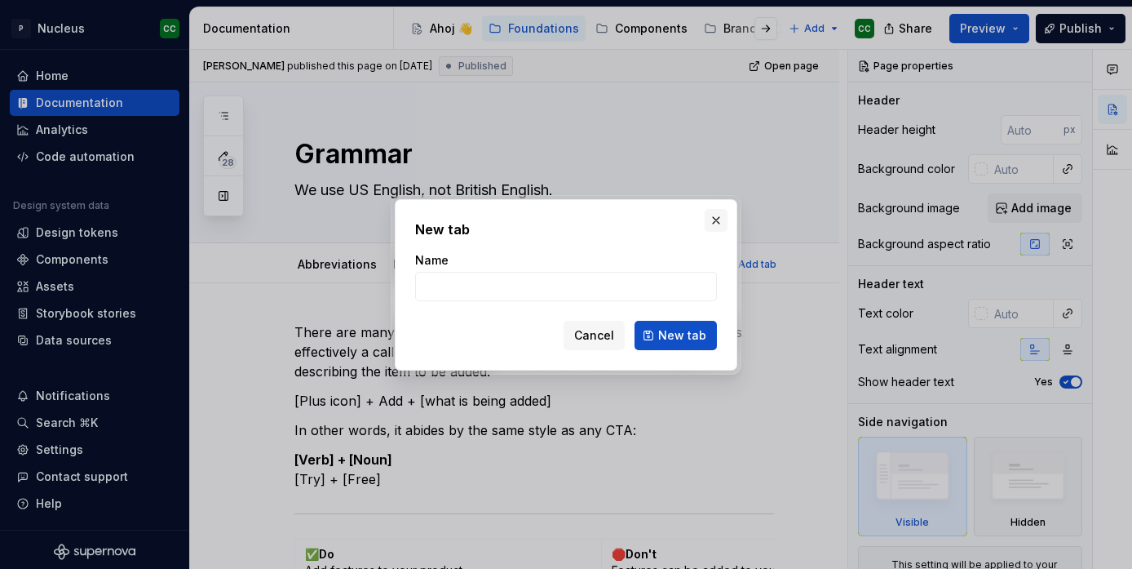
click at [717, 216] on button "button" at bounding box center [716, 220] width 23 height 23
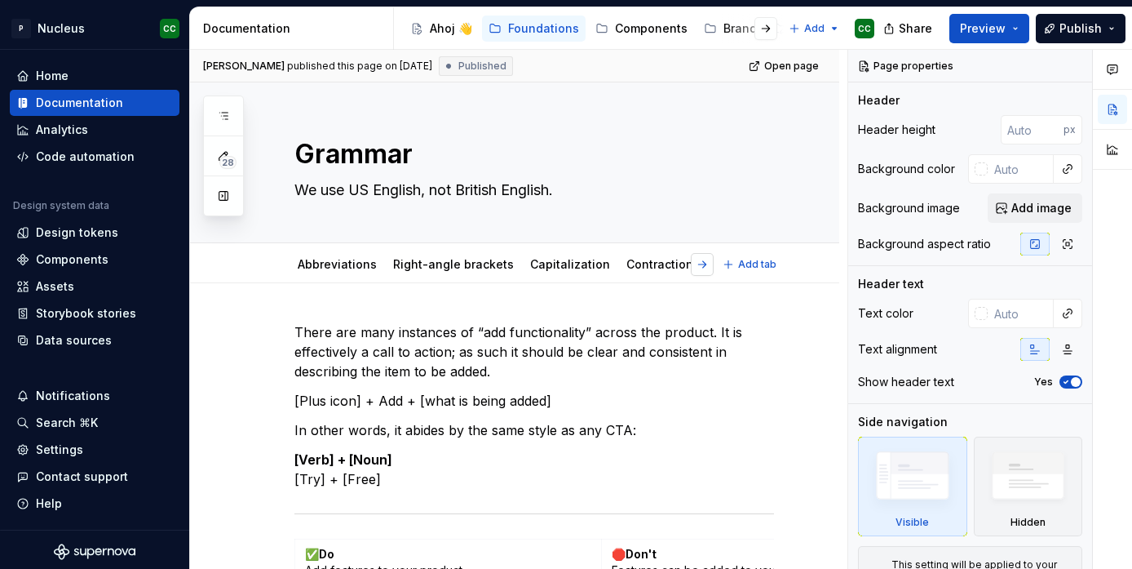
click at [712, 266] on button "button" at bounding box center [702, 264] width 23 height 23
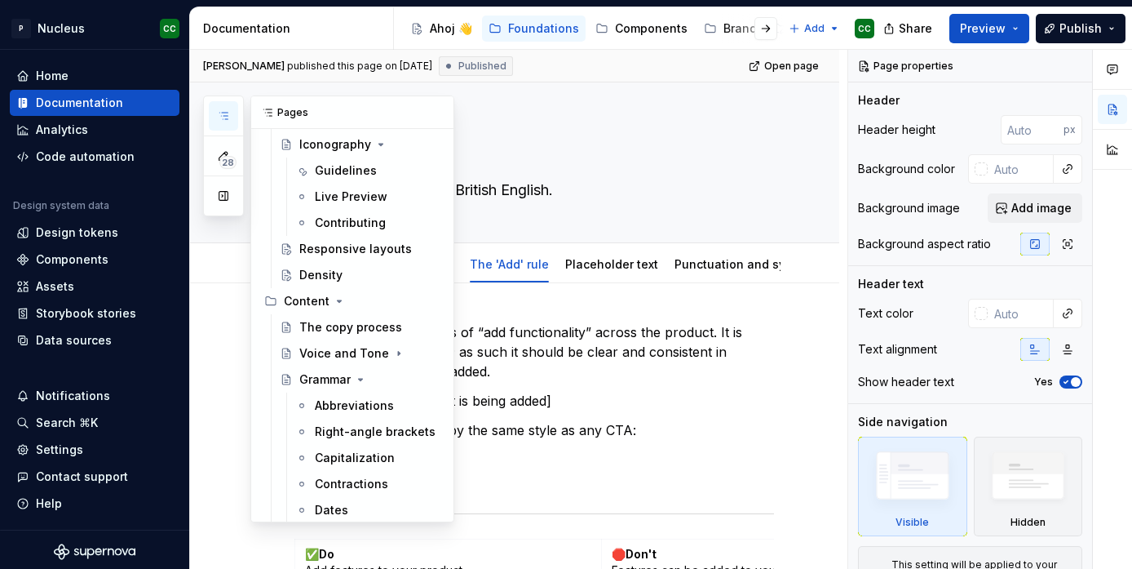
click at [228, 116] on icon "button" at bounding box center [223, 115] width 13 height 13
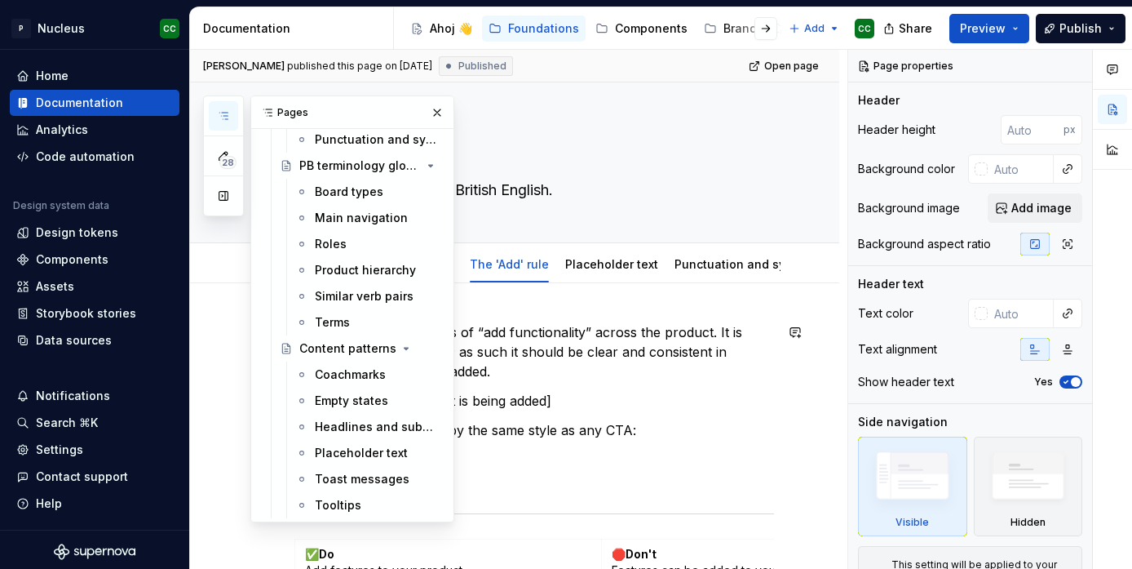
scroll to position [1498, 0]
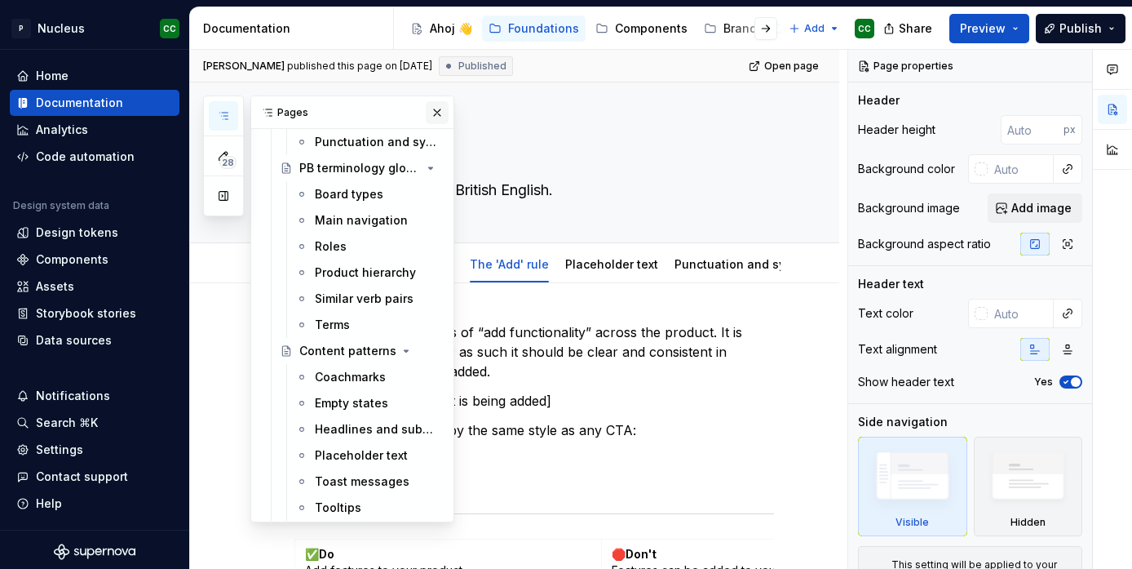
click at [437, 110] on button "button" at bounding box center [437, 112] width 23 height 23
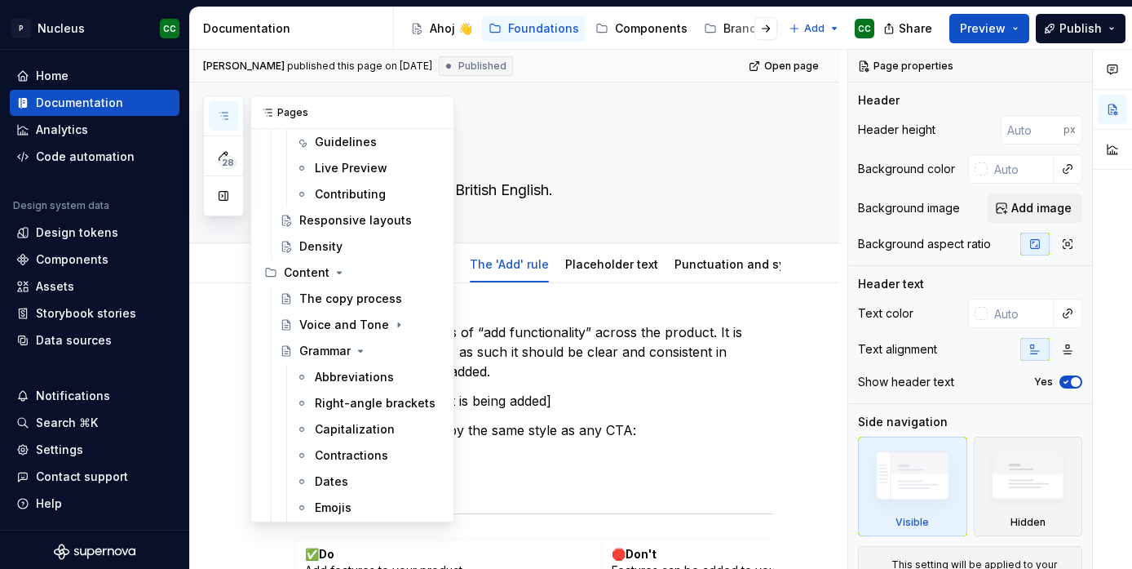
scroll to position [977, 0]
click at [337, 324] on div "Voice and Tone" at bounding box center [337, 324] width 76 height 16
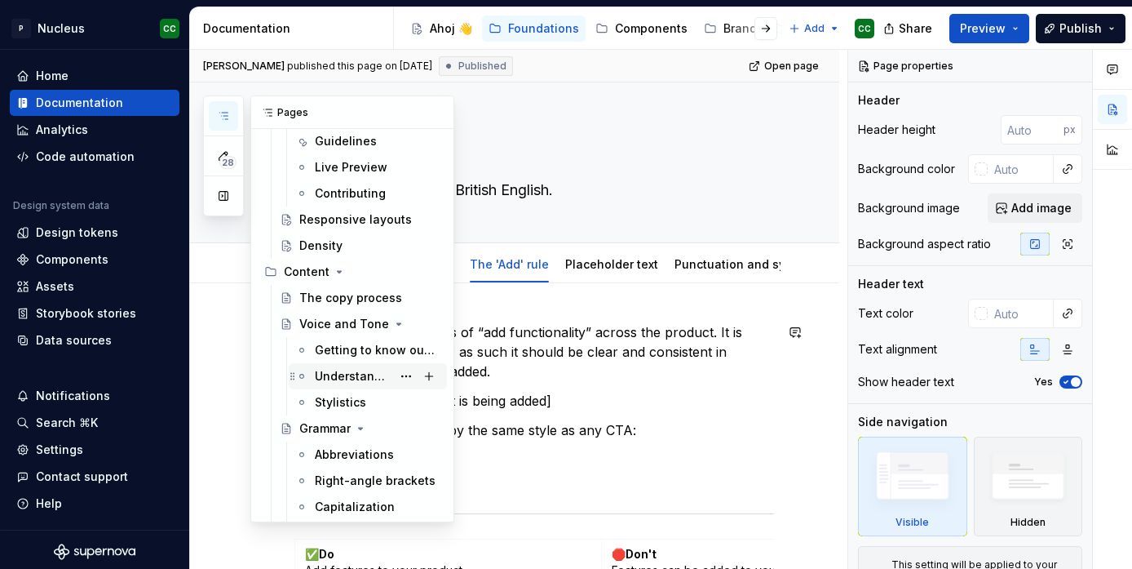
click at [335, 377] on div "Understanding context" at bounding box center [353, 376] width 77 height 16
click at [333, 372] on div "Understanding context" at bounding box center [353, 376] width 77 height 16
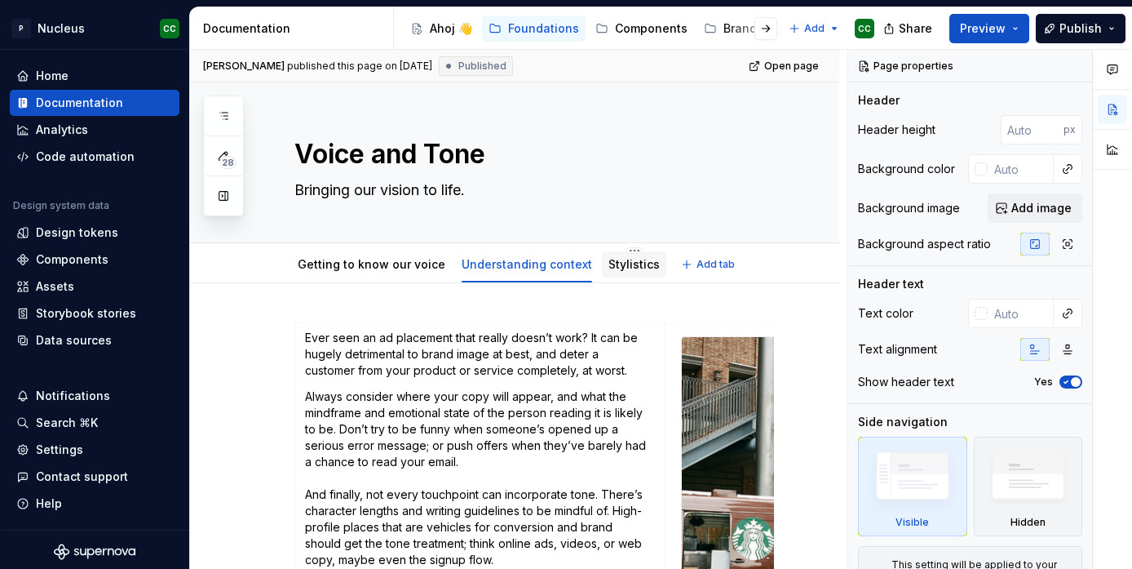
click at [625, 268] on link "Stylistics" at bounding box center [634, 264] width 51 height 14
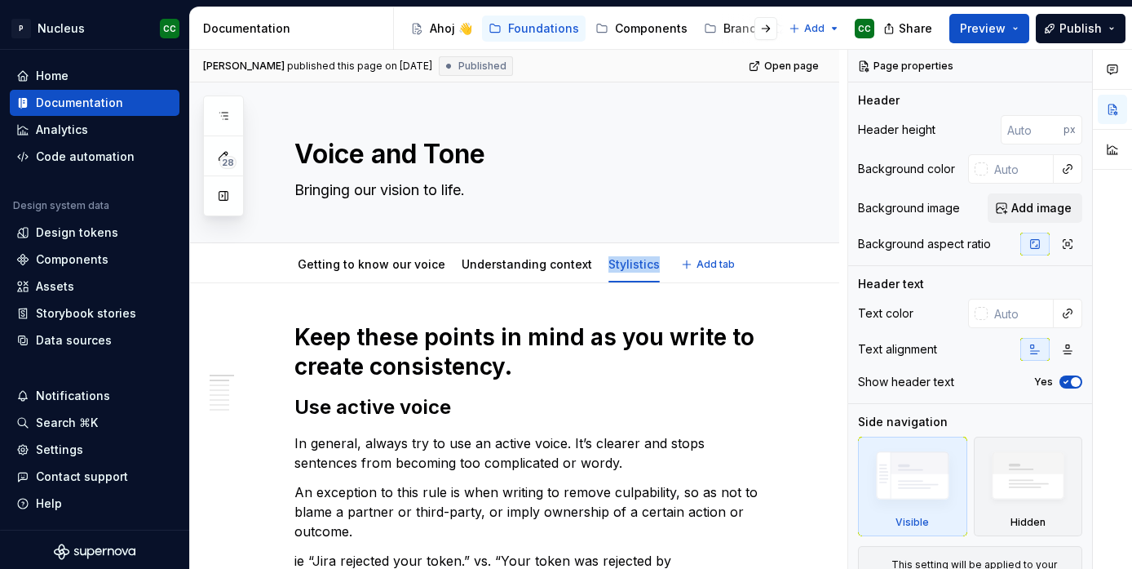
click at [620, 245] on div "Getting to know our voice Understanding context Stylistics Add tab" at bounding box center [514, 263] width 649 height 40
click at [620, 250] on html "P Nucleus CC Home Documentation Analytics Code automation Design system data De…" at bounding box center [566, 284] width 1132 height 569
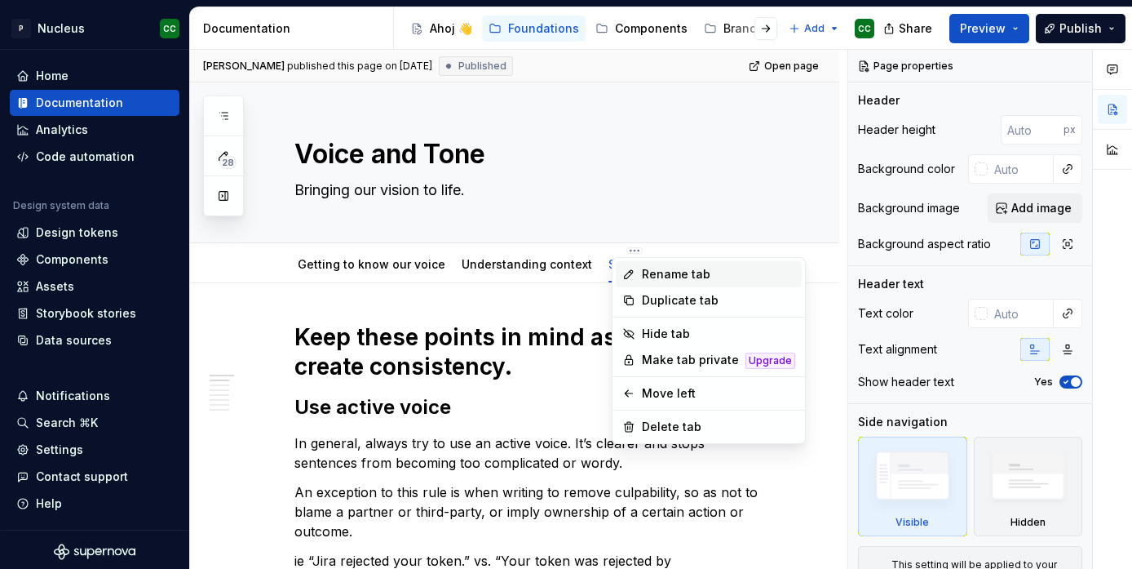
type textarea "*"
click at [653, 275] on div "Rename tab" at bounding box center [718, 274] width 153 height 16
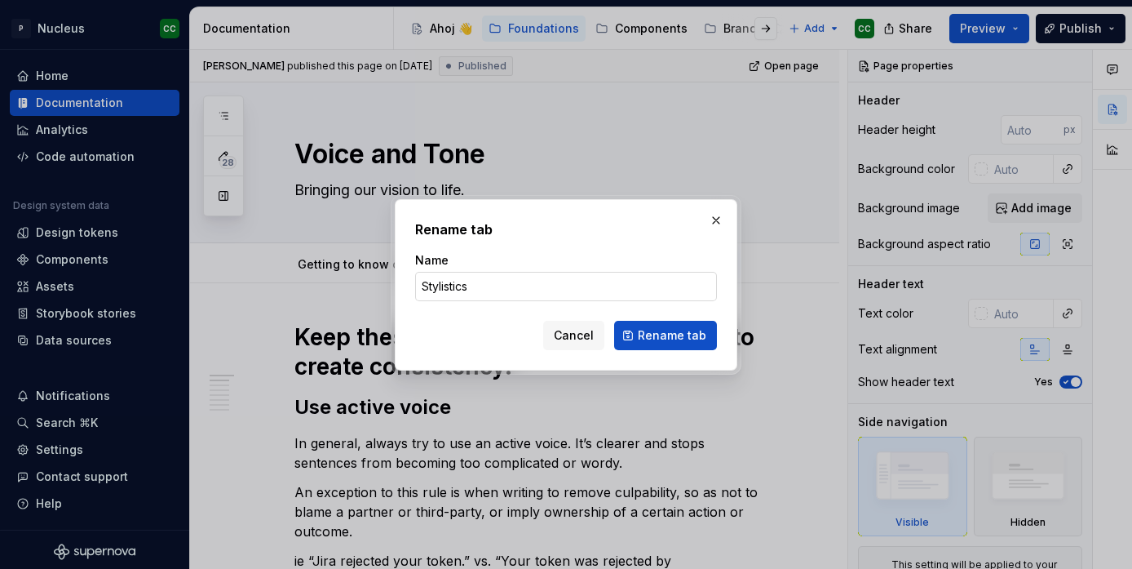
click at [450, 290] on input "Stylistics" at bounding box center [566, 286] width 302 height 29
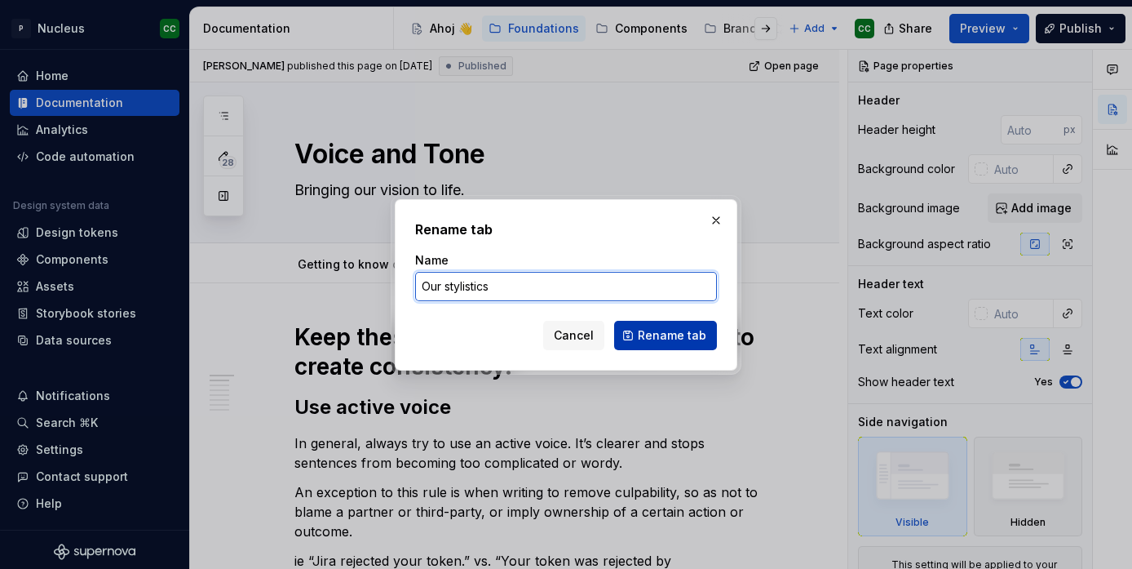
type input "Our stylistics"
click at [675, 337] on span "Rename tab" at bounding box center [672, 335] width 69 height 16
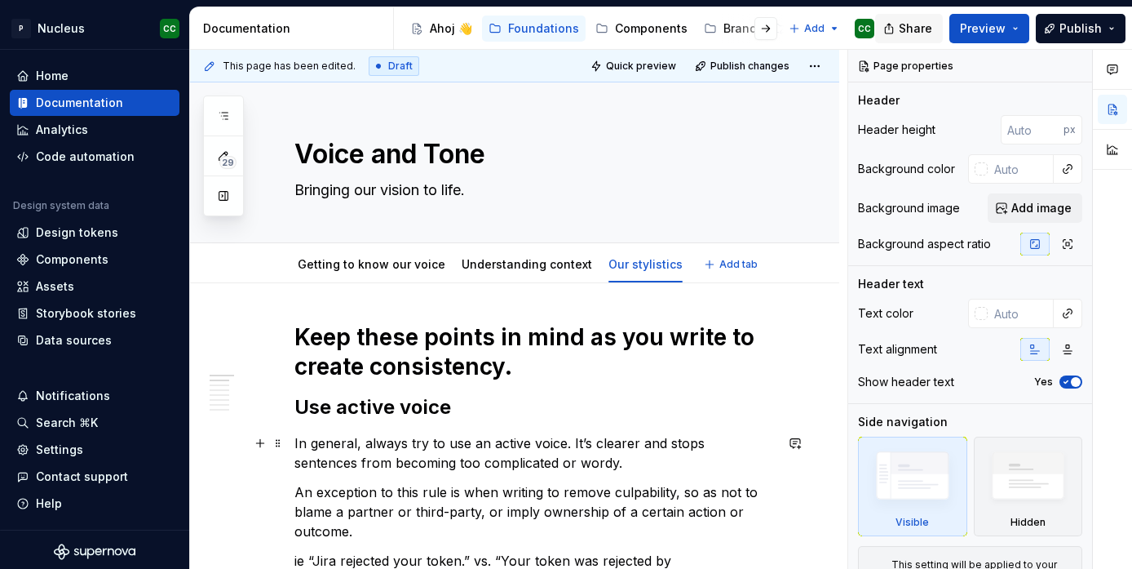
type textarea "*"
click at [1078, 28] on span "Publish" at bounding box center [1081, 28] width 42 height 16
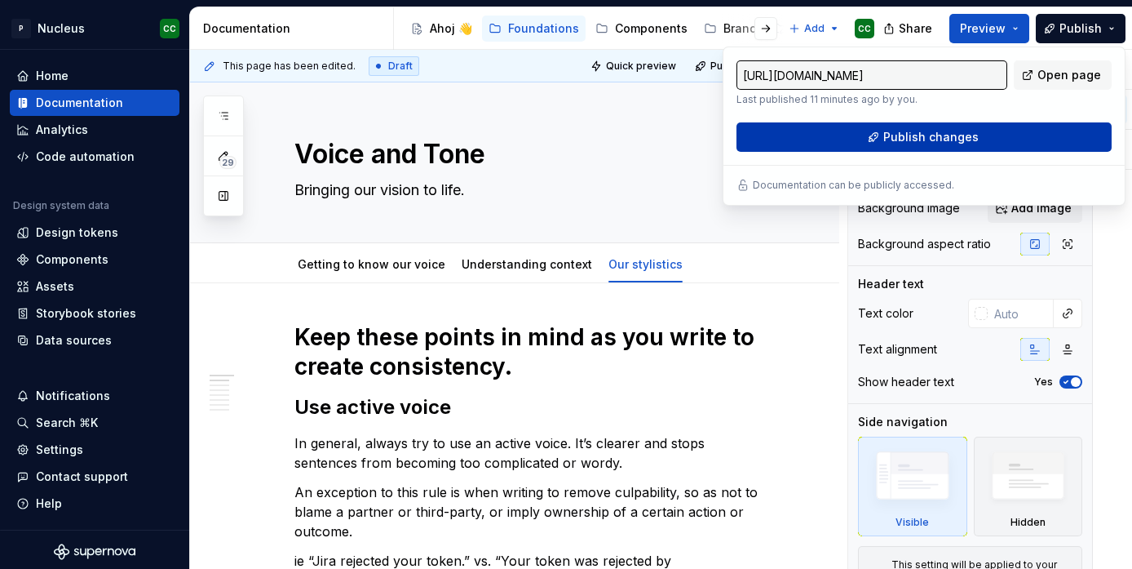
type input "[URL][DOMAIN_NAME]"
click at [940, 138] on span "Publish changes" at bounding box center [931, 137] width 95 height 16
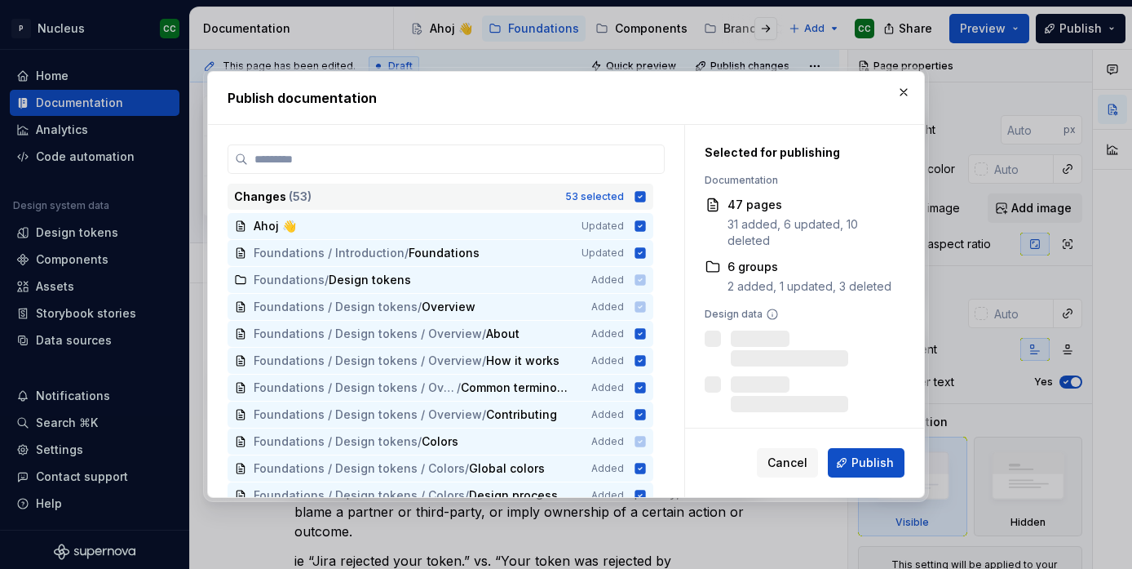
click at [646, 192] on icon at bounding box center [641, 196] width 11 height 11
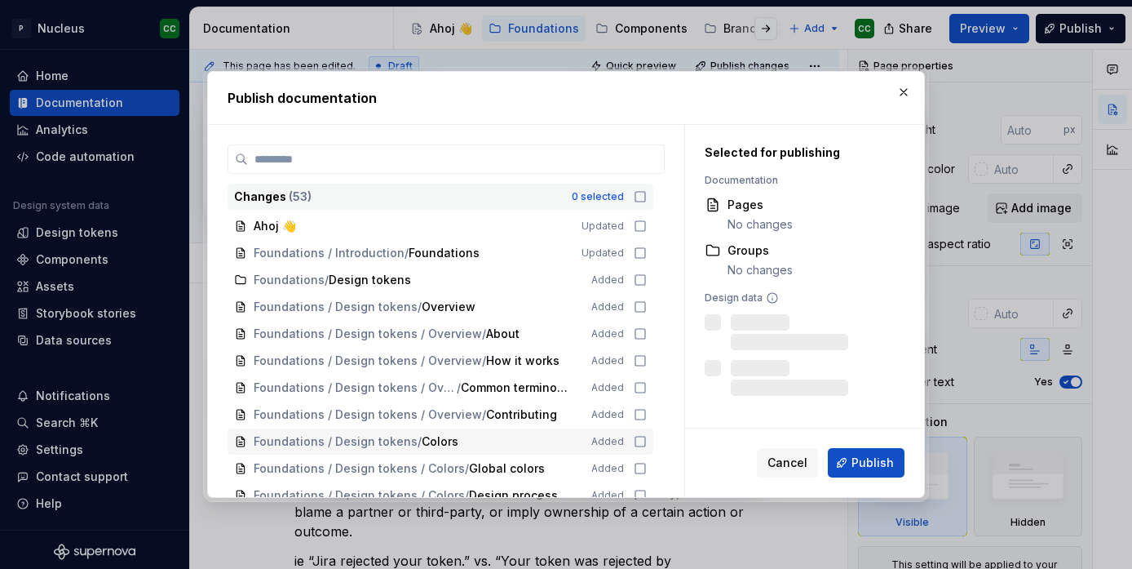
scroll to position [1143, 0]
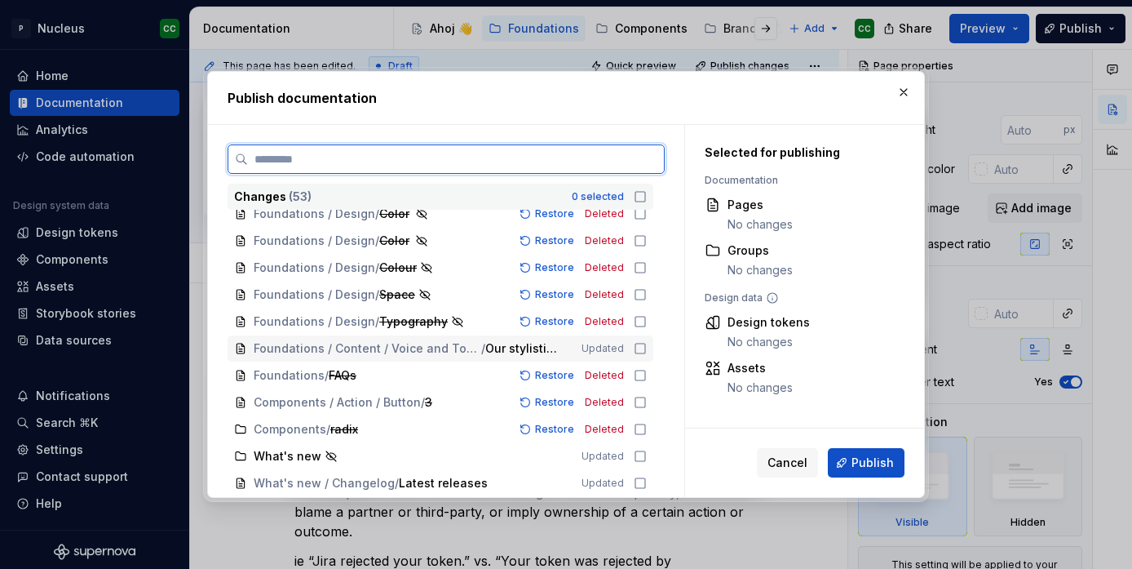
click at [647, 347] on icon at bounding box center [640, 348] width 13 height 13
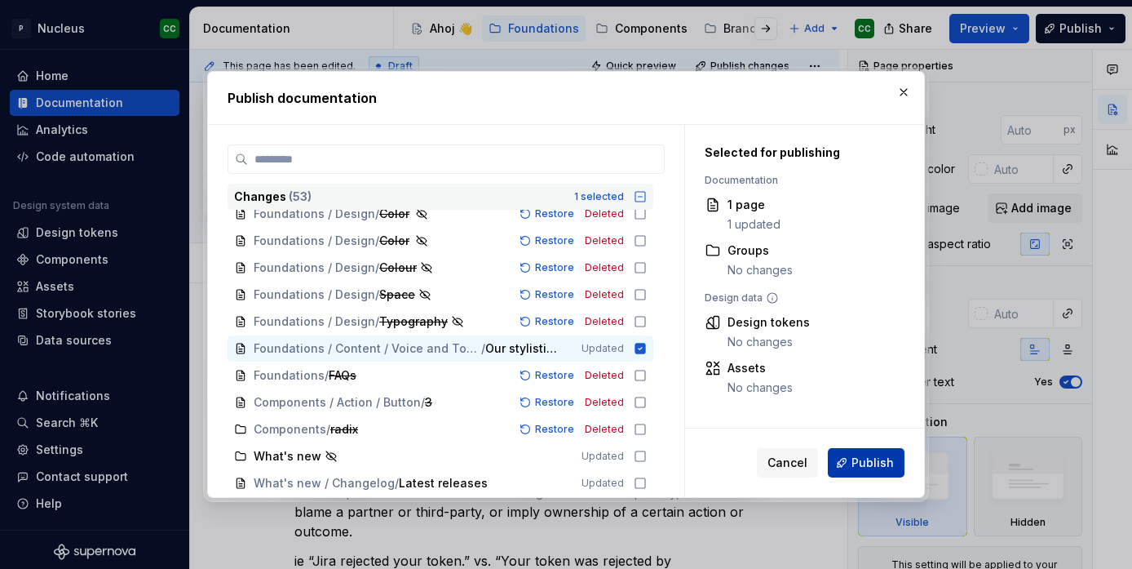
click at [858, 459] on span "Publish" at bounding box center [873, 462] width 42 height 16
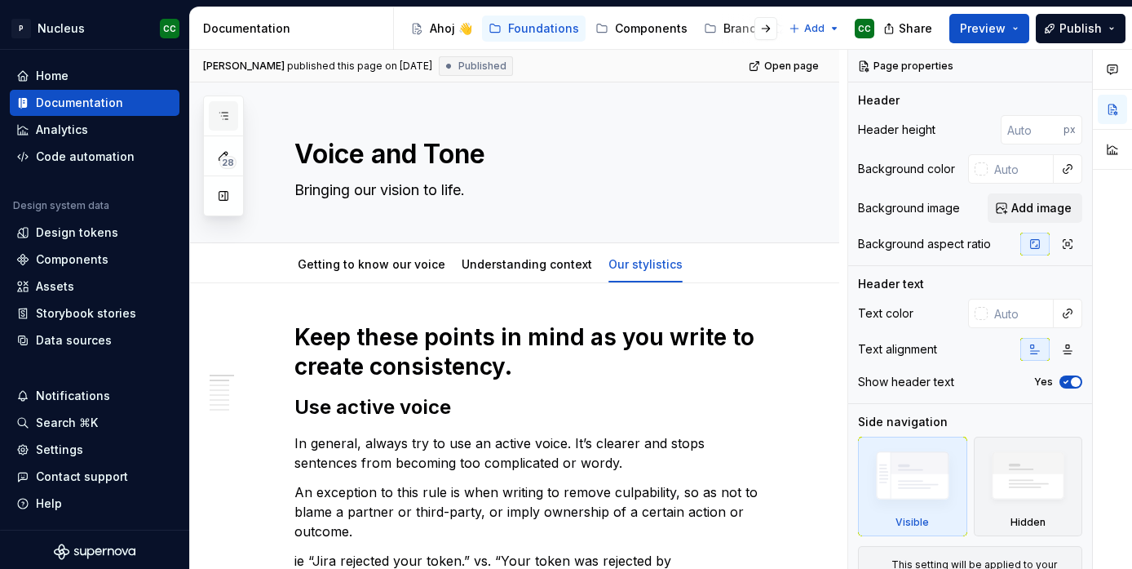
click at [226, 114] on icon "button" at bounding box center [223, 115] width 13 height 13
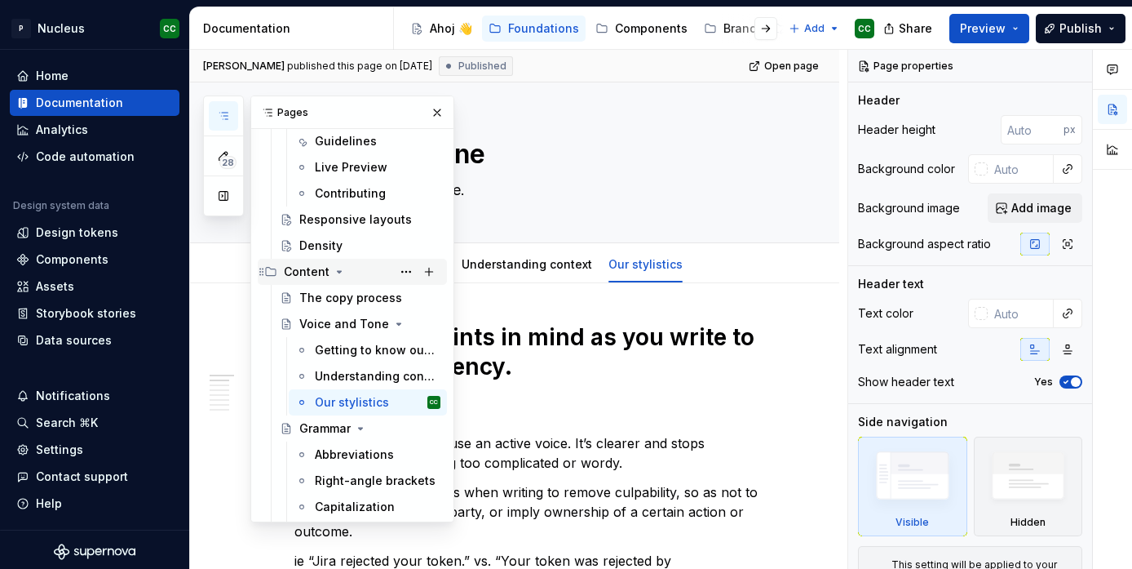
click at [314, 267] on div "Content" at bounding box center [307, 272] width 46 height 16
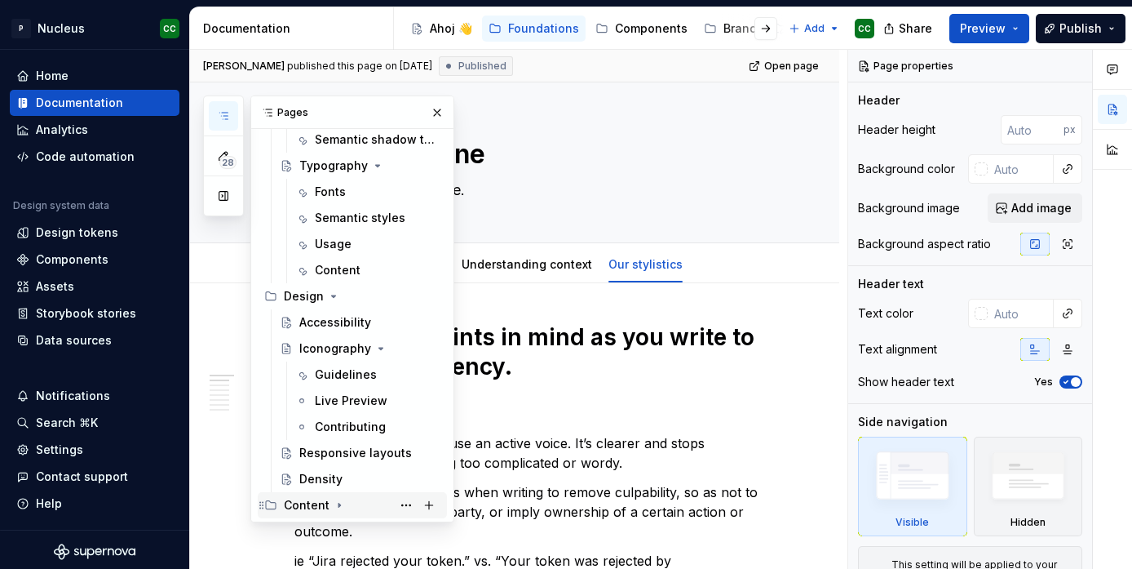
scroll to position [743, 0]
click at [334, 507] on icon "Page tree" at bounding box center [339, 504] width 13 height 13
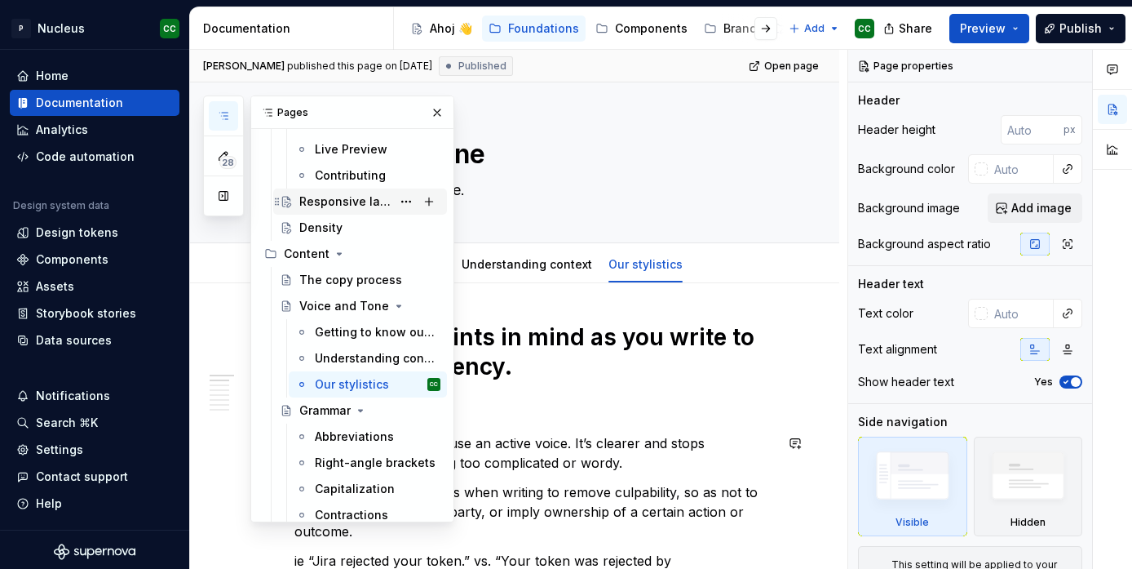
scroll to position [994, 0]
click at [321, 412] on div "Grammar" at bounding box center [324, 411] width 51 height 16
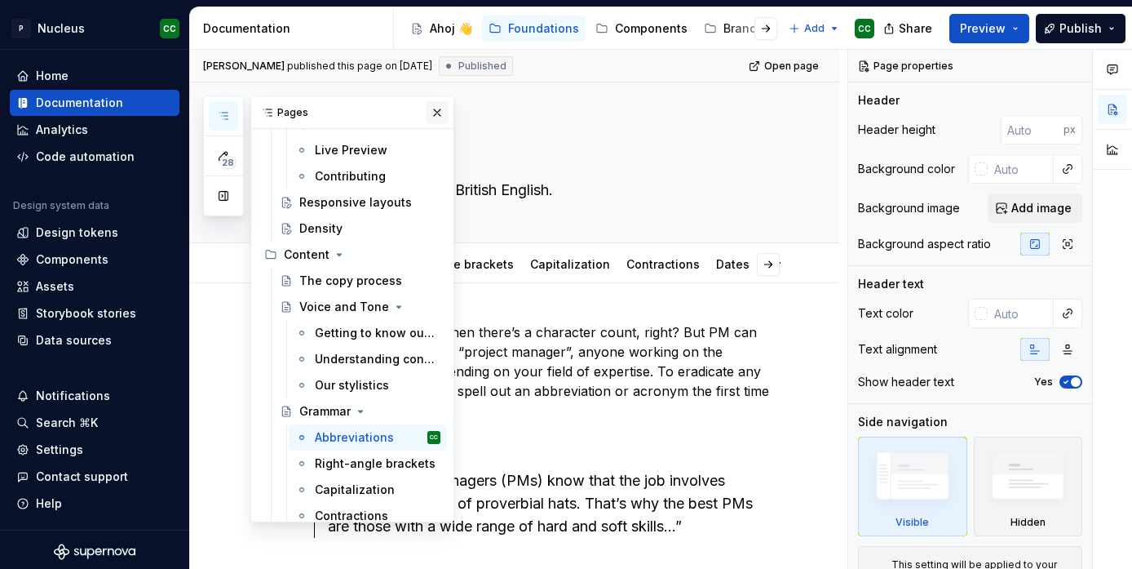
click at [437, 111] on button "button" at bounding box center [437, 112] width 23 height 23
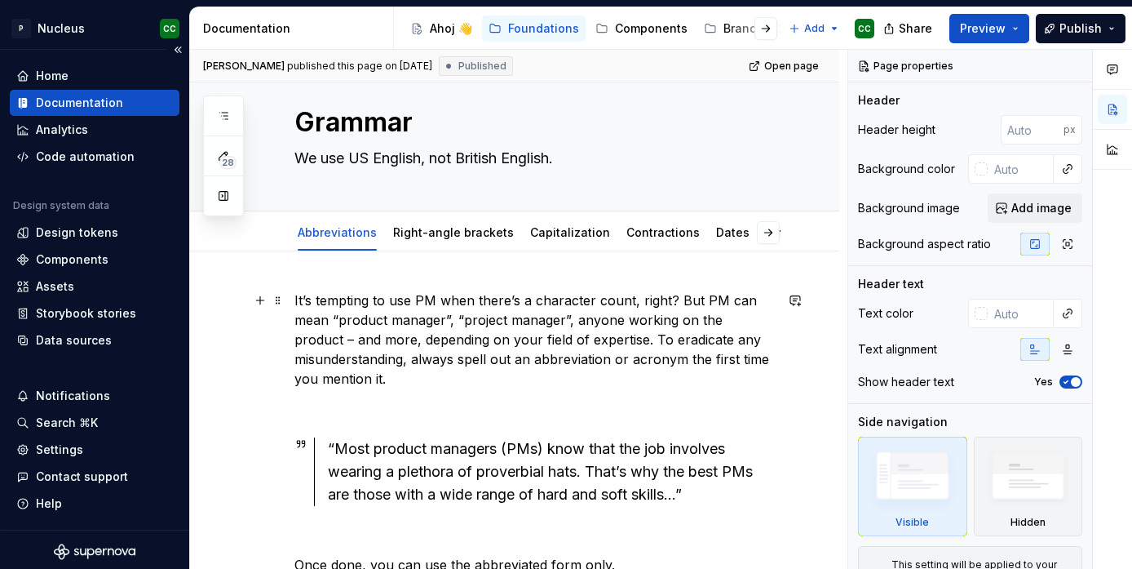
scroll to position [32, 0]
type textarea "*"
